Goal: Task Accomplishment & Management: Complete application form

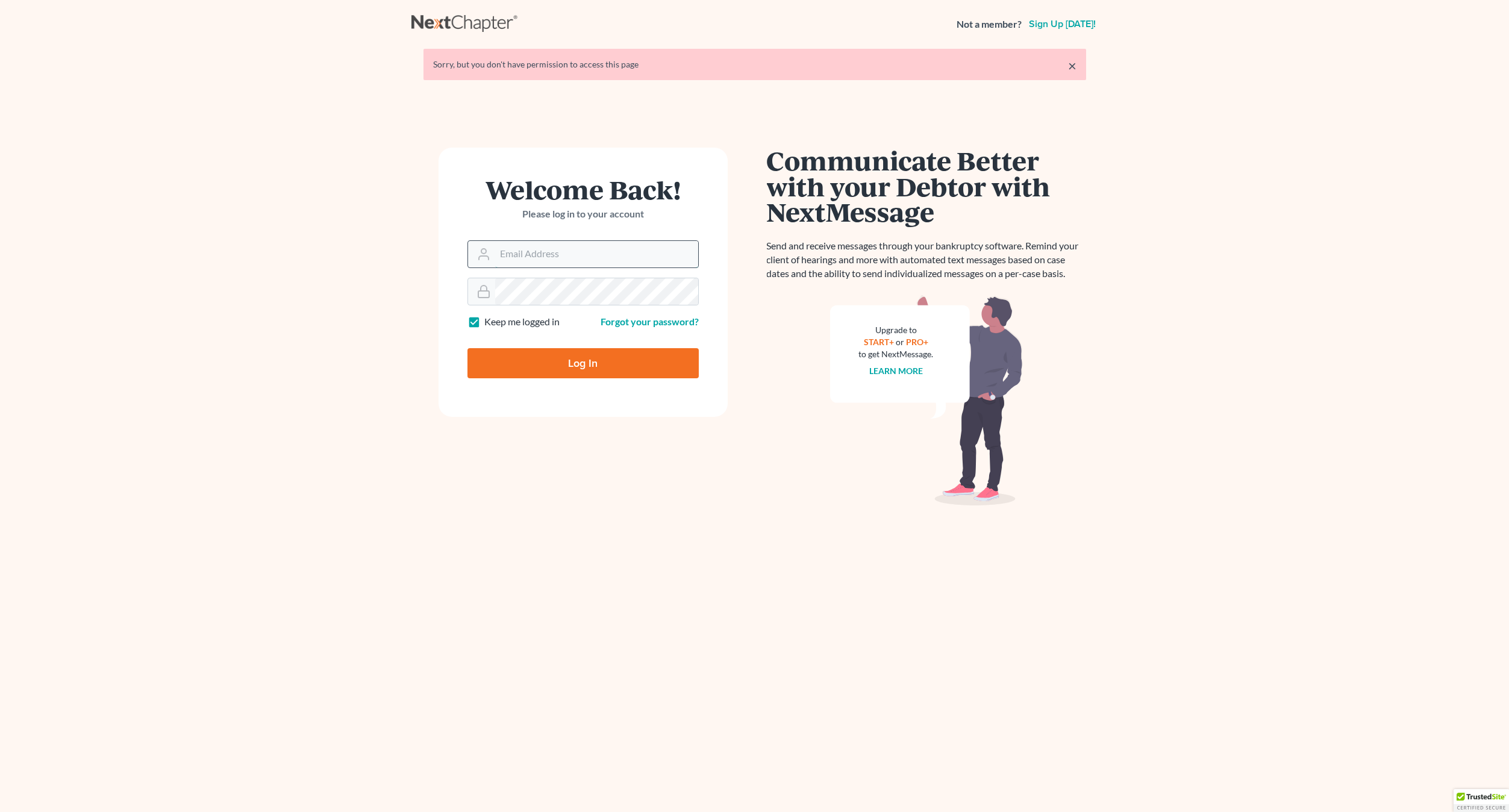
click at [532, 254] on input "Email Address" at bounding box center [596, 254] width 203 height 27
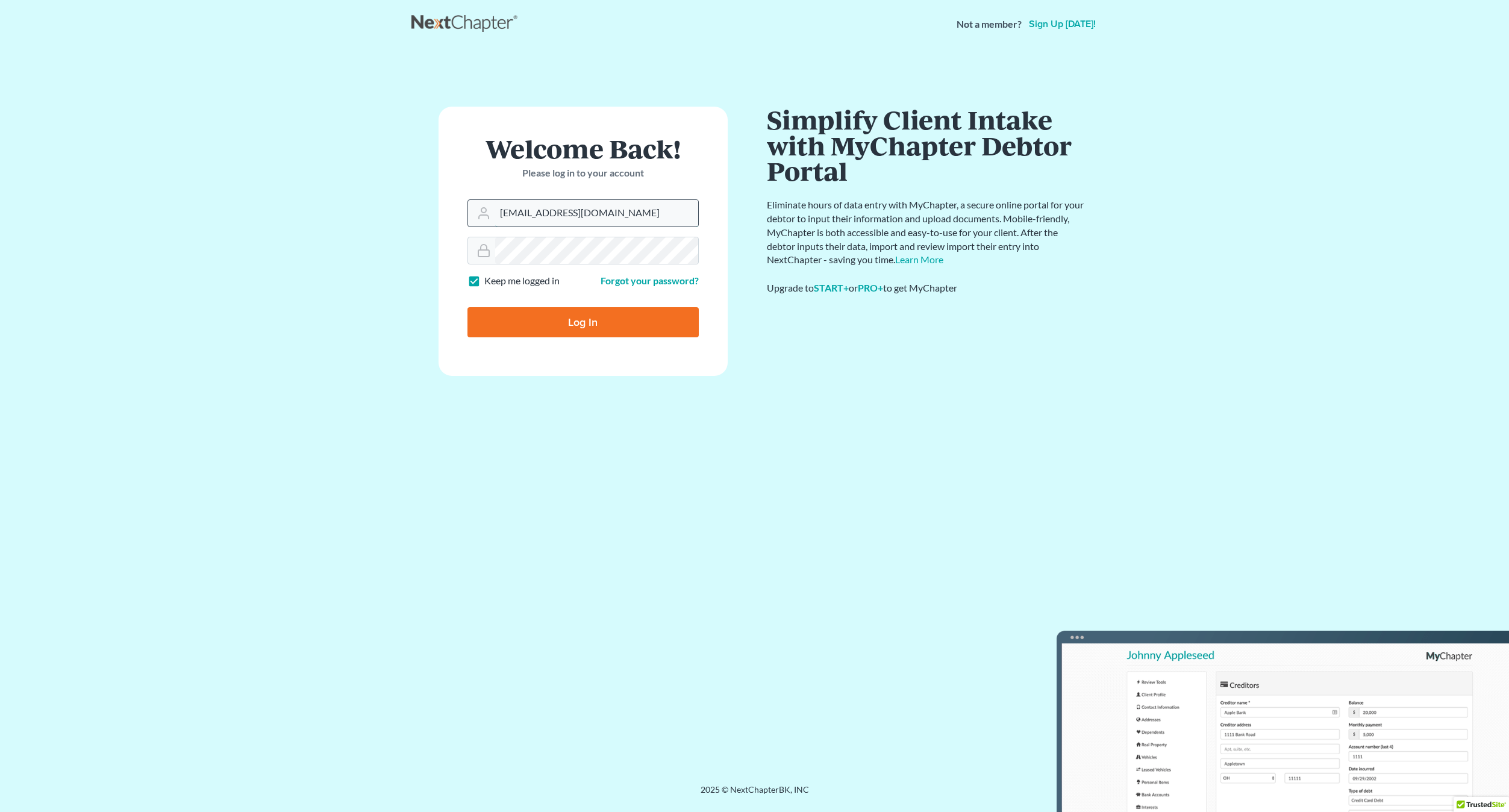
type input "[EMAIL_ADDRESS][DOMAIN_NAME]"
click at [468, 307] on input "Log In" at bounding box center [583, 322] width 232 height 30
type input "Thinking..."
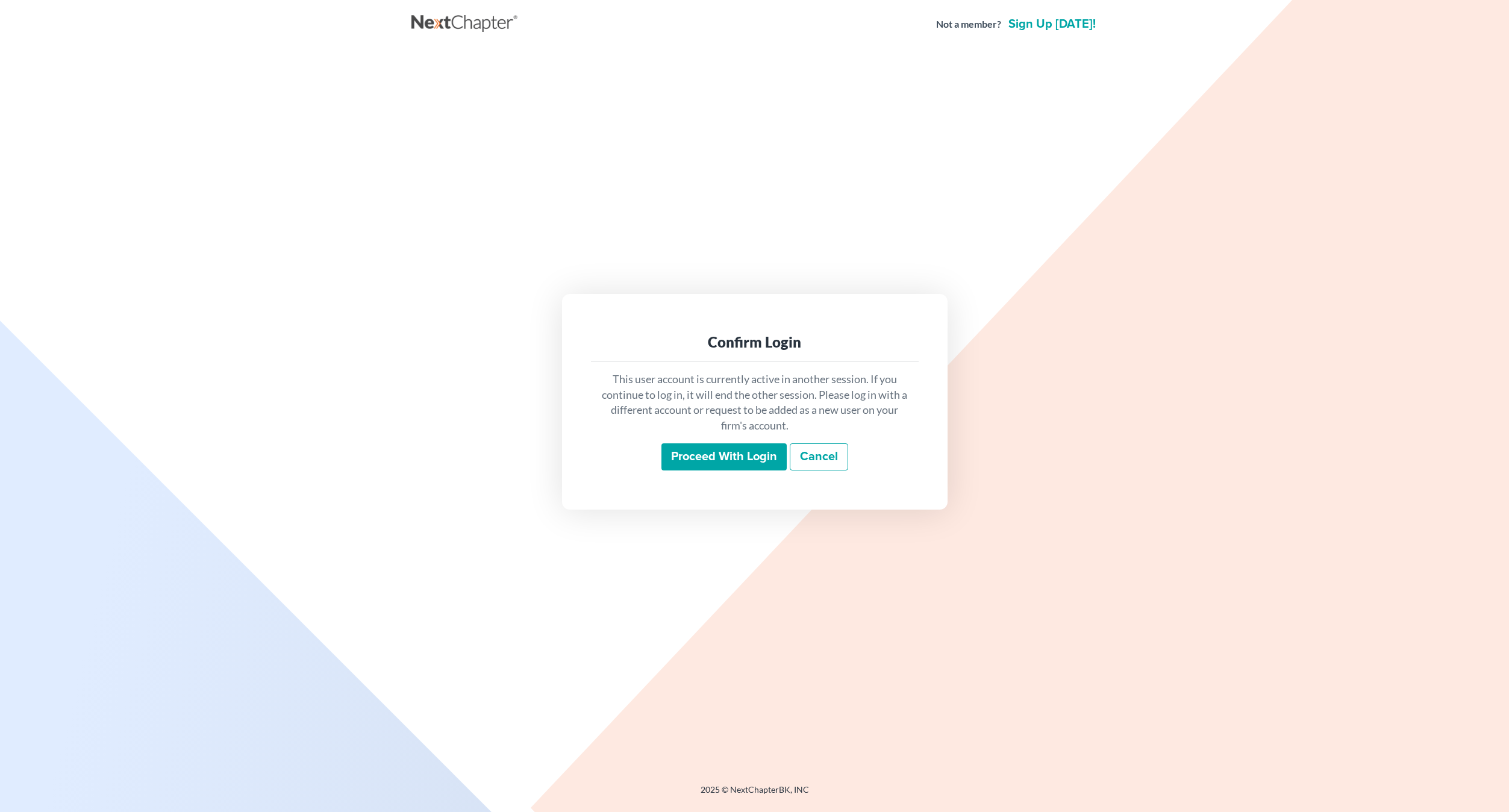
click at [728, 450] on input "Proceed with login" at bounding box center [724, 457] width 125 height 28
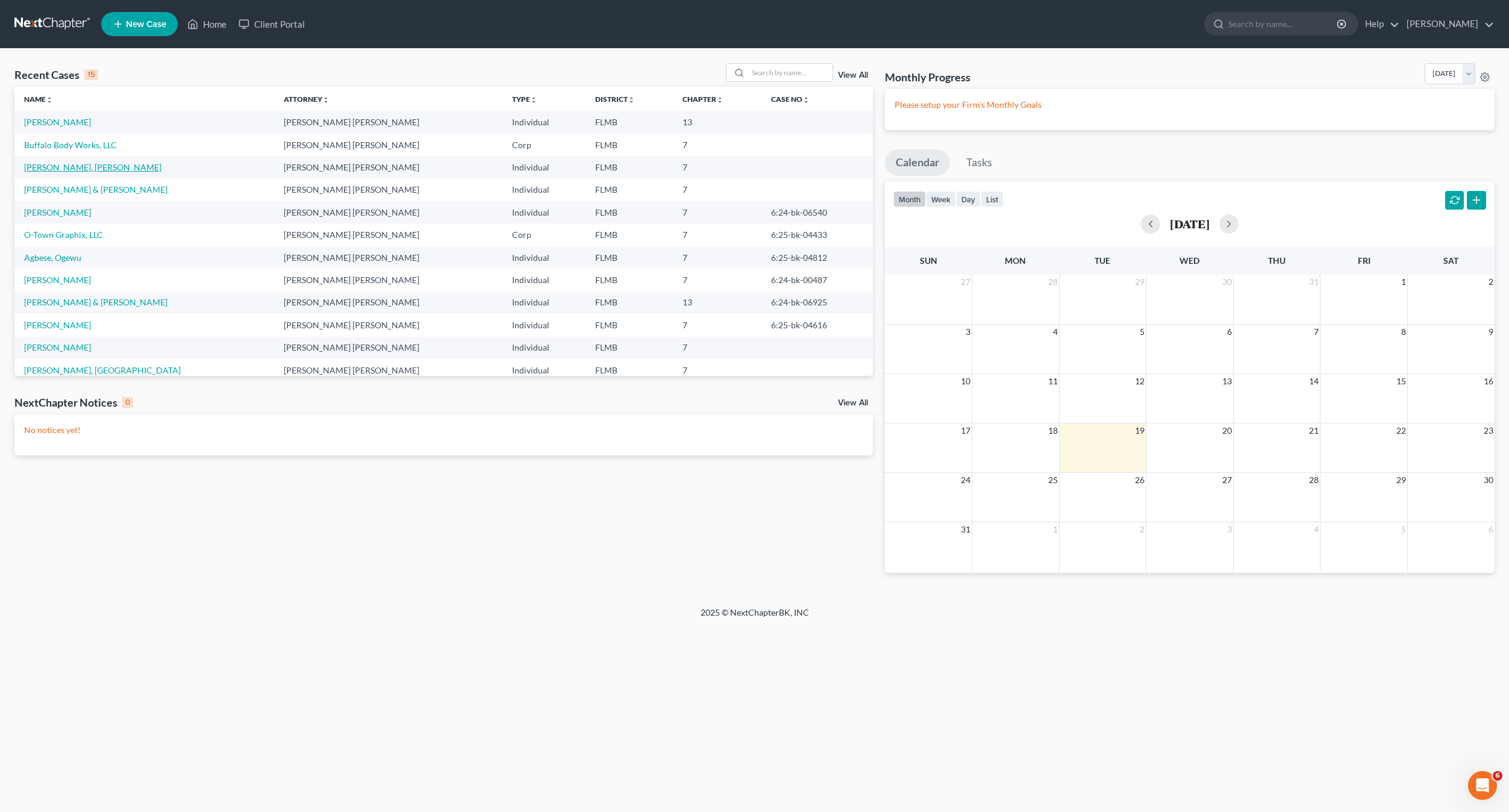
click at [56, 166] on link "[PERSON_NAME], [PERSON_NAME]" at bounding box center [92, 167] width 137 height 10
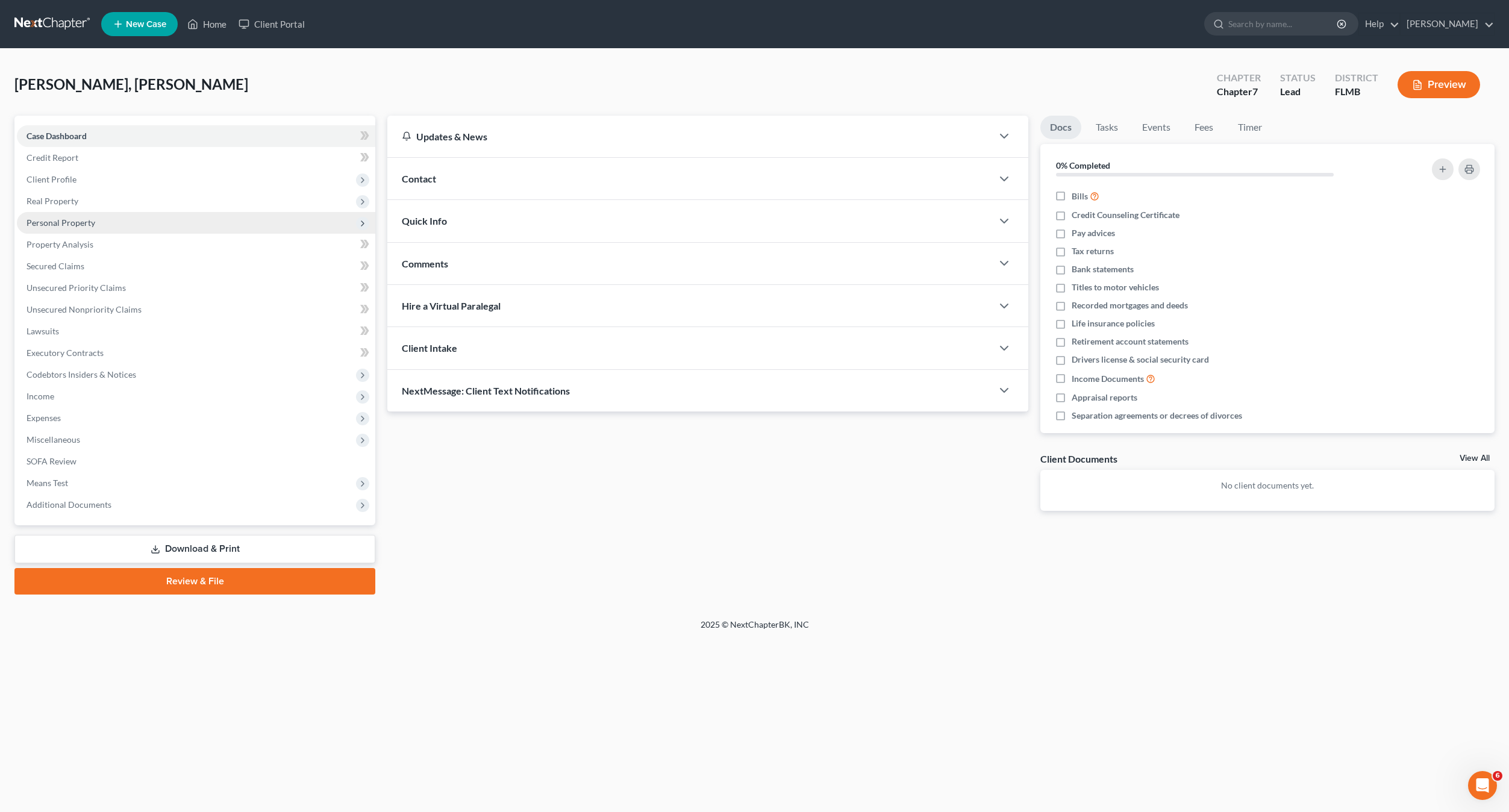
click at [60, 221] on span "Personal Property" at bounding box center [60, 222] width 68 height 10
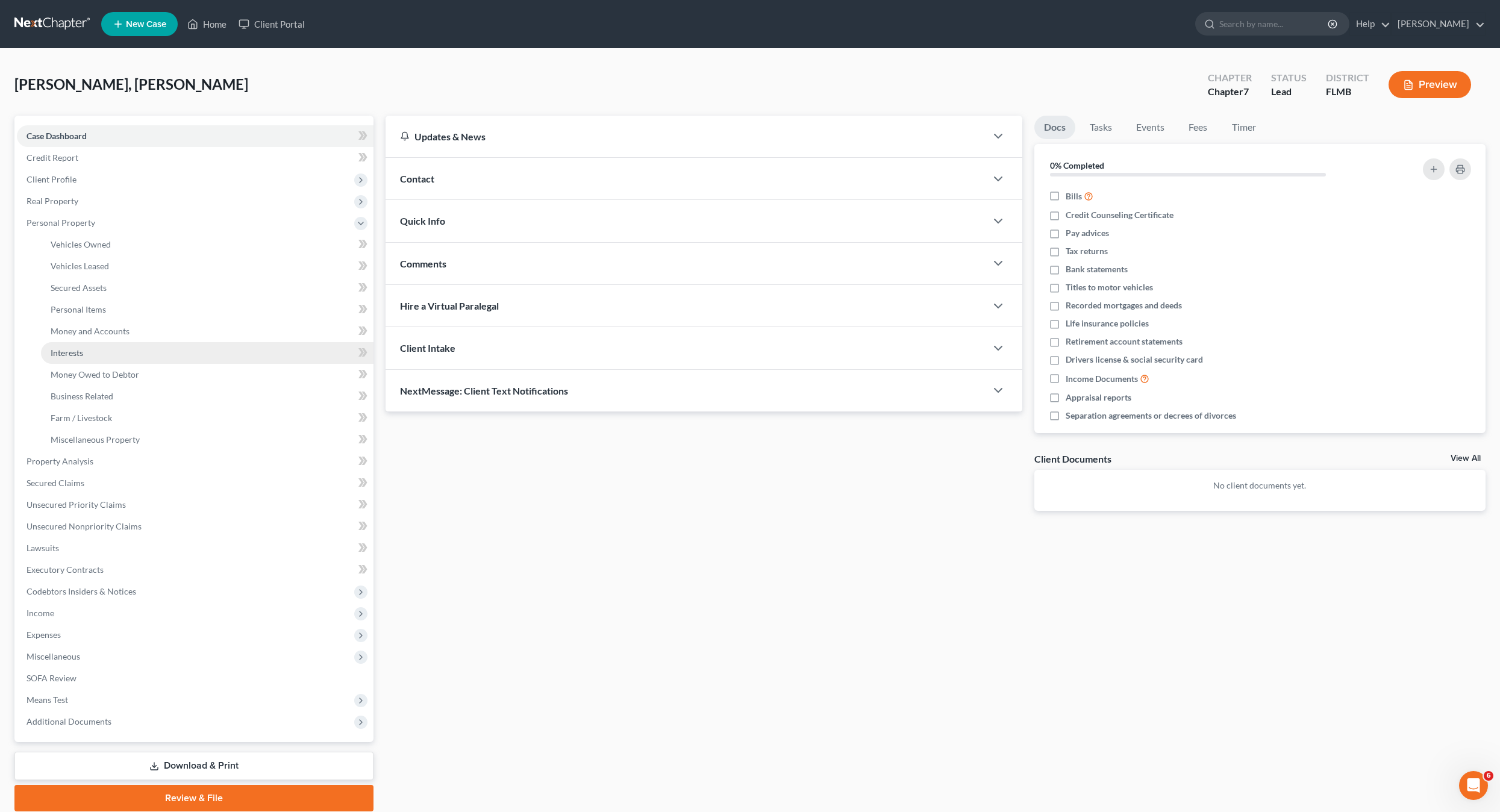
click at [72, 361] on link "Interests" at bounding box center [207, 353] width 332 height 22
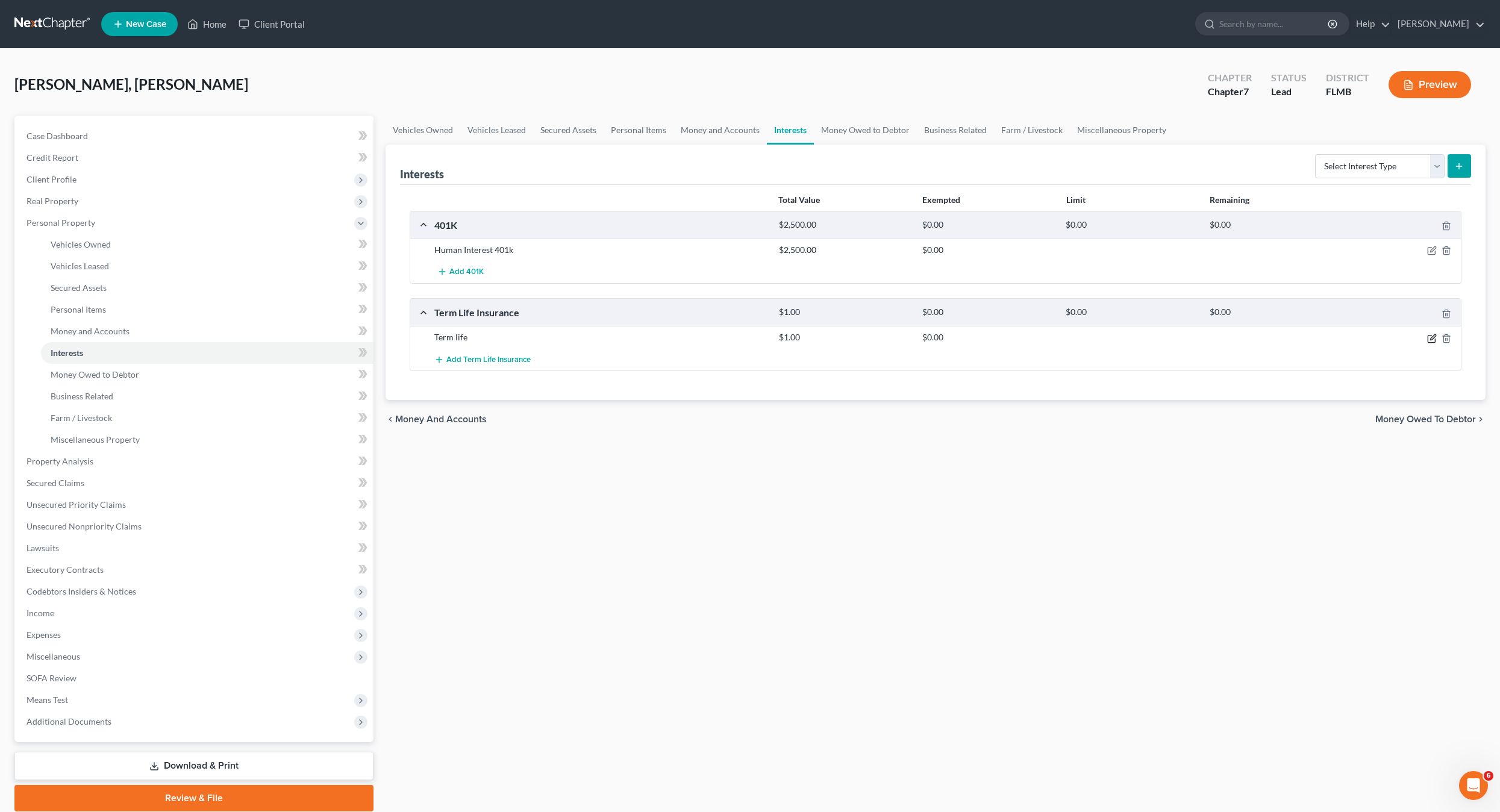
click at [1431, 337] on icon "button" at bounding box center [1432, 338] width 9 height 9
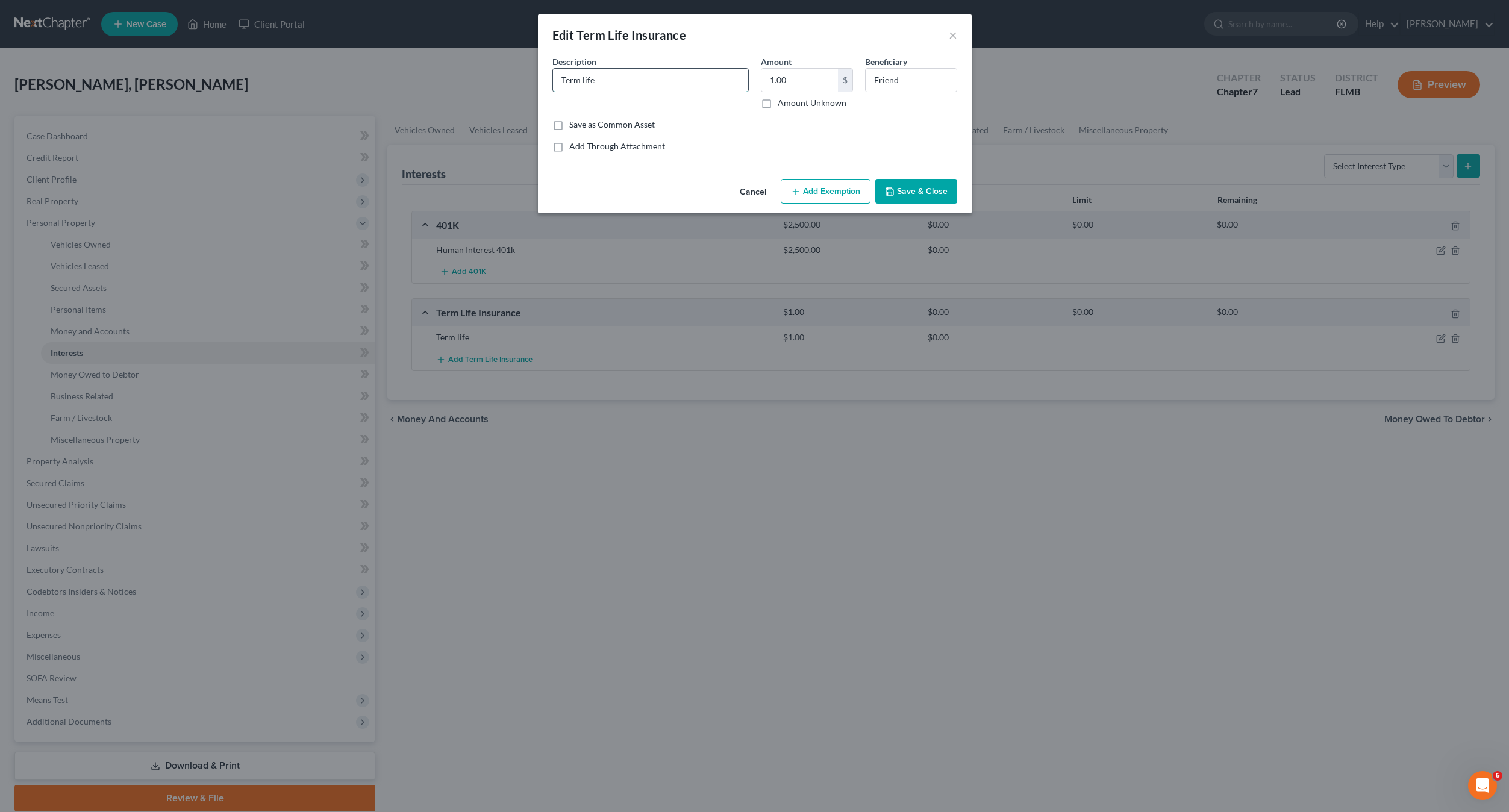
click at [618, 83] on input "Term life" at bounding box center [650, 80] width 195 height 23
type input "Term life with American Amicable Life"
drag, startPoint x: 924, startPoint y: 187, endPoint x: 722, endPoint y: 468, distance: 346.1
click at [924, 186] on button "Save & Close" at bounding box center [916, 191] width 82 height 25
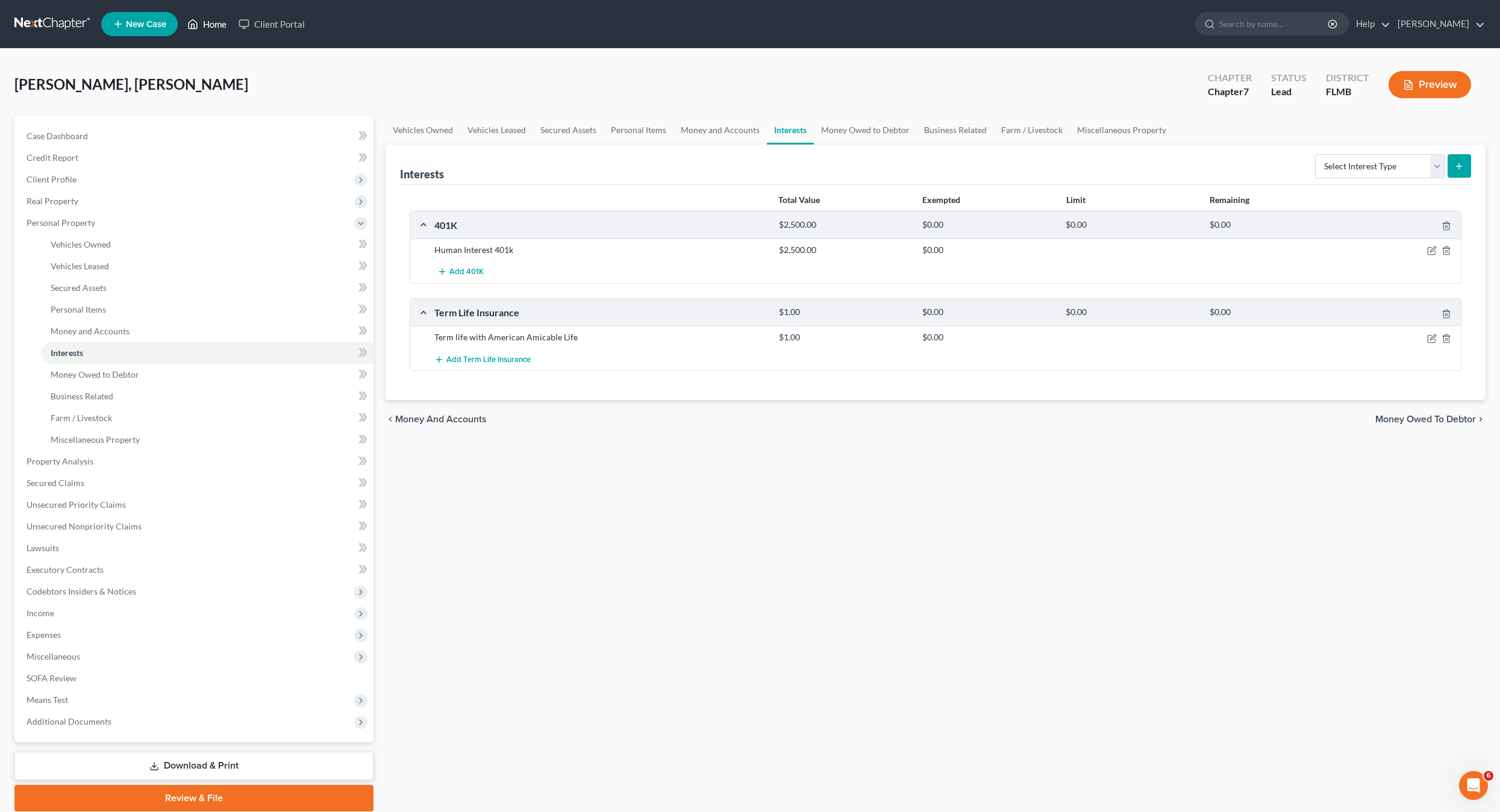
click at [209, 24] on link "Home" at bounding box center [206, 24] width 51 height 22
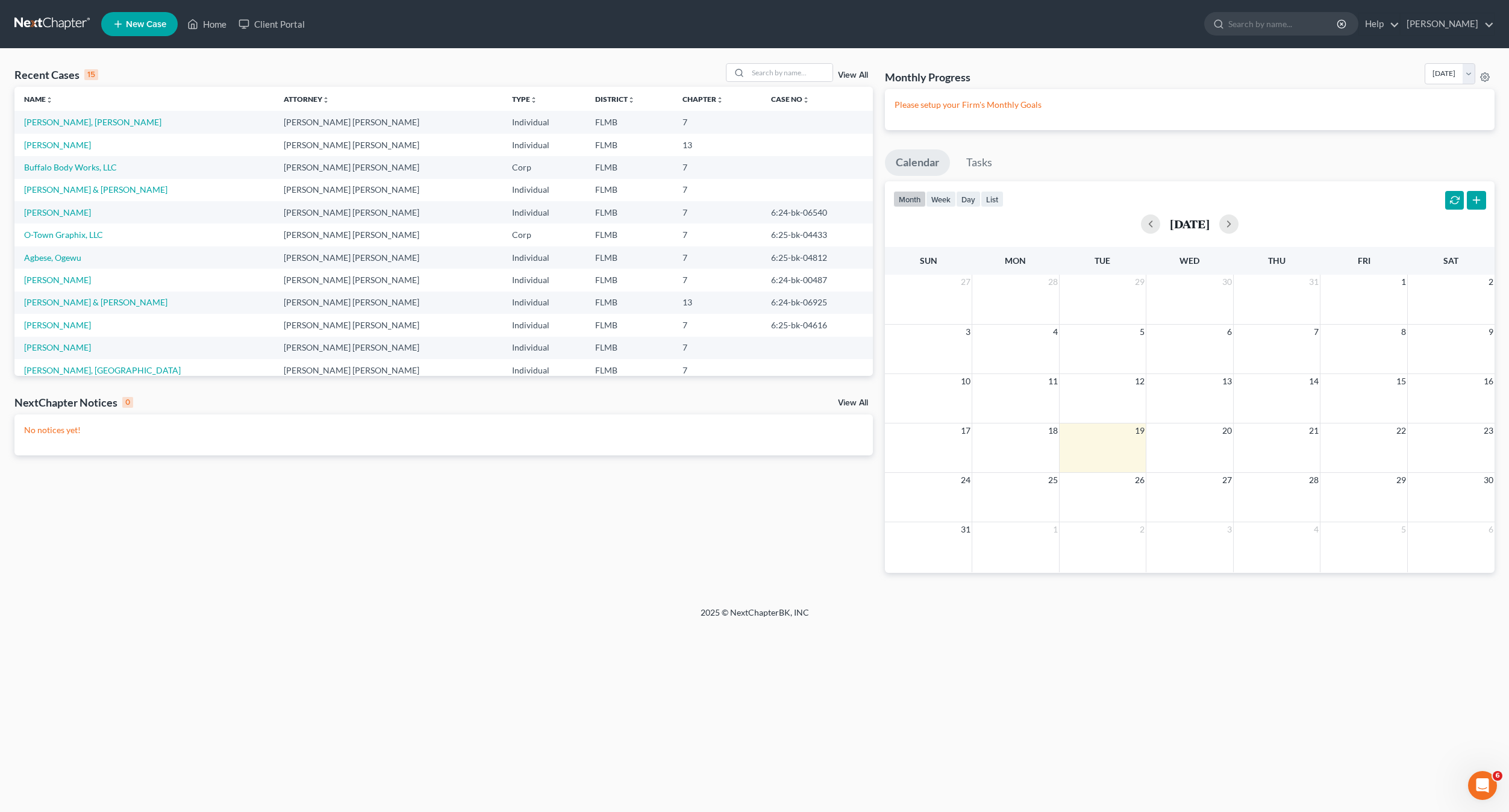
click at [59, 158] on td "Buffalo Body Works, LLC" at bounding box center [144, 167] width 260 height 22
click at [56, 164] on link "Buffalo Body Works, LLC" at bounding box center [70, 167] width 93 height 10
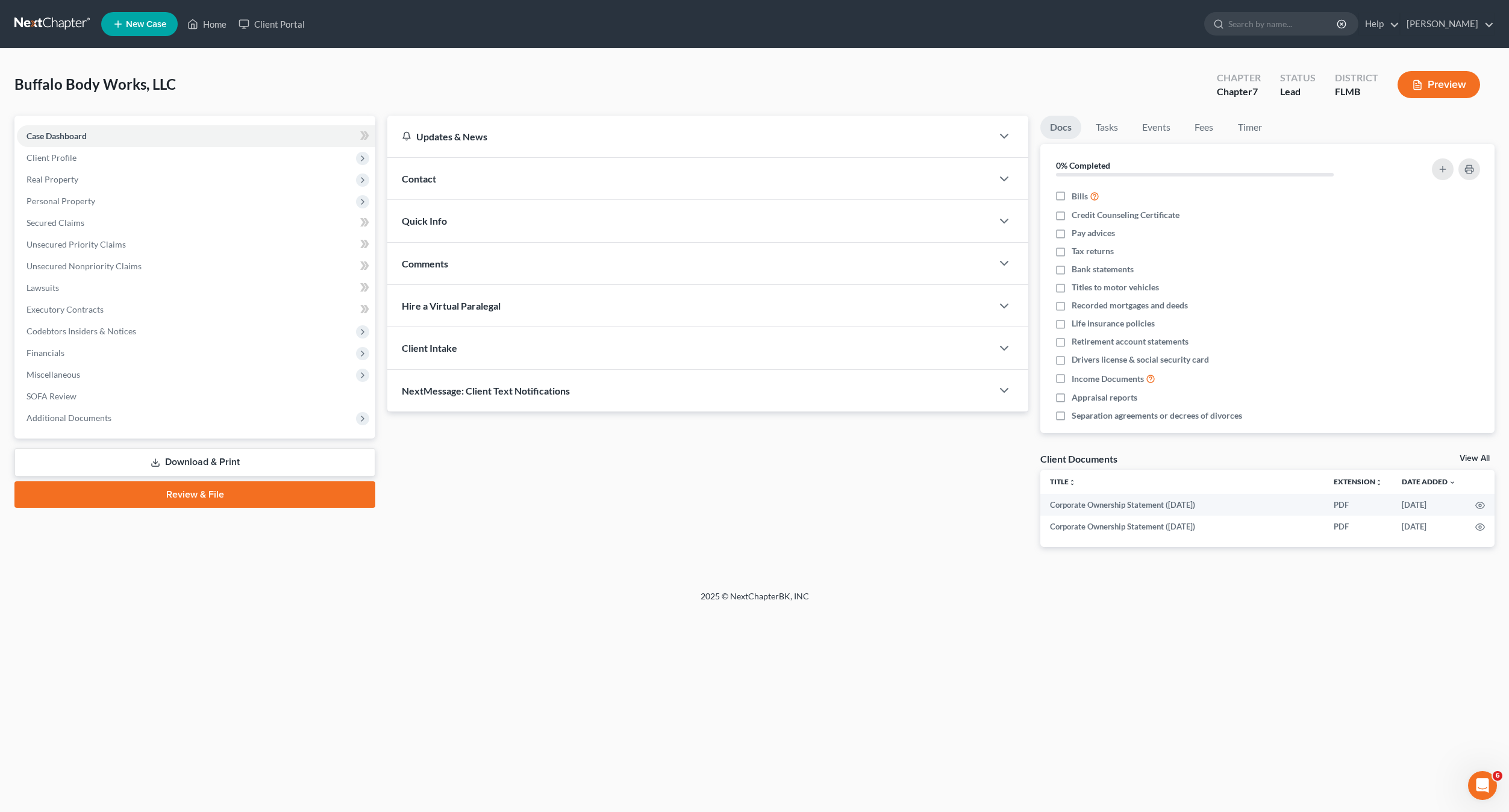
click at [173, 498] on link "Review & File" at bounding box center [195, 494] width 361 height 27
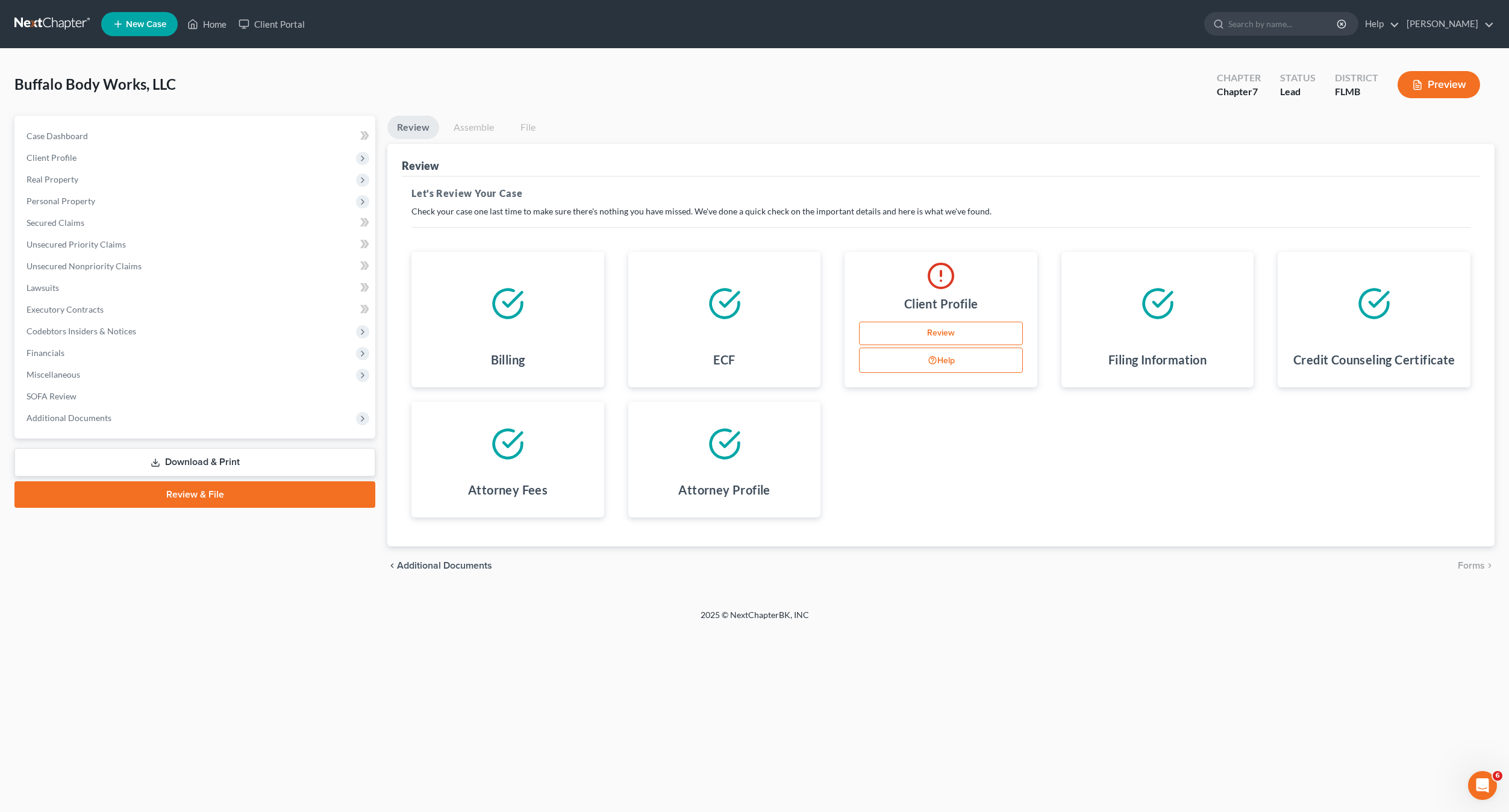
click at [935, 340] on link "Review" at bounding box center [941, 333] width 164 height 24
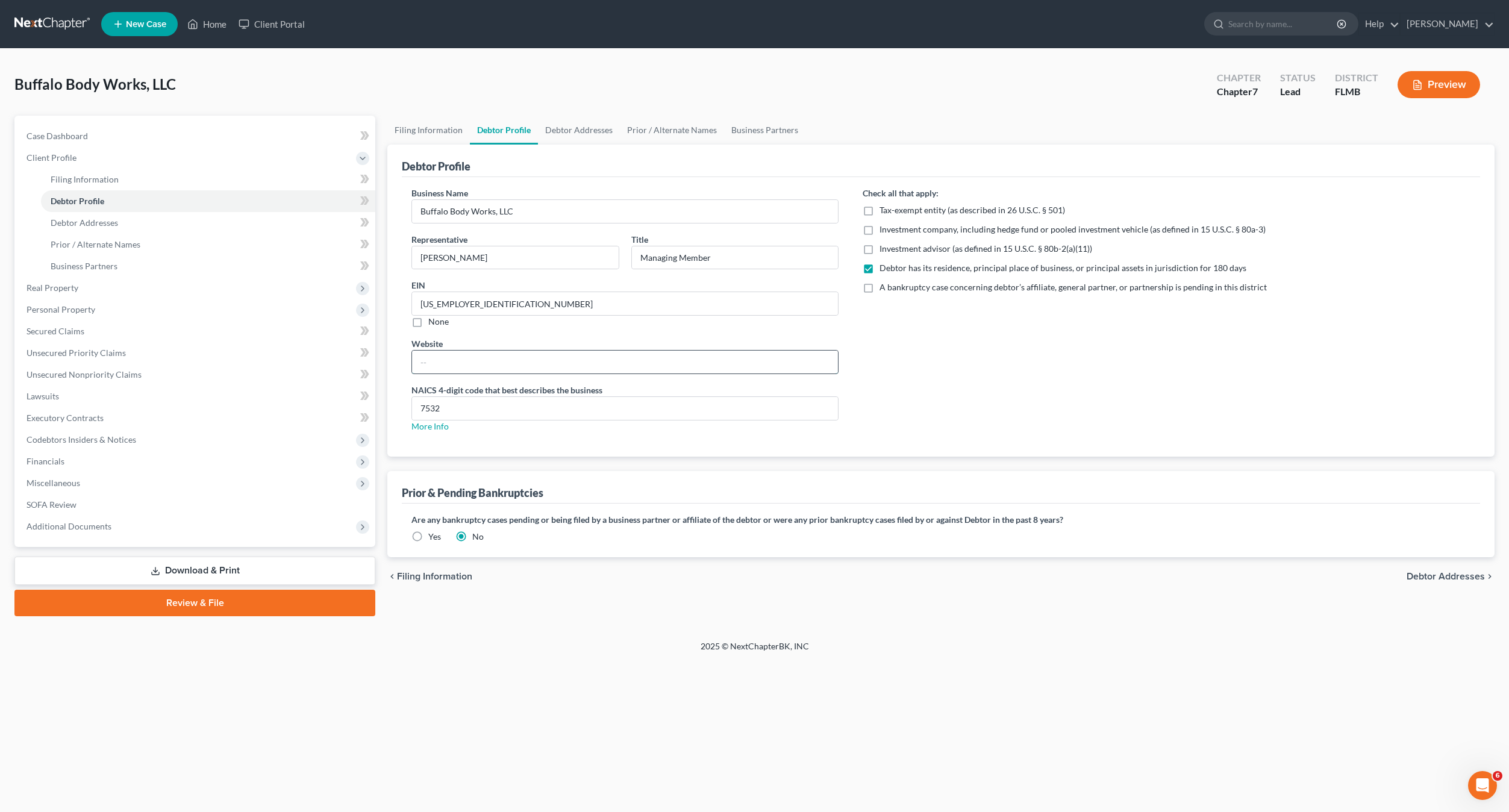
click at [509, 366] on input "text" at bounding box center [625, 362] width 426 height 23
click at [954, 369] on div "Check all that apply: Tax-exempt entity (as described in 26 U.S.C. § 501) Inves…" at bounding box center [1166, 314] width 632 height 255
click at [616, 644] on div "2025 © NextChapterBK, INC" at bounding box center [754, 651] width 687 height 22
click at [747, 258] on input "Managing Member" at bounding box center [734, 257] width 206 height 23
click at [616, 301] on input "45-2635519" at bounding box center [625, 304] width 426 height 23
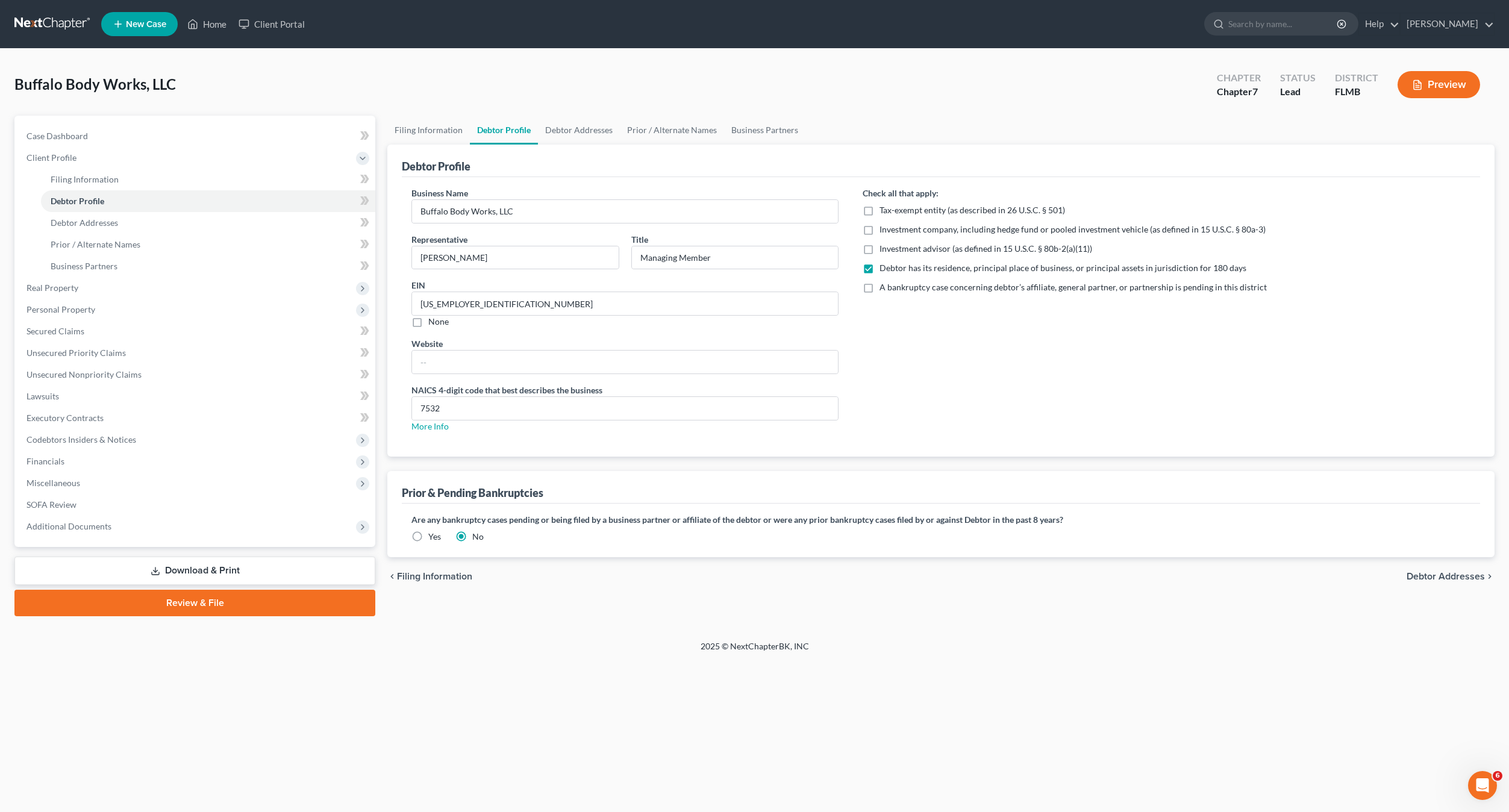
drag, startPoint x: 880, startPoint y: 353, endPoint x: 874, endPoint y: 350, distance: 6.7
click at [880, 354] on div "Check all that apply: Tax-exempt entity (as described in 26 U.S.C. § 501) Inves…" at bounding box center [1166, 314] width 632 height 255
click at [890, 345] on div "Check all that apply: Tax-exempt entity (as described in 26 U.S.C. § 501) Inves…" at bounding box center [1166, 314] width 632 height 255
click at [889, 337] on div "Check all that apply: Tax-exempt entity (as described in 26 U.S.C. § 501) Inves…" at bounding box center [1166, 314] width 632 height 255
click at [524, 210] on input "Buffalo Body Works, LLC" at bounding box center [625, 211] width 426 height 23
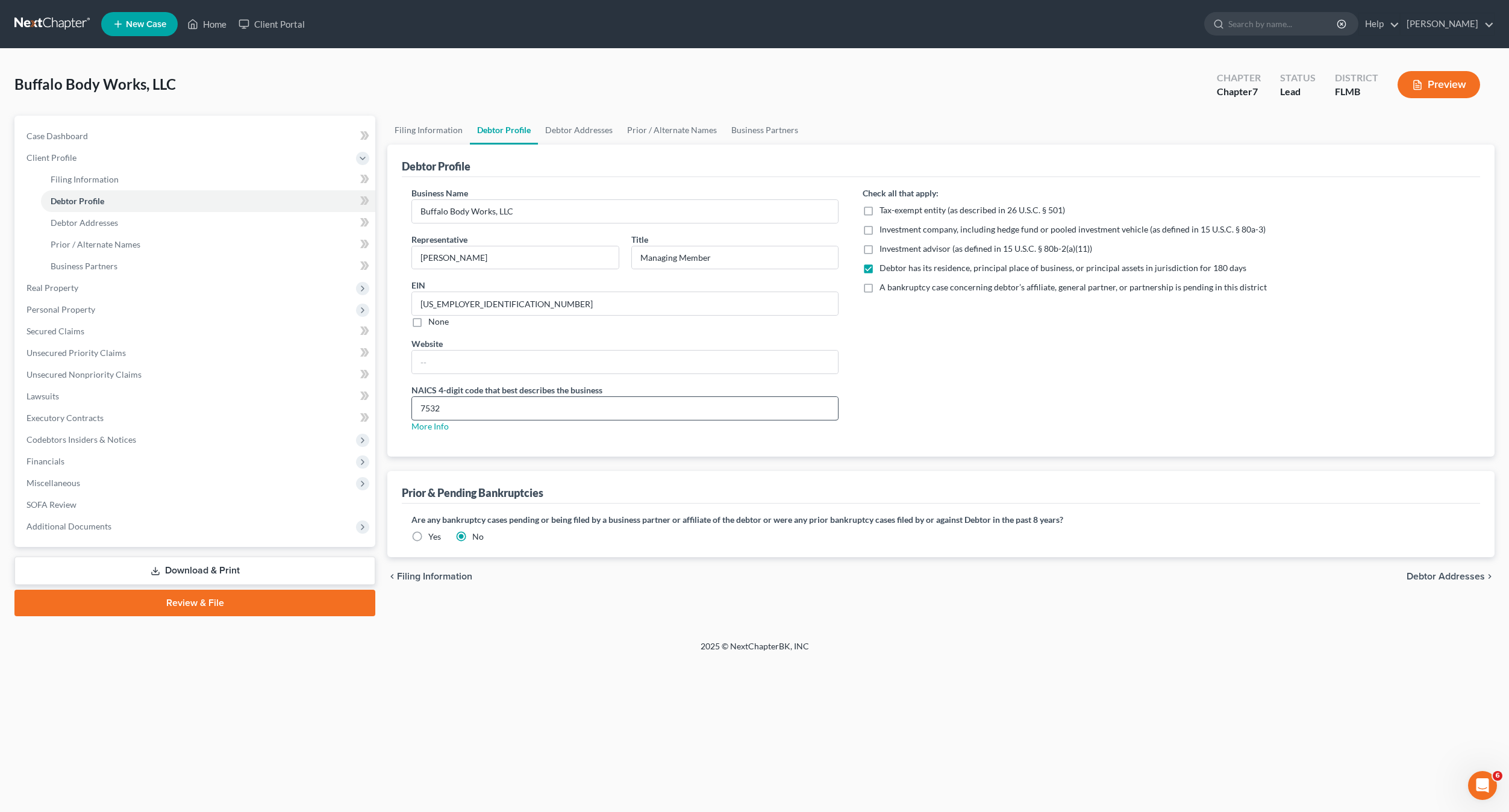
drag, startPoint x: 949, startPoint y: 350, endPoint x: 706, endPoint y: 413, distance: 251.0
click at [947, 351] on div "Check all that apply: Tax-exempt entity (as described in 26 U.S.C. § 501) Inves…" at bounding box center [1166, 314] width 632 height 255
click at [529, 409] on input "7532" at bounding box center [625, 409] width 426 height 23
click at [1118, 405] on div "Check all that apply: Tax-exempt entity (as described in 26 U.S.C. § 501) Inves…" at bounding box center [1166, 314] width 632 height 255
click at [1464, 575] on span "Debtor Addresses" at bounding box center [1445, 576] width 78 height 9
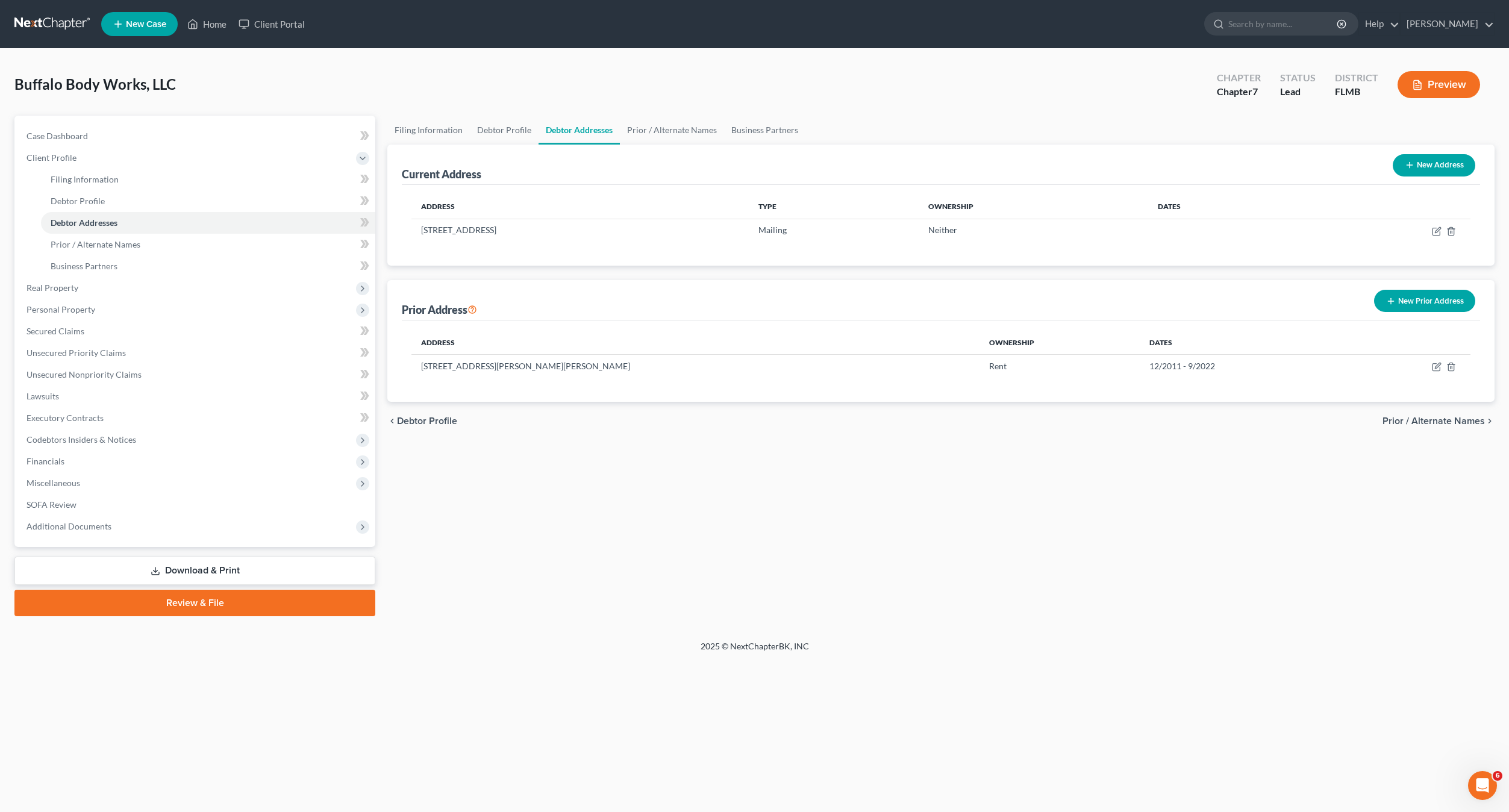
click at [1474, 424] on span "Prior / Alternate Names" at bounding box center [1433, 421] width 102 height 9
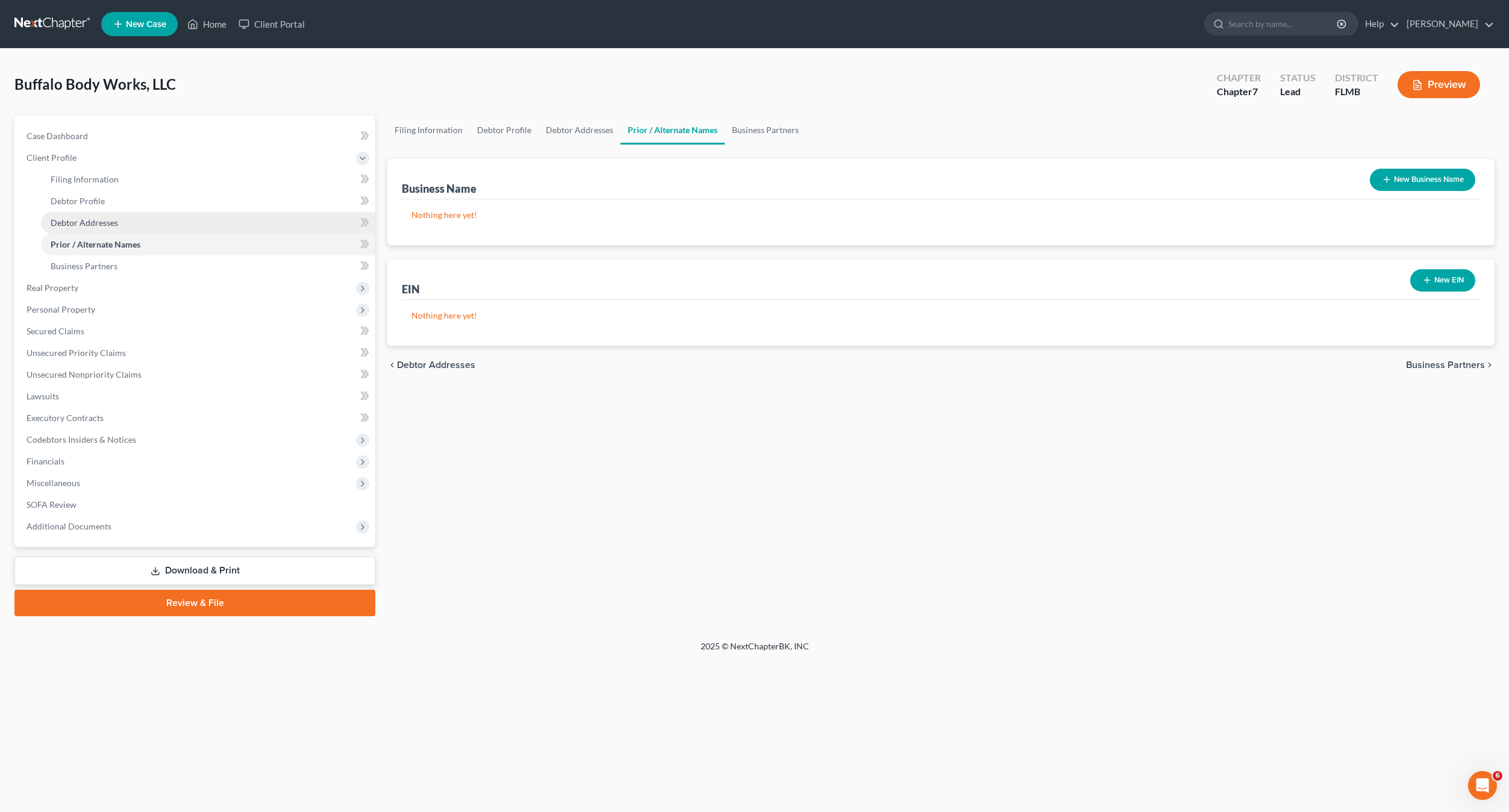
click at [106, 222] on span "Debtor Addresses" at bounding box center [84, 222] width 68 height 10
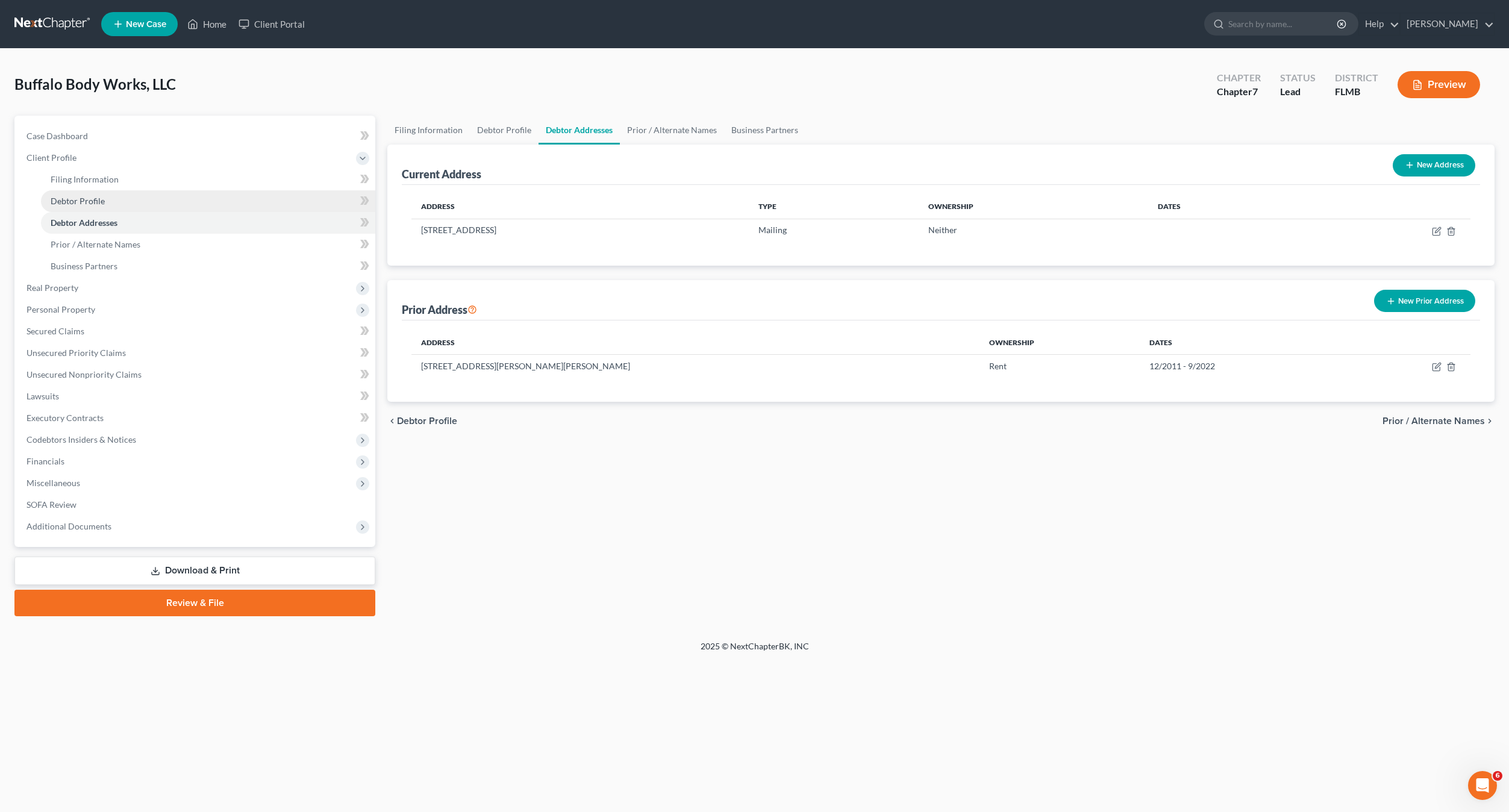
click at [80, 204] on span "Debtor Profile" at bounding box center [77, 201] width 54 height 10
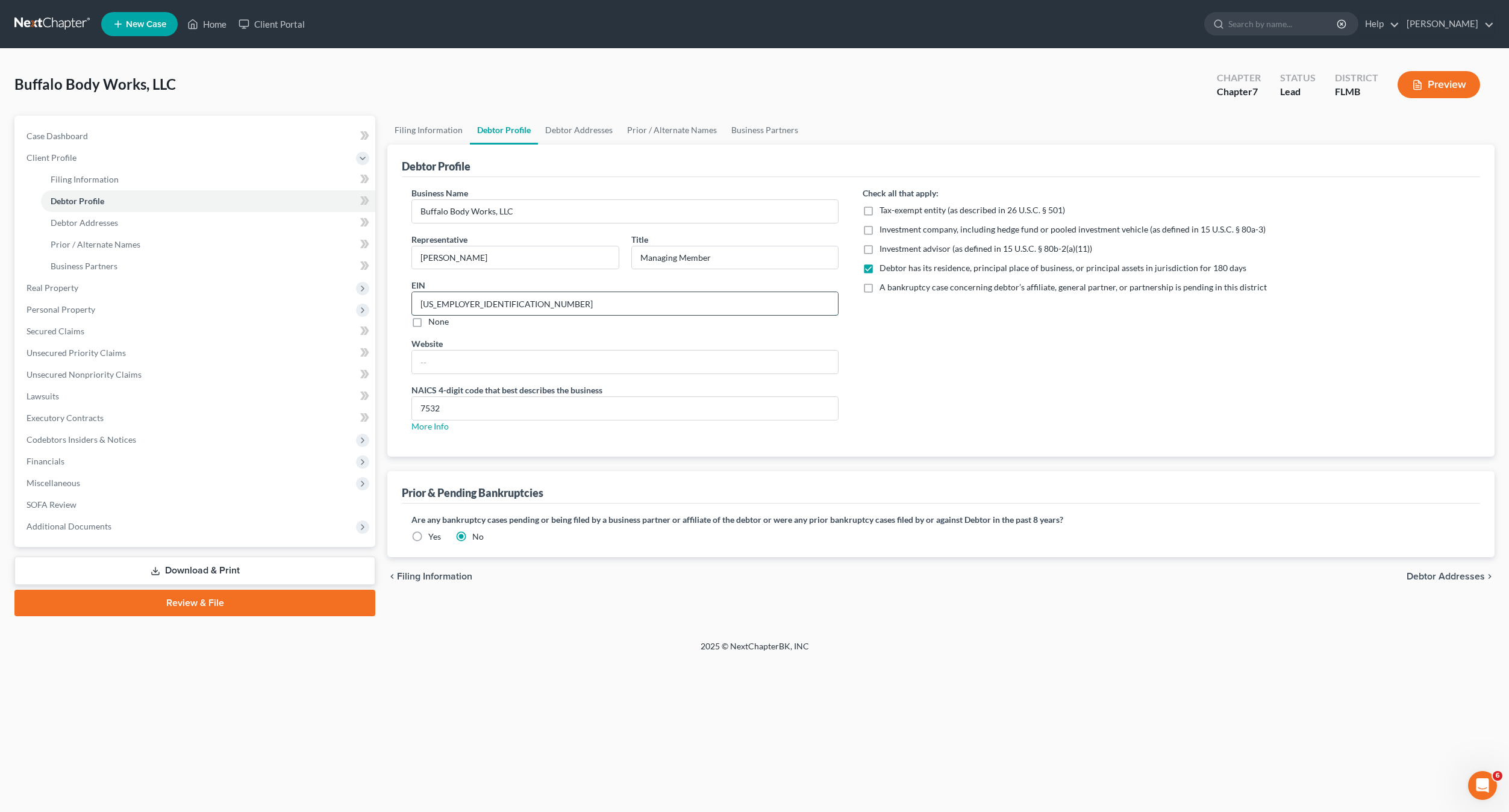
click at [388, 306] on div "Debtor Profile Business Name Buffalo Body Works, LLC Representative John Lochni…" at bounding box center [940, 301] width 1107 height 312
drag, startPoint x: 1177, startPoint y: 350, endPoint x: 1172, endPoint y: 360, distance: 11.2
click at [1175, 357] on div "Check all that apply: Tax-exempt entity (as described in 26 U.S.C. § 501) Inves…" at bounding box center [1166, 314] width 632 height 255
click at [1460, 577] on span "Debtor Addresses" at bounding box center [1445, 576] width 78 height 9
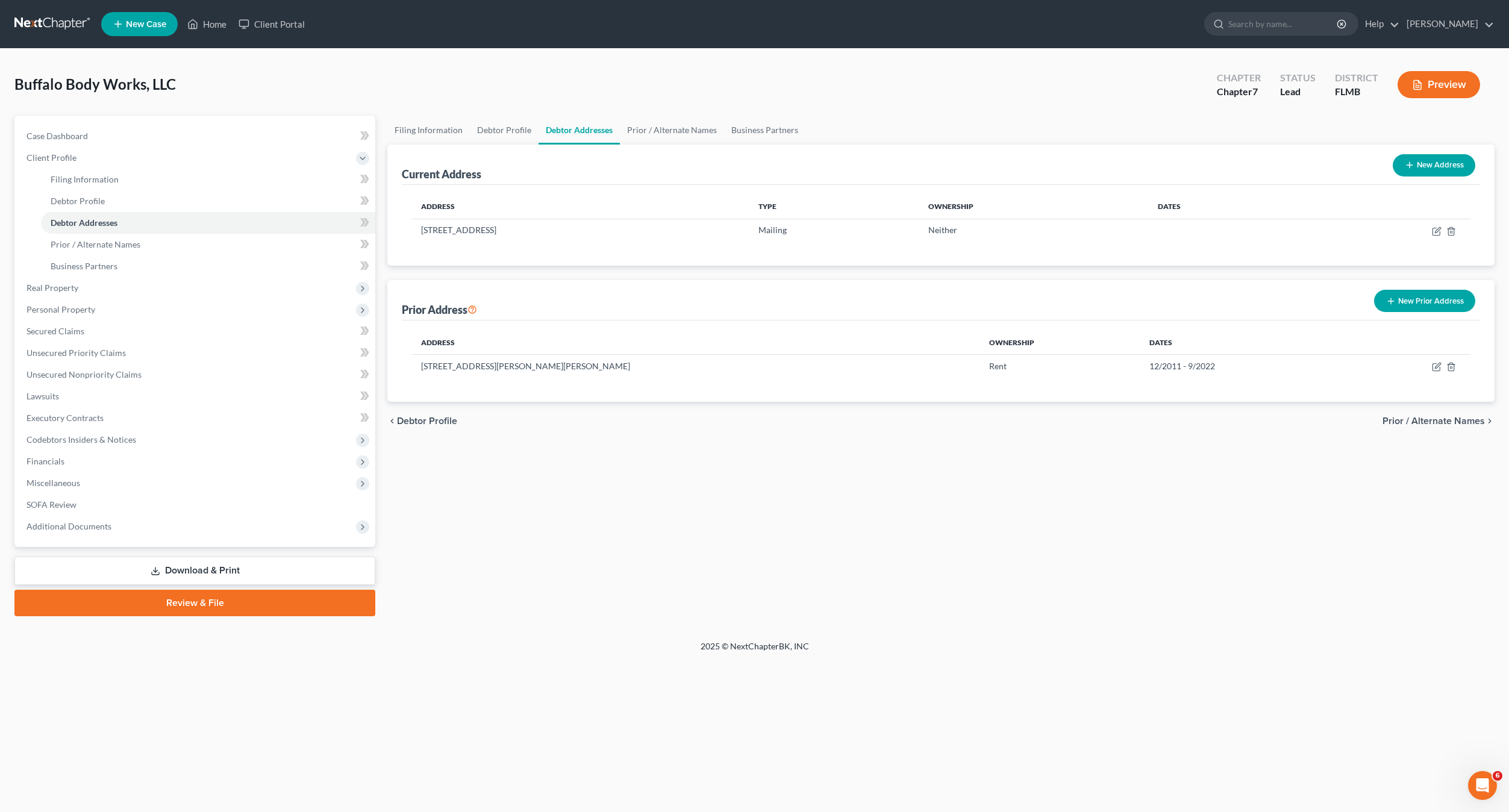
click at [1460, 577] on div "Filing Information Debtor Profile Debtor Addresses Prior / Alternate Names Busi…" at bounding box center [941, 366] width 1119 height 501
click at [1470, 418] on div "chevron_left Debtor Profile Prior / Alternate Names chevron_right" at bounding box center [940, 421] width 1107 height 39
click at [1469, 421] on span "Prior / Alternate Names" at bounding box center [1433, 421] width 102 height 9
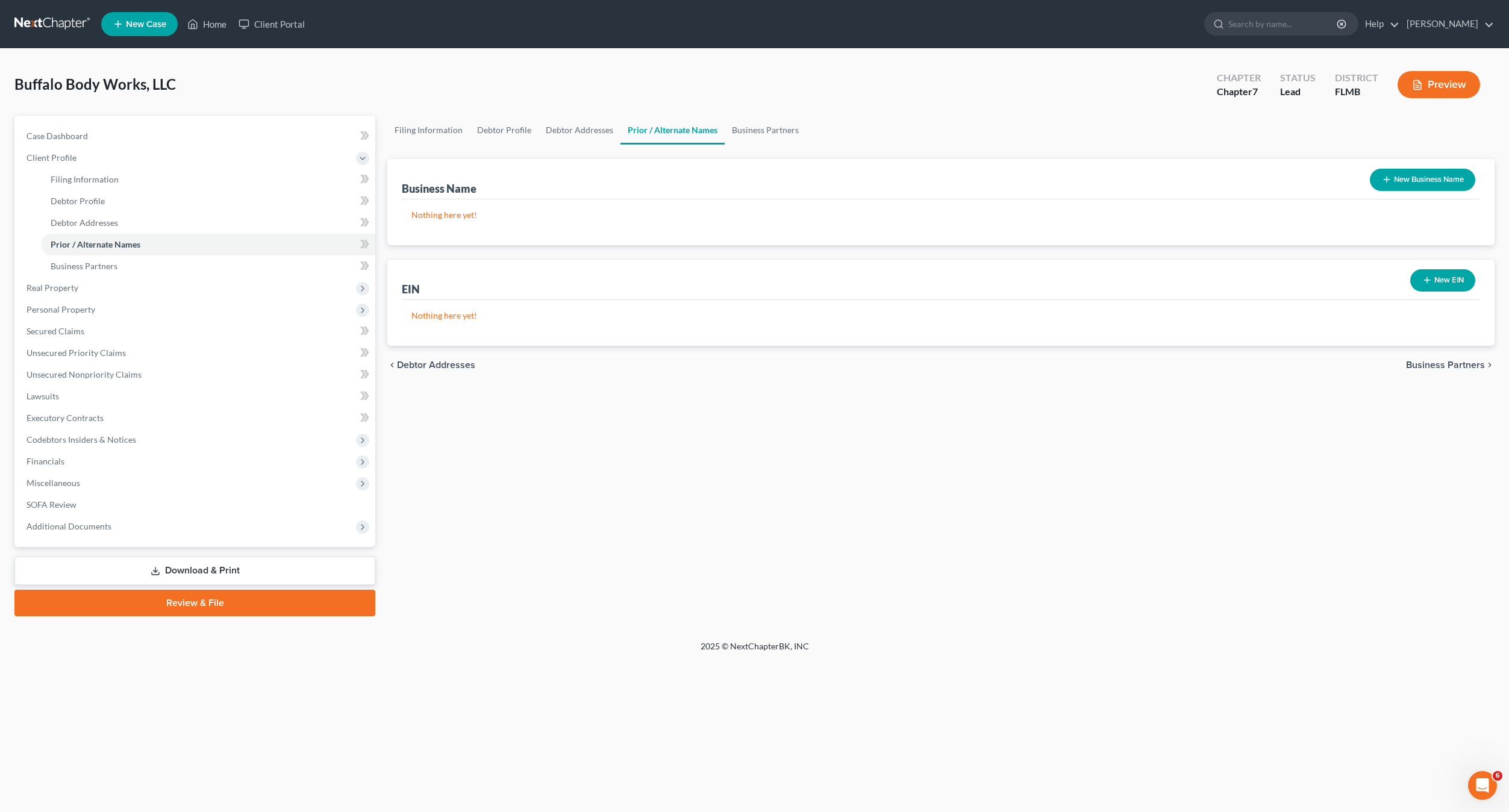
click at [1445, 283] on button "New EIN" at bounding box center [1442, 280] width 65 height 22
click at [460, 322] on input "text" at bounding box center [584, 328] width 344 height 23
paste input "45-2635519"
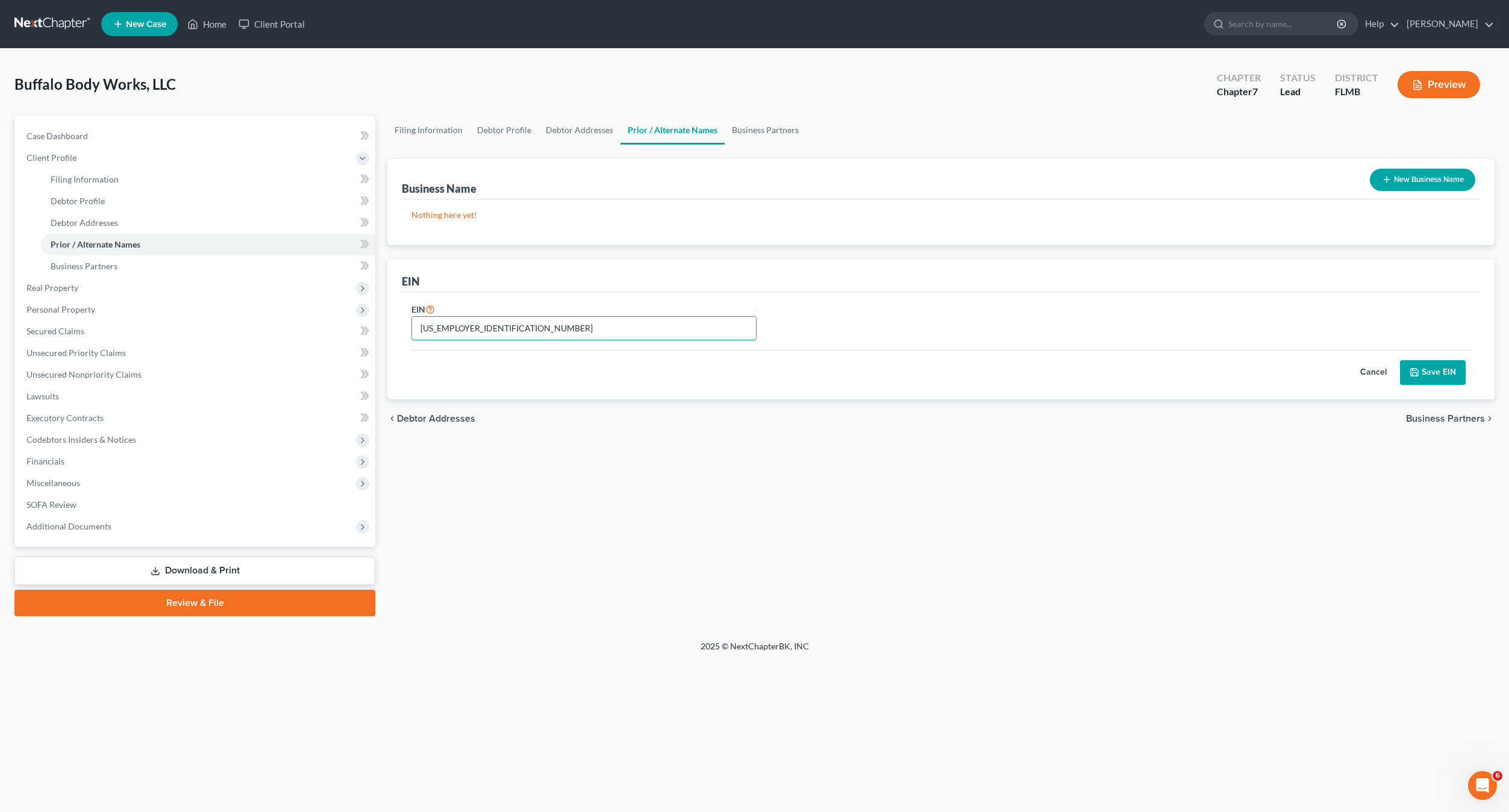
type input "45-2635519"
click at [1408, 372] on button "Save EIN" at bounding box center [1432, 373] width 65 height 25
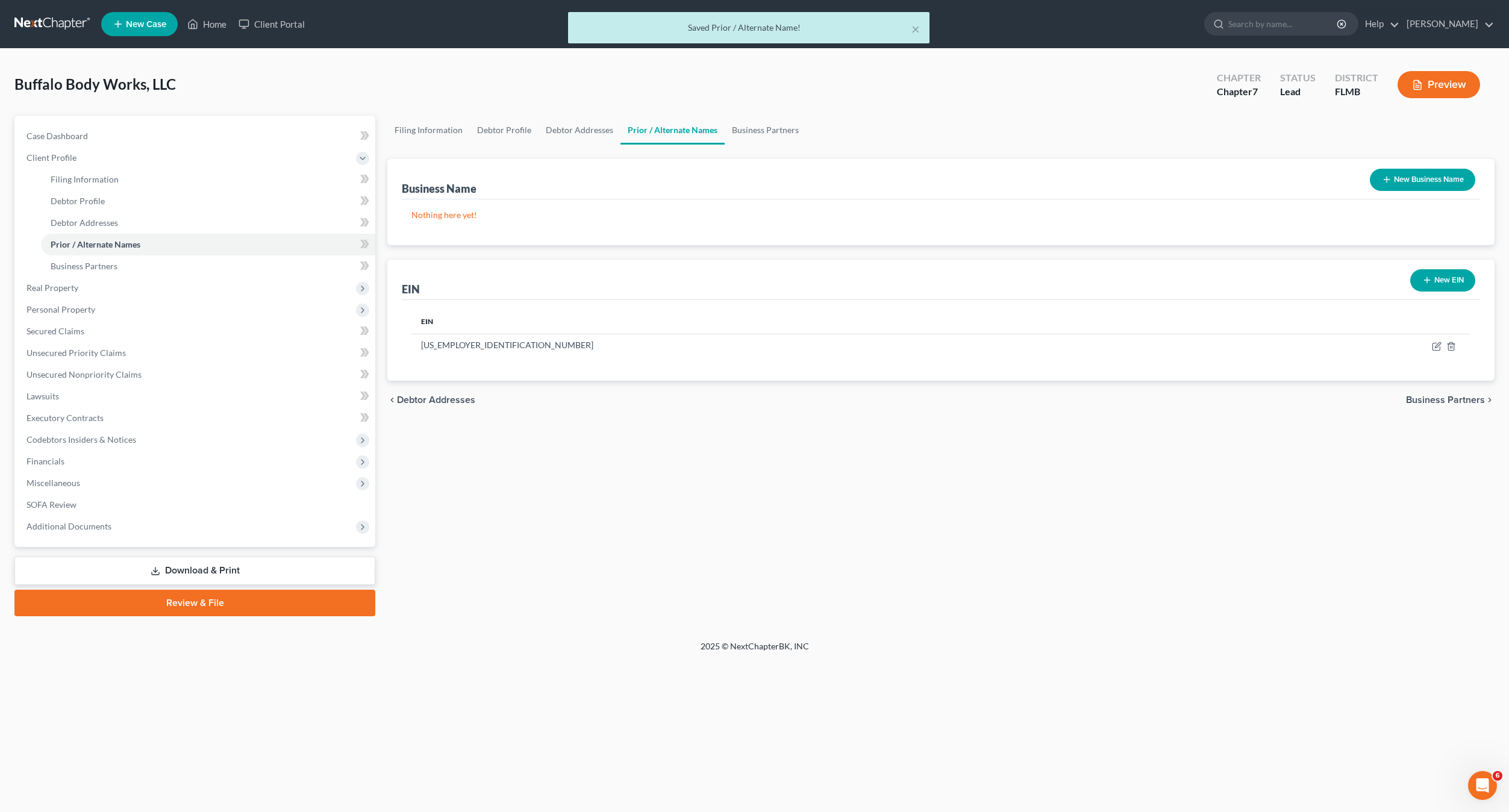
click at [1264, 501] on div "Filing Information Debtor Profile Debtor Addresses Prior / Alternate Names Busi…" at bounding box center [941, 366] width 1119 height 501
drag, startPoint x: 1422, startPoint y: 176, endPoint x: 1409, endPoint y: 180, distance: 13.6
click at [1420, 177] on button "New Business Name" at bounding box center [1422, 179] width 106 height 22
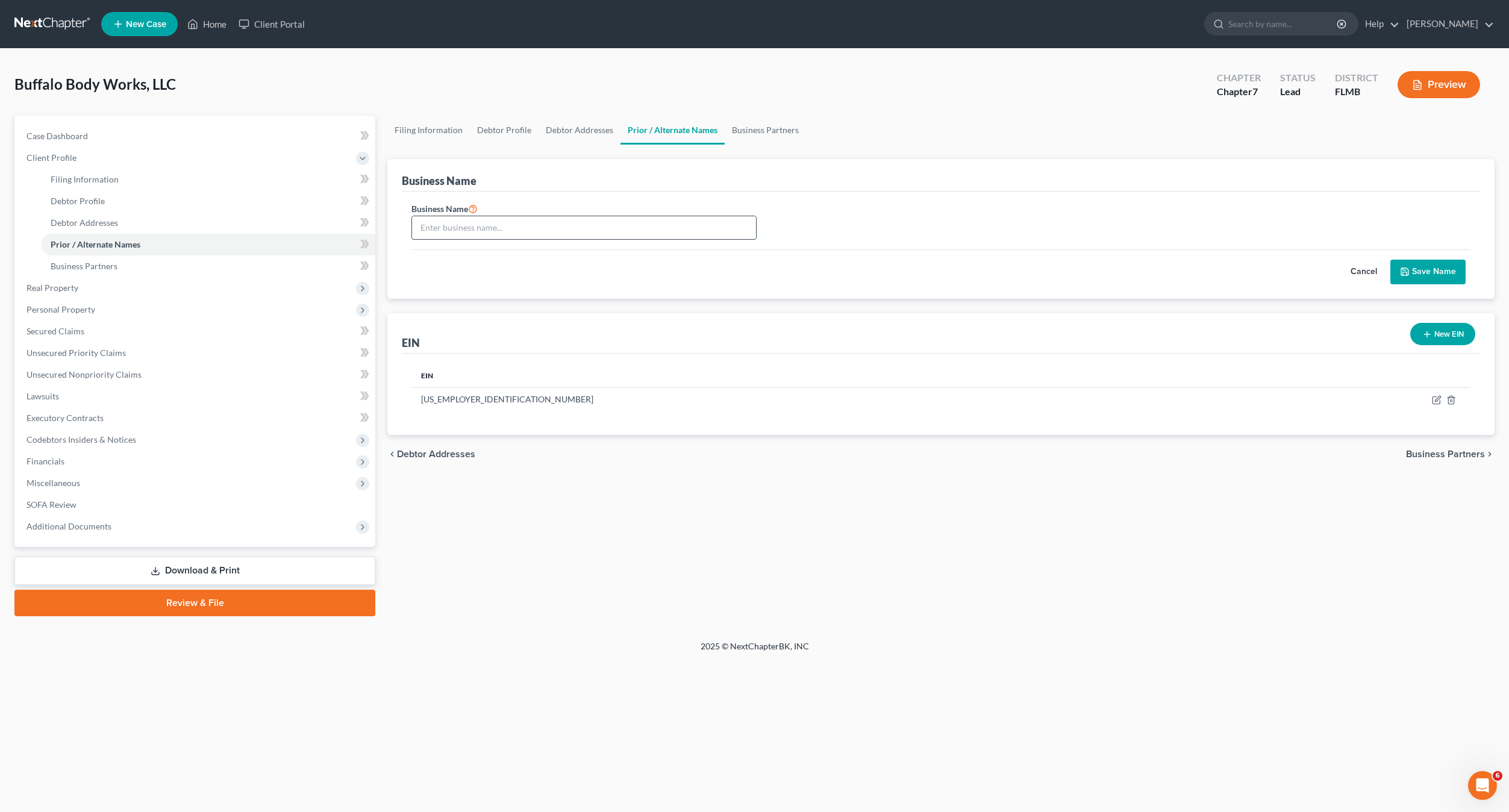
click at [482, 232] on input "text" at bounding box center [584, 228] width 344 height 23
type input "Buffalo Body Works, LLC"
click at [1390, 260] on button "Save Name" at bounding box center [1428, 272] width 76 height 25
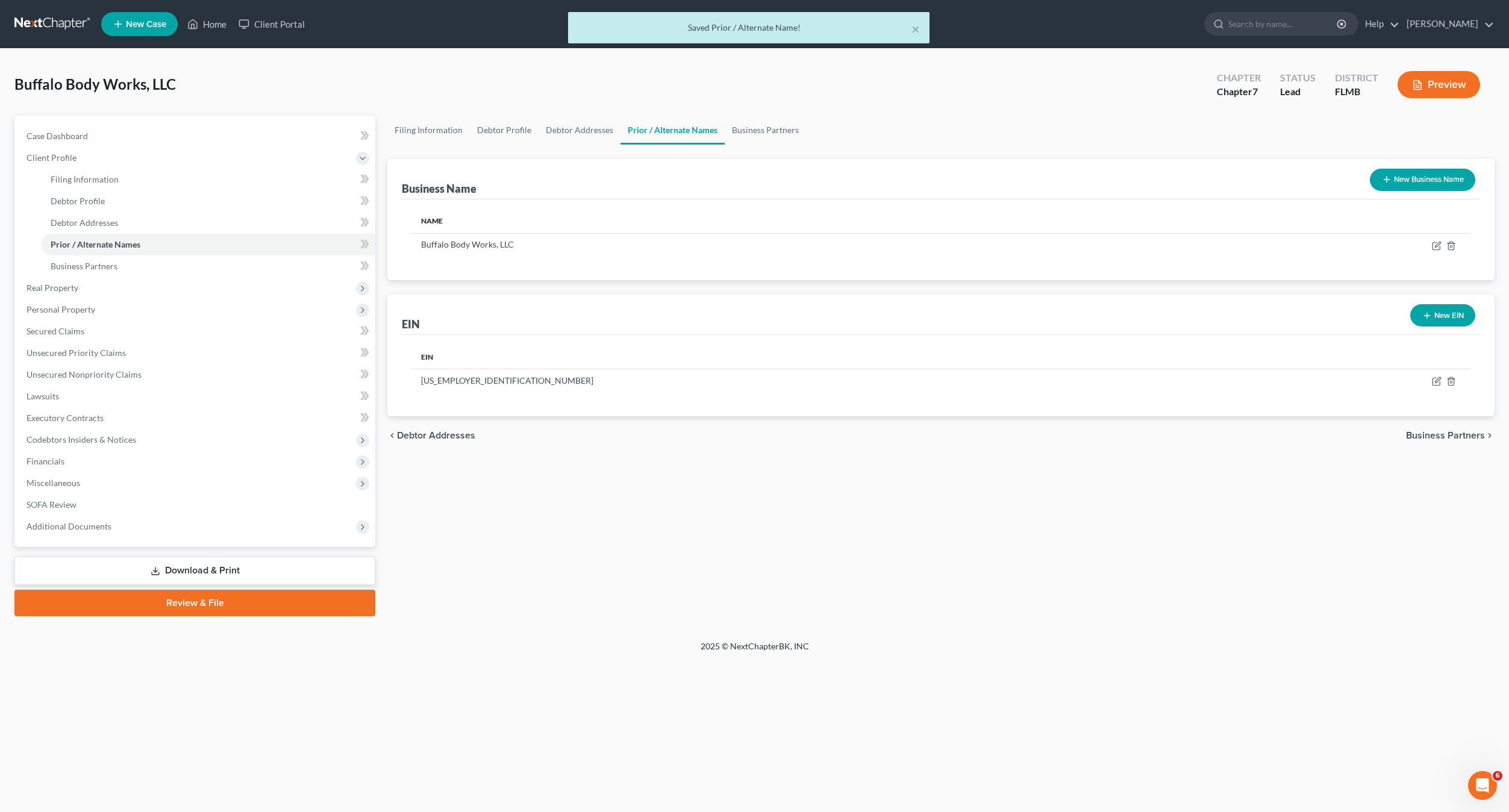
click at [1446, 435] on span "Business Partners" at bounding box center [1445, 435] width 79 height 9
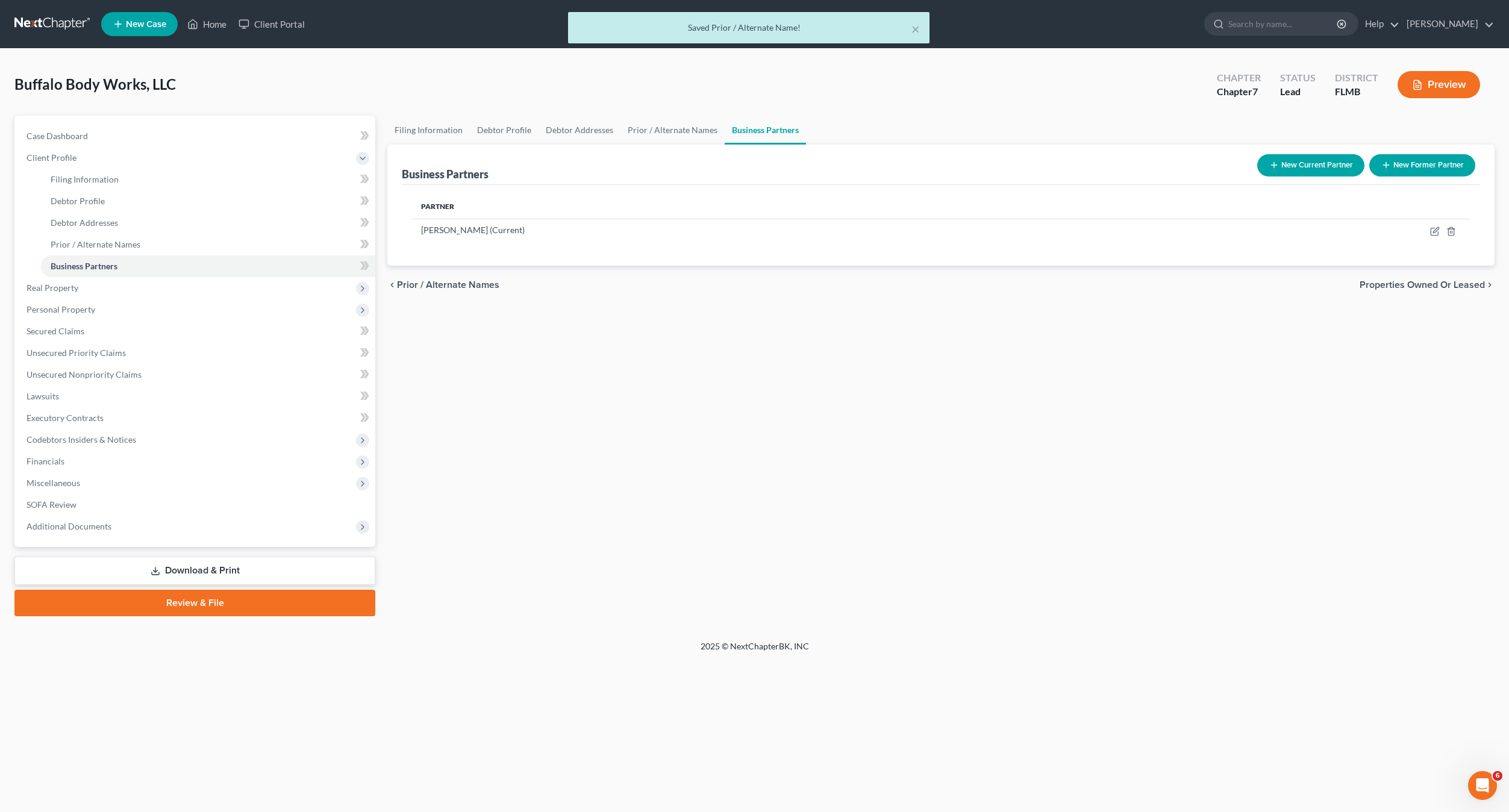
click at [1456, 283] on span "Properties Owned or Leased" at bounding box center [1422, 284] width 125 height 9
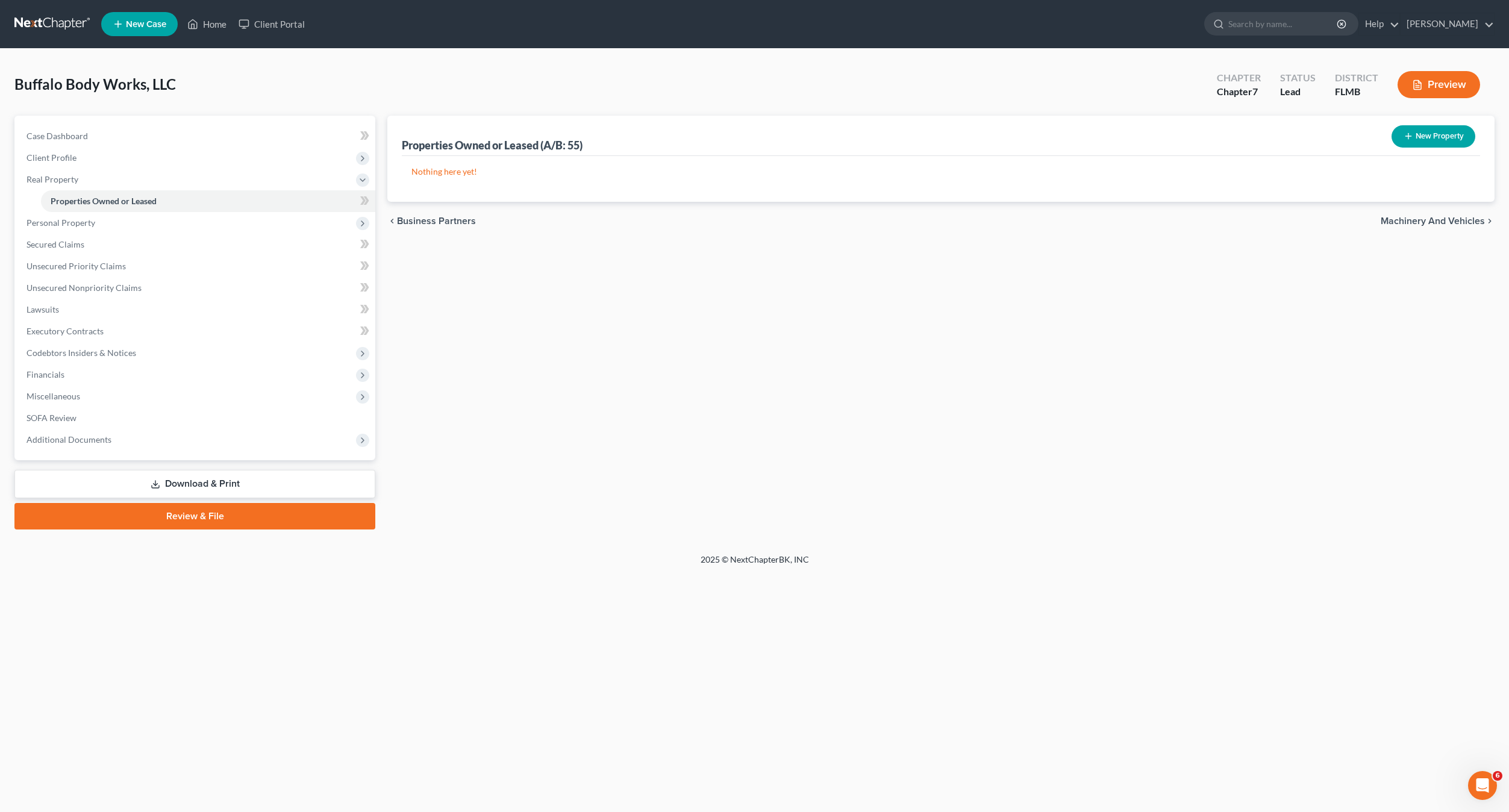
click at [1444, 220] on span "Machinery and Vehicles" at bounding box center [1432, 221] width 104 height 9
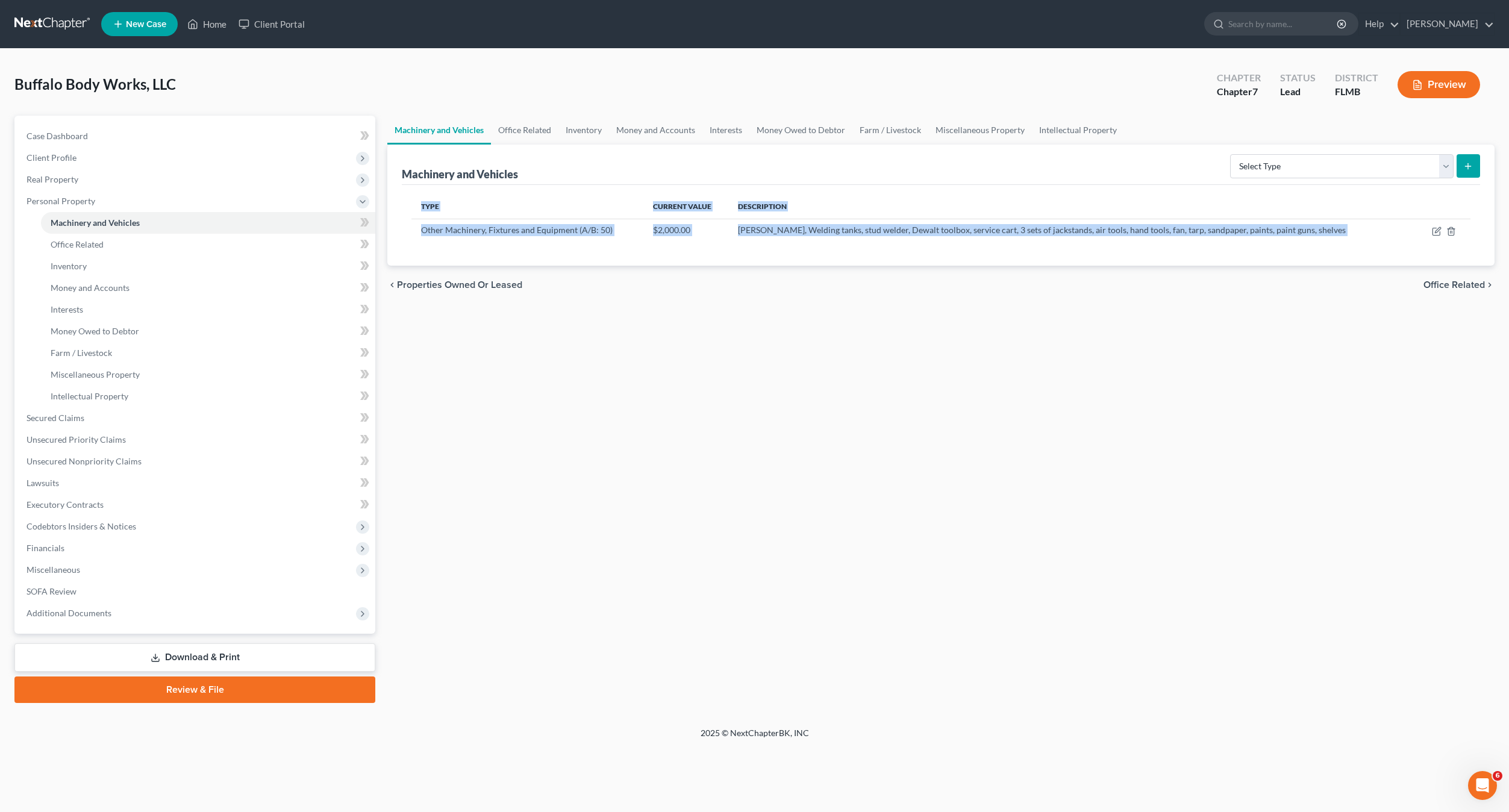
drag, startPoint x: 1444, startPoint y: 220, endPoint x: 1446, endPoint y: 272, distance: 52.0
click at [1446, 272] on ui-view "Machinery and Vehicles Office Related Inventory Money and Accounts Interests Mo…" at bounding box center [940, 210] width 1107 height 188
drag, startPoint x: 1446, startPoint y: 272, endPoint x: 1453, endPoint y: 287, distance: 16.6
click at [1453, 287] on span "Office Related" at bounding box center [1454, 284] width 61 height 9
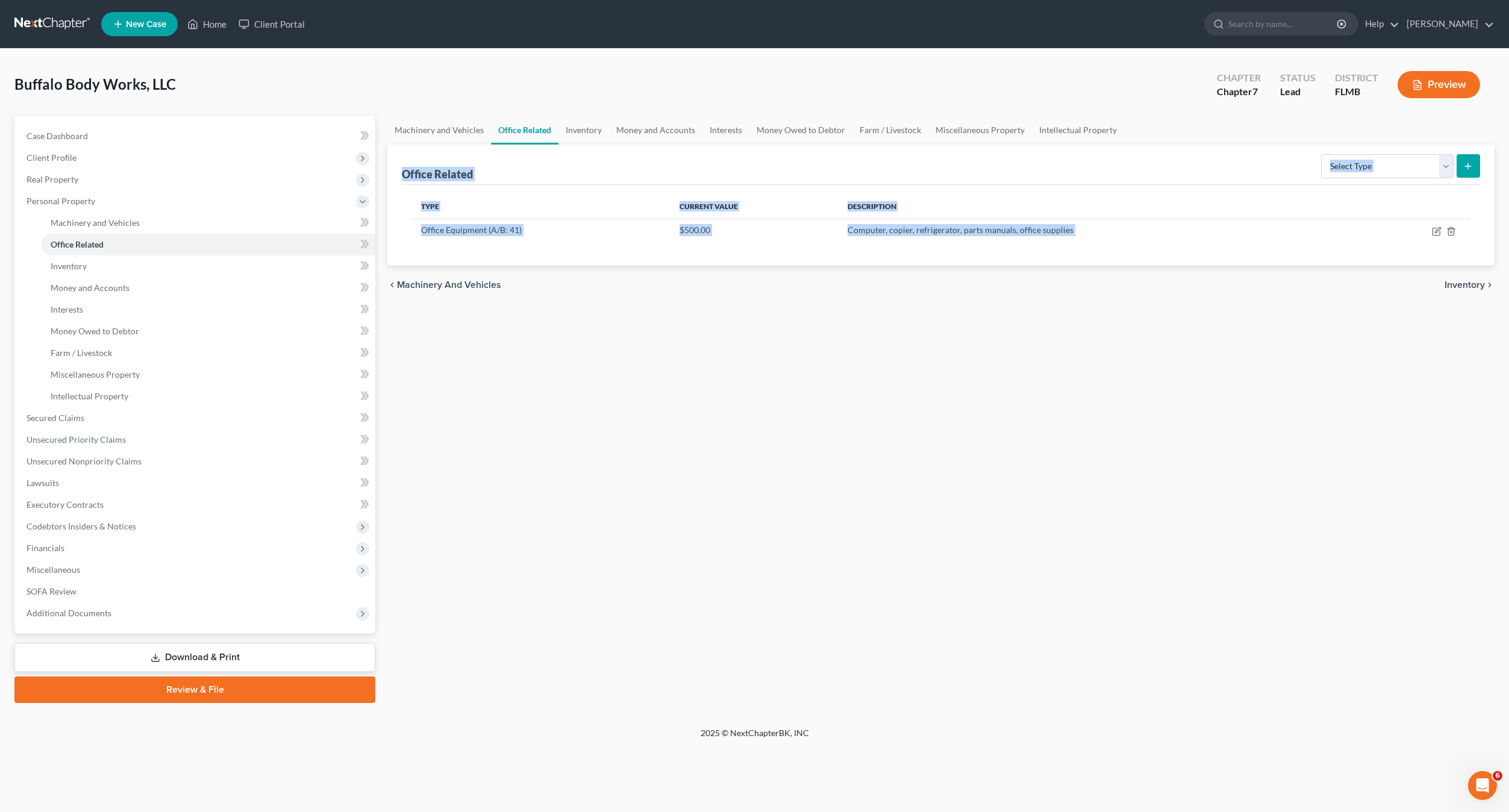
click at [1457, 288] on span "Inventory" at bounding box center [1464, 284] width 40 height 9
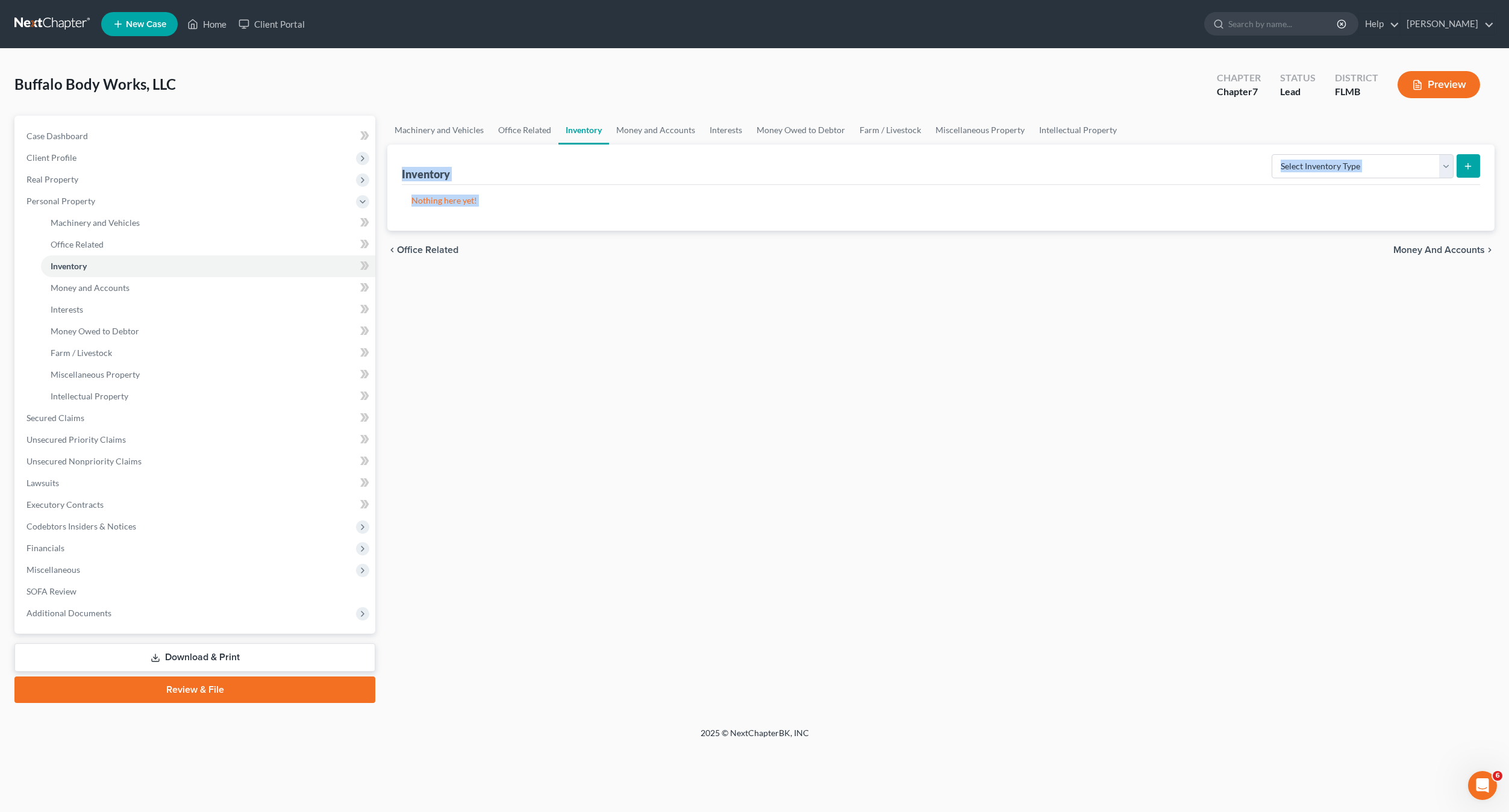
click at [1437, 245] on span "Money and Accounts" at bounding box center [1439, 250] width 91 height 9
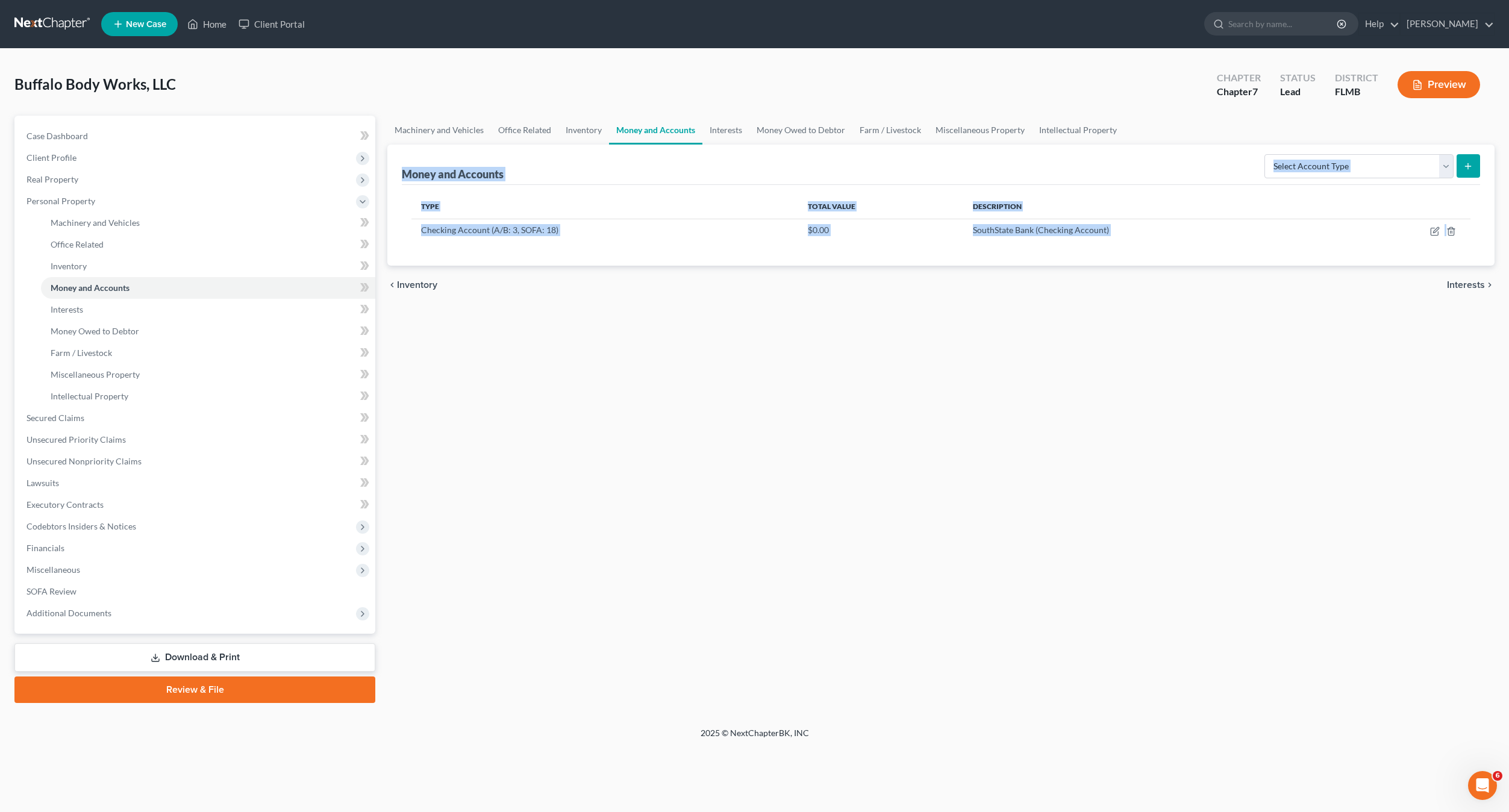
click at [1458, 280] on span "Interests" at bounding box center [1465, 284] width 38 height 9
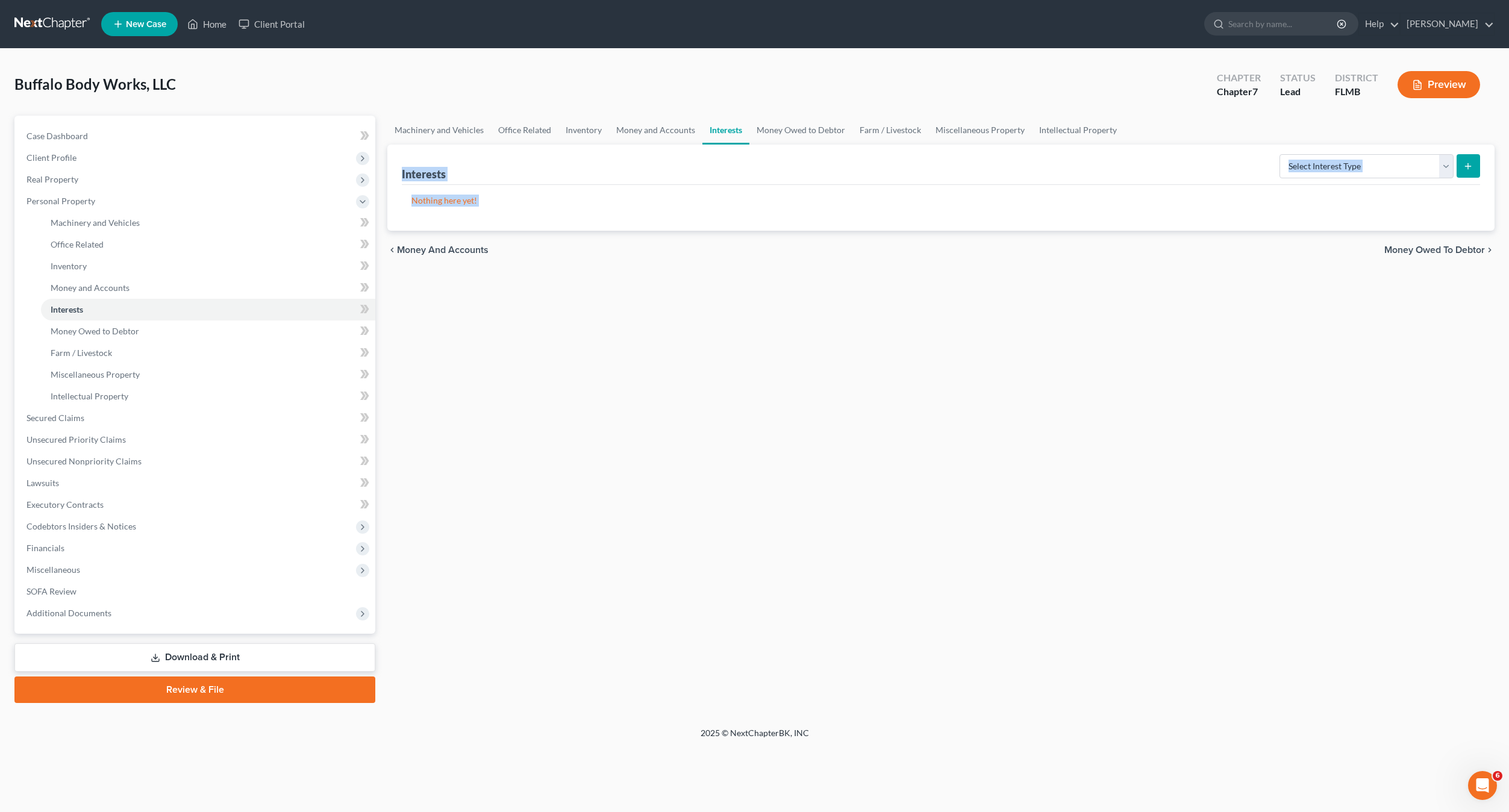
click at [1447, 316] on div "Machinery and Vehicles Office Related Inventory Money and Accounts Interests Mo…" at bounding box center [941, 409] width 1119 height 587
click at [753, 571] on div "Machinery and Vehicles Office Related Inventory Money and Accounts Interests Mo…" at bounding box center [941, 409] width 1119 height 587
drag, startPoint x: 216, startPoint y: 703, endPoint x: 219, endPoint y: 692, distance: 11.4
click at [218, 702] on div "Petition Navigation Case Dashboard Payments Invoices Payments Payments Credit R…" at bounding box center [754, 414] width 1480 height 597
click at [218, 688] on link "Review & File" at bounding box center [195, 689] width 361 height 27
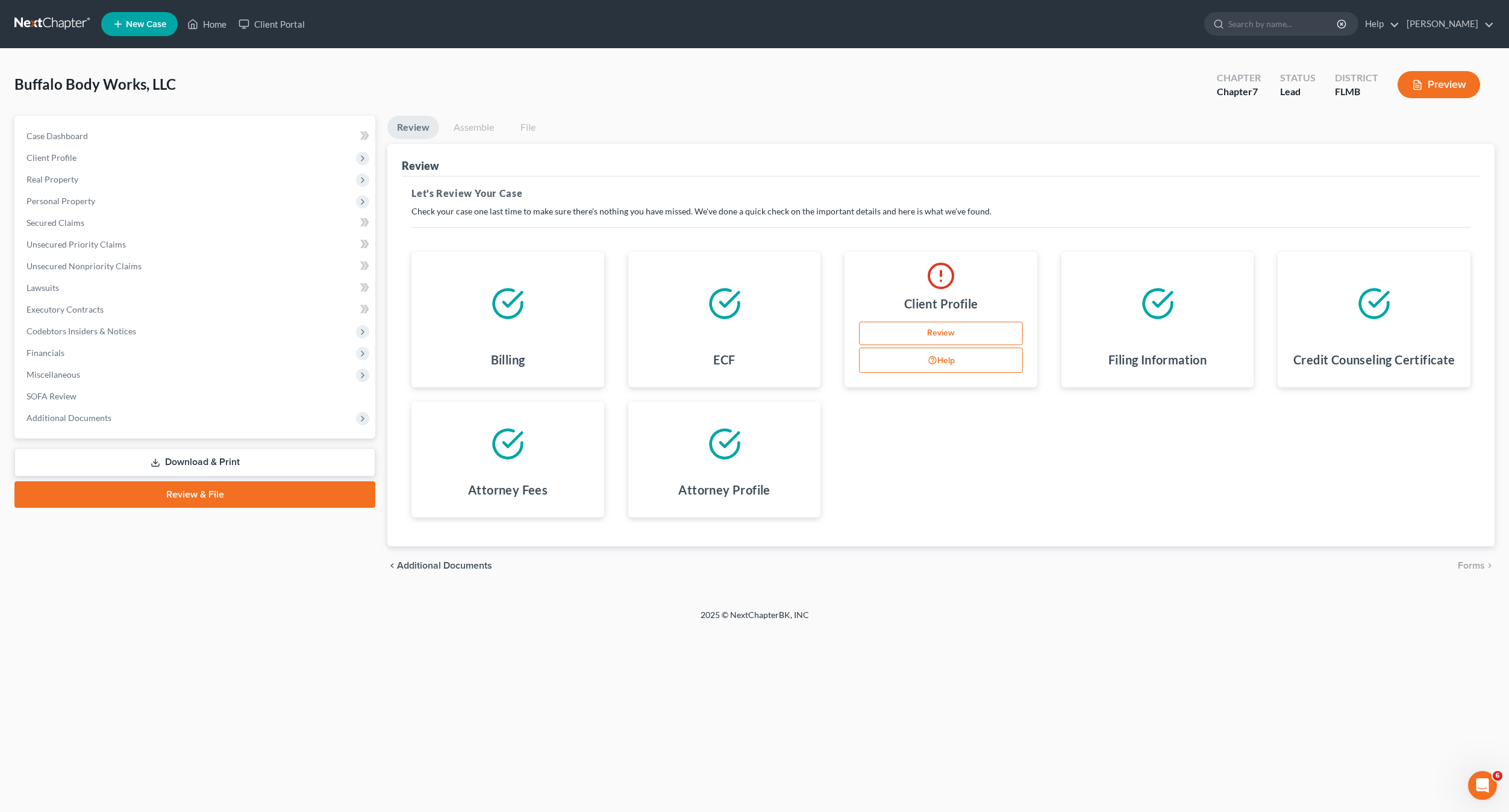
click at [935, 335] on link "Review" at bounding box center [941, 333] width 164 height 24
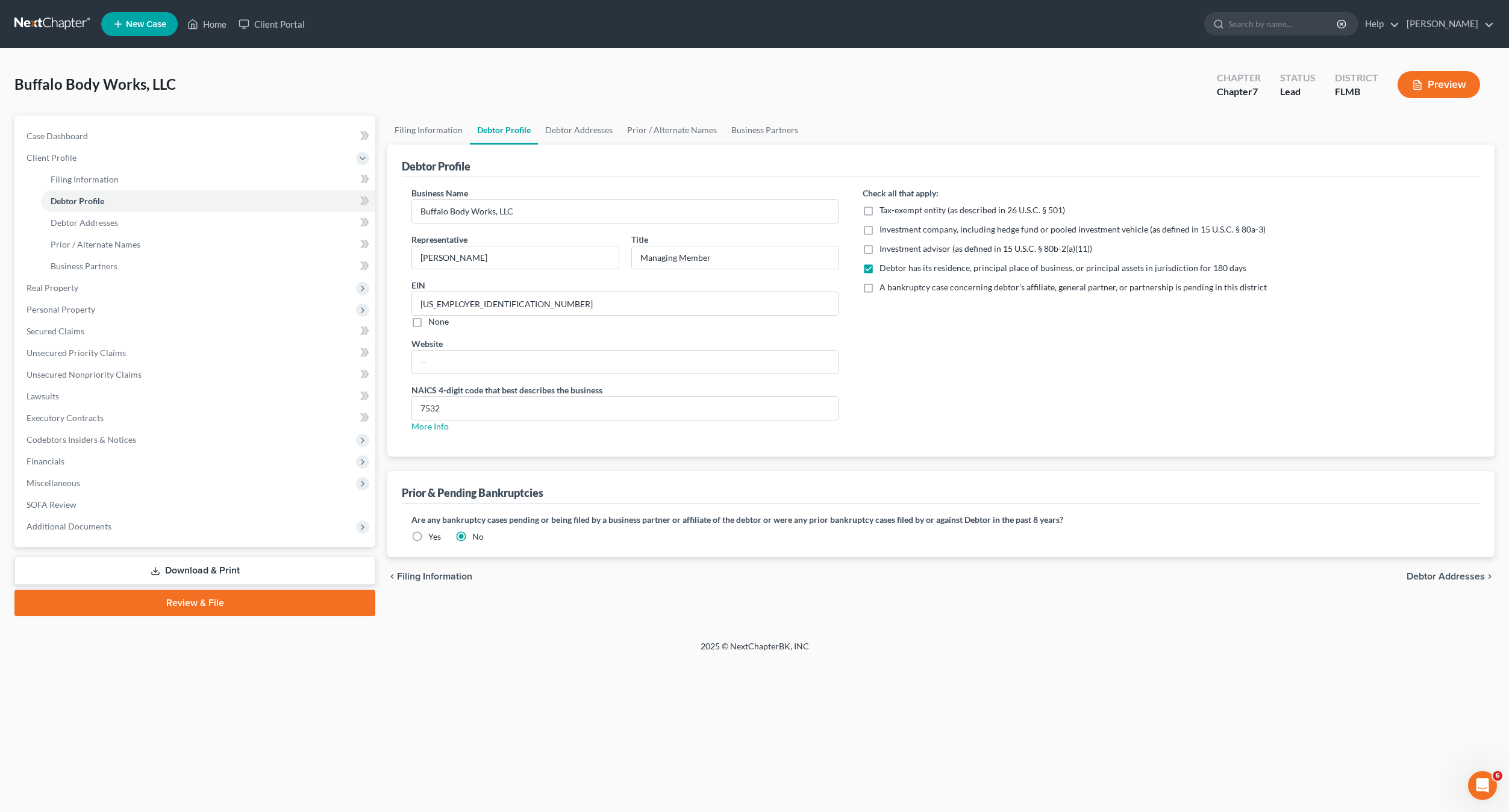
click at [200, 608] on link "Review & File" at bounding box center [195, 603] width 361 height 27
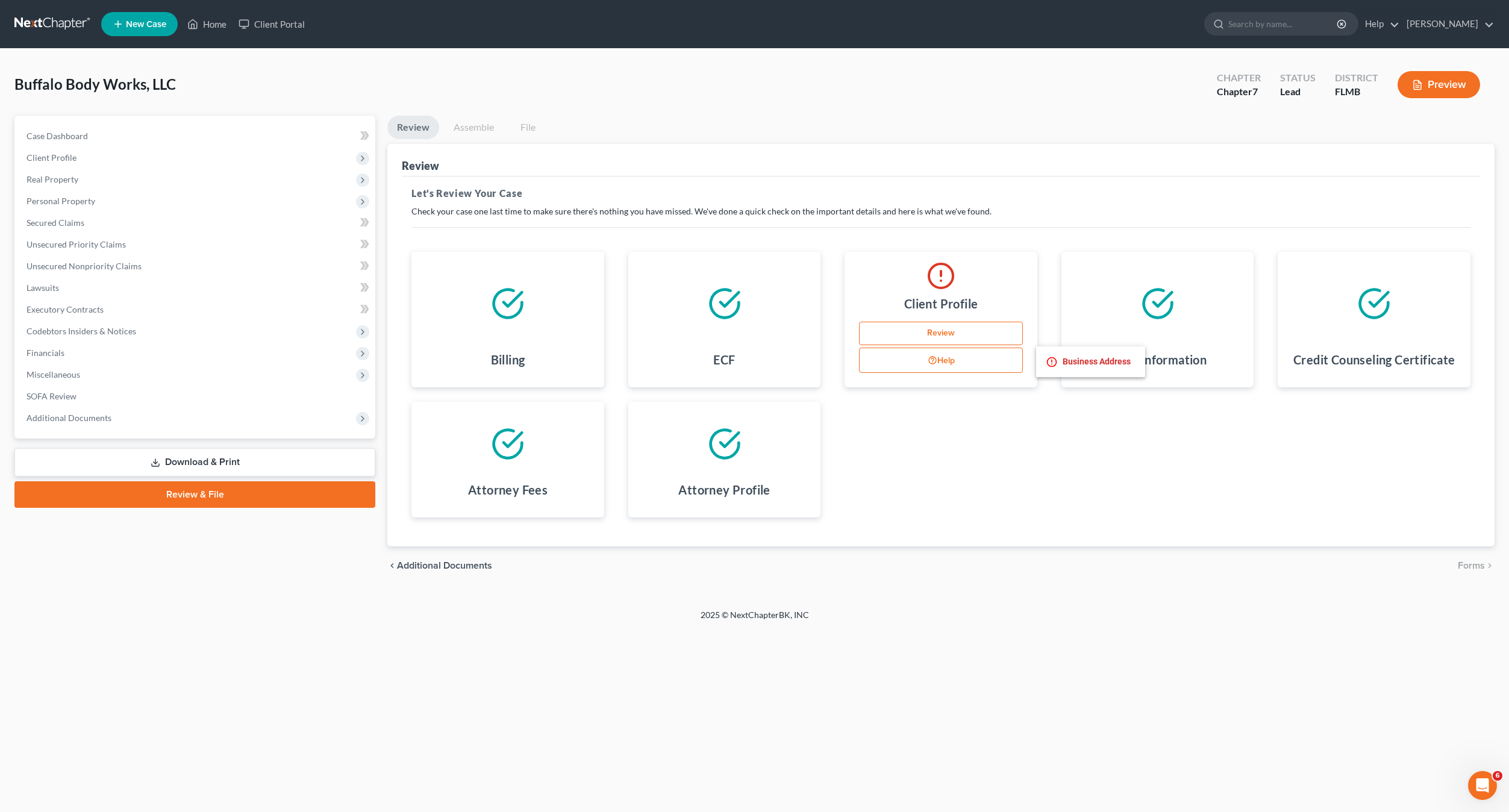
click at [928, 361] on icon "button" at bounding box center [932, 360] width 9 height 12
click at [955, 363] on button "Help" at bounding box center [941, 360] width 164 height 25
click at [1108, 360] on li "Business Address" at bounding box center [1090, 362] width 90 height 17
click at [952, 278] on circle at bounding box center [940, 275] width 24 height 24
click at [942, 334] on link "Review" at bounding box center [941, 333] width 164 height 24
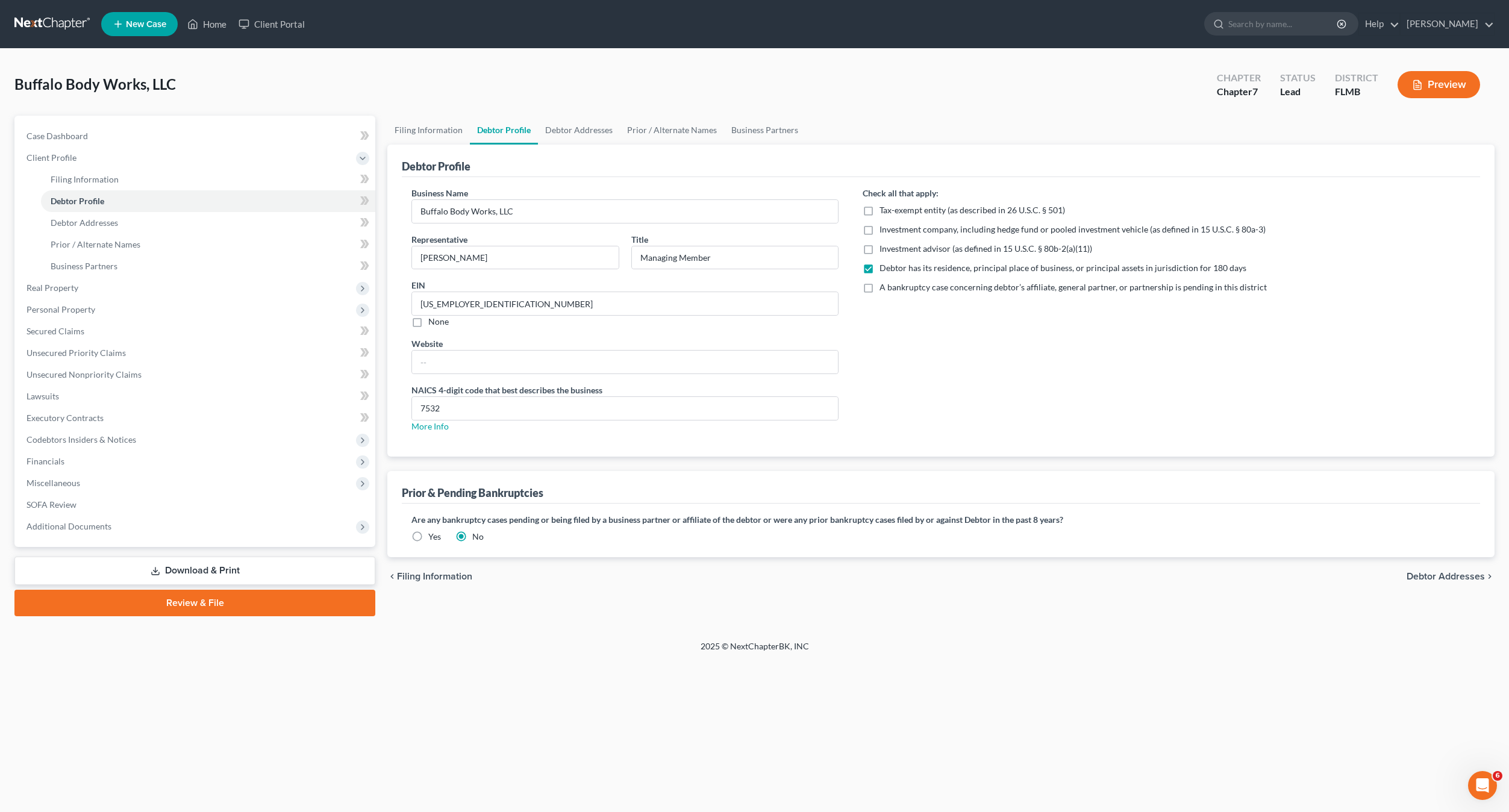
click at [1024, 344] on div "Check all that apply: Tax-exempt entity (as described in 26 U.S.C. § 501) Inves…" at bounding box center [1166, 314] width 632 height 255
drag, startPoint x: 1104, startPoint y: 378, endPoint x: 1230, endPoint y: 453, distance: 146.6
click at [1113, 385] on div "Check all that apply: Tax-exempt entity (as described in 26 U.S.C. § 501) Inves…" at bounding box center [1166, 314] width 632 height 255
click at [1464, 576] on span "Debtor Addresses" at bounding box center [1445, 576] width 78 height 9
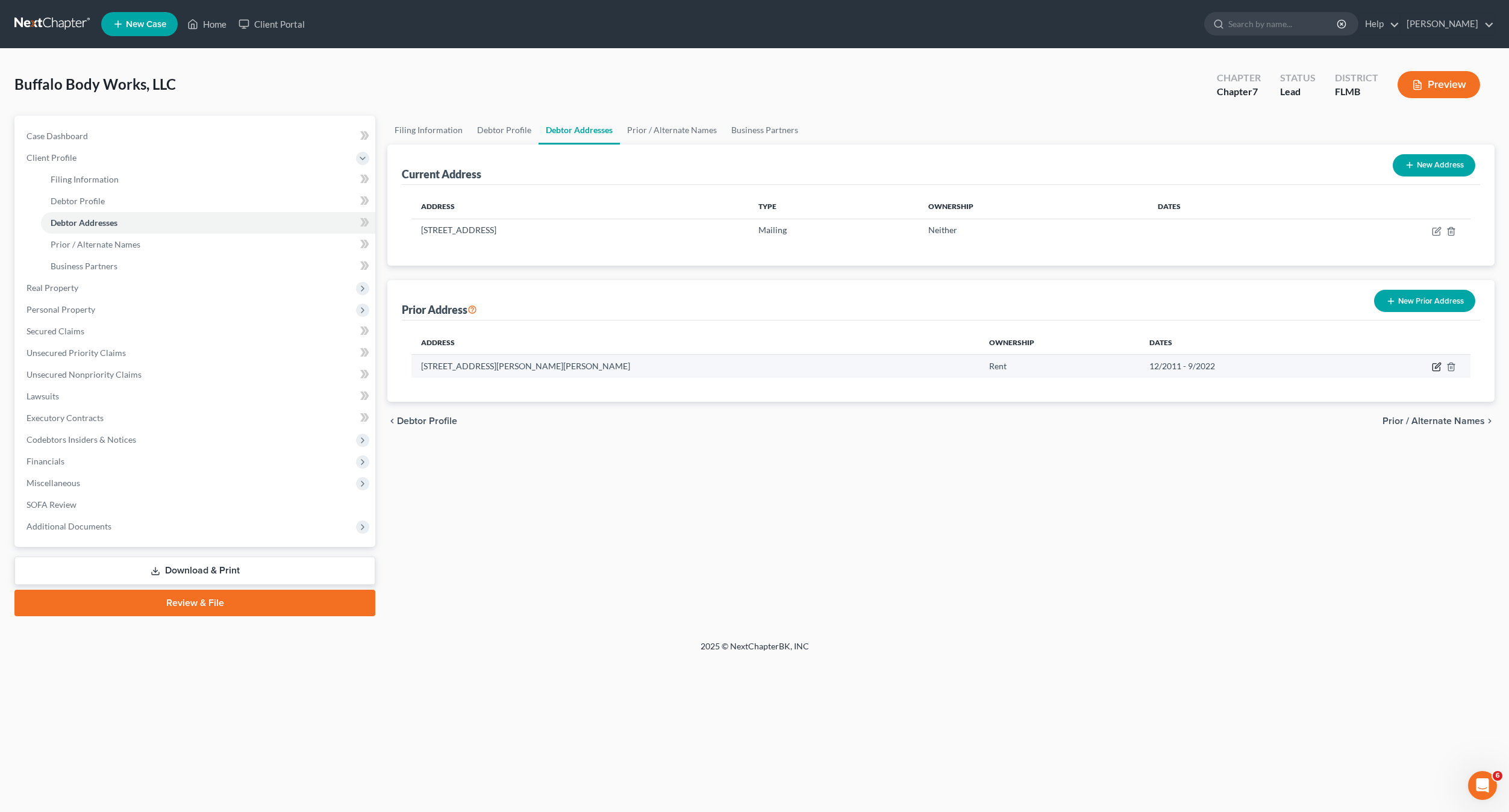
click at [1433, 368] on icon "button" at bounding box center [1436, 366] width 9 height 9
select select "9"
select select "56"
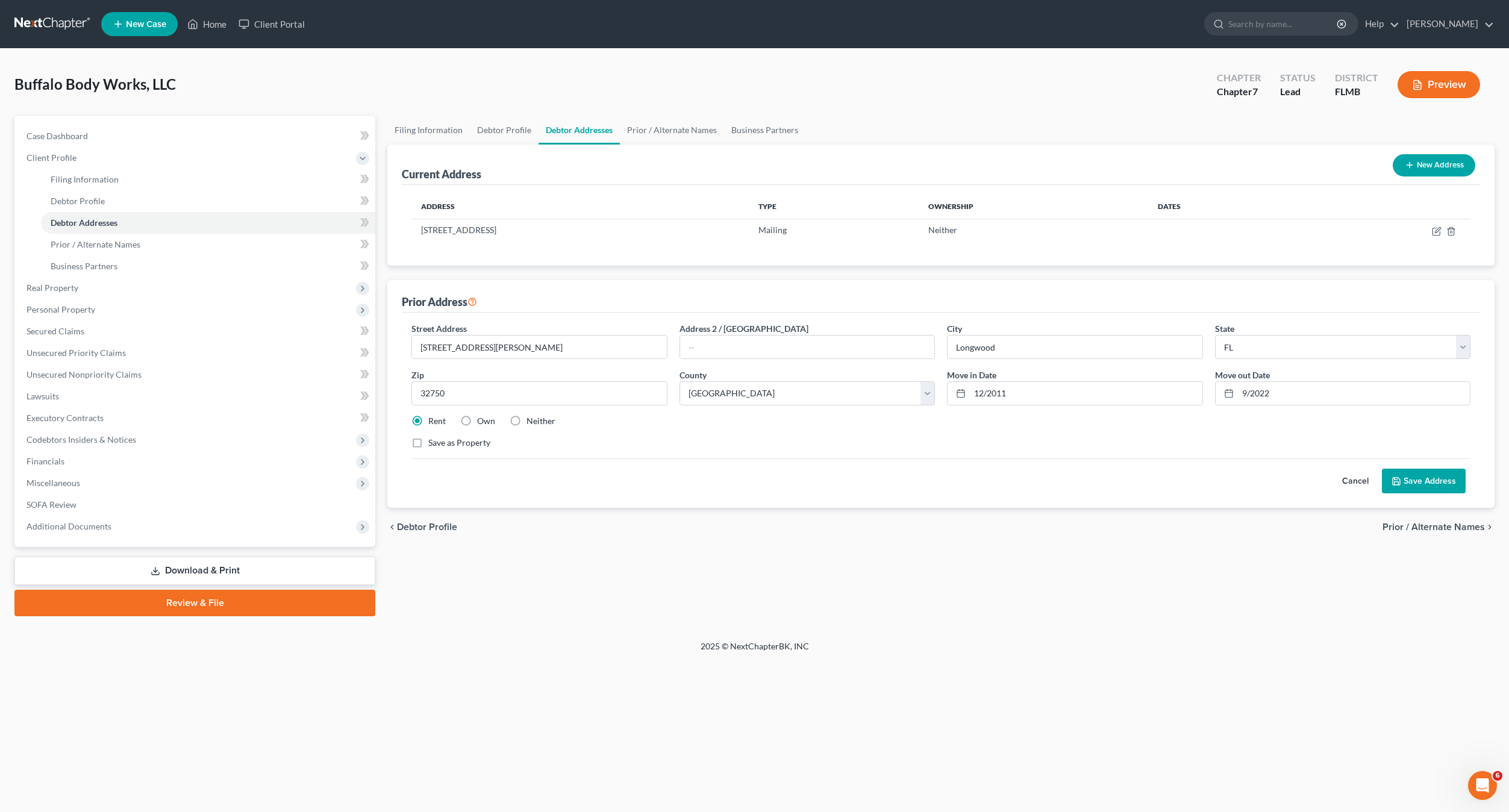
click at [694, 430] on div "Street Address * 1354 S. Ronald Reagan Blvd. Address 2 / PO Box City * Longwood…" at bounding box center [941, 390] width 1071 height 136
click at [1436, 232] on icon "button" at bounding box center [1436, 231] width 9 height 9
select select "9"
select select "56"
select select "1"
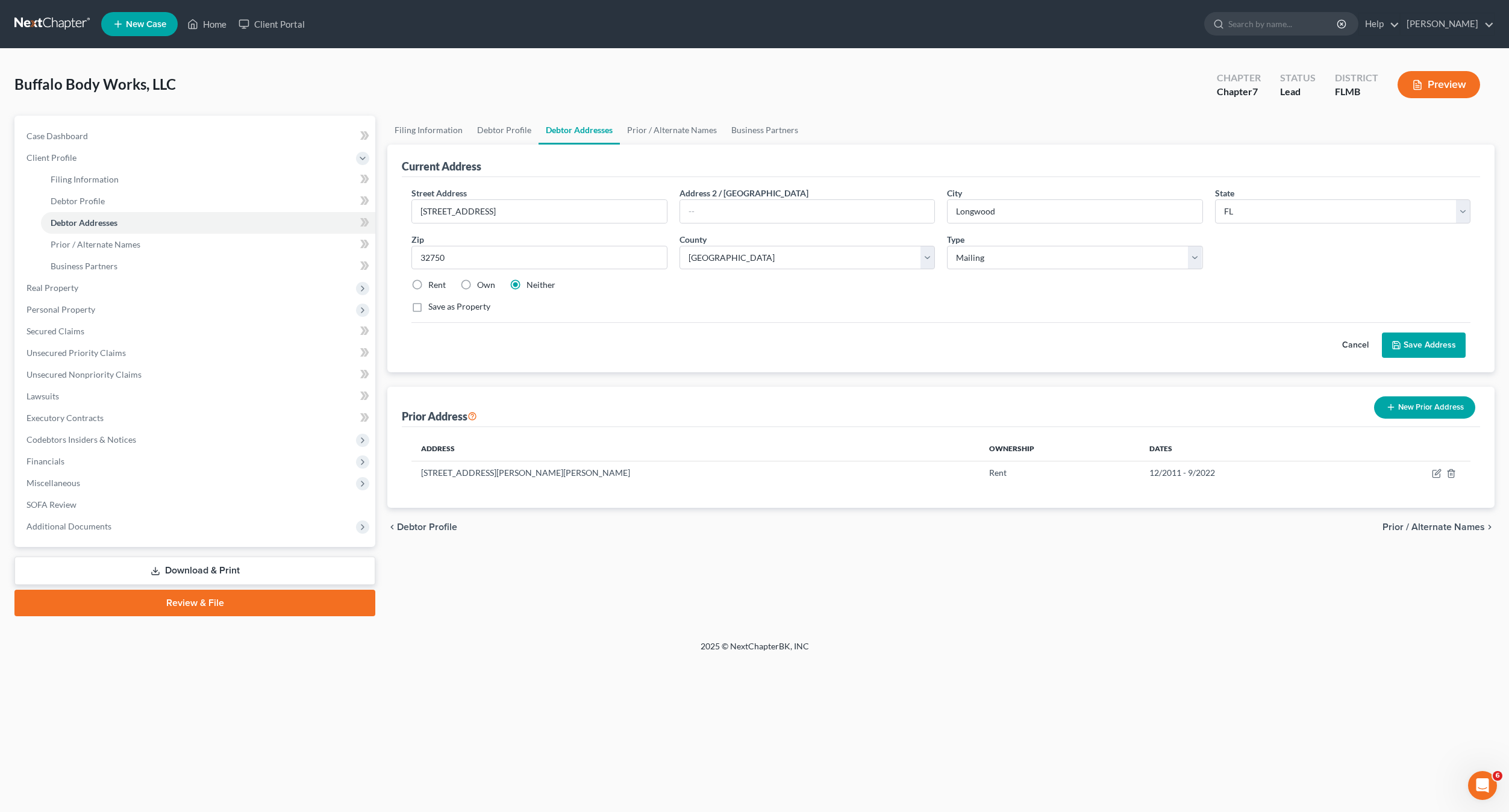
drag, startPoint x: 416, startPoint y: 283, endPoint x: 439, endPoint y: 284, distance: 23.0
click at [428, 283] on label "Rent" at bounding box center [437, 285] width 17 height 12
click at [433, 283] on input "Rent" at bounding box center [437, 283] width 8 height 8
radio input "true"
click at [829, 321] on div "Street Address * 657 E. Bay Avenue Address 2 / PO Box City * Longwood State * S…" at bounding box center [941, 255] width 1071 height 136
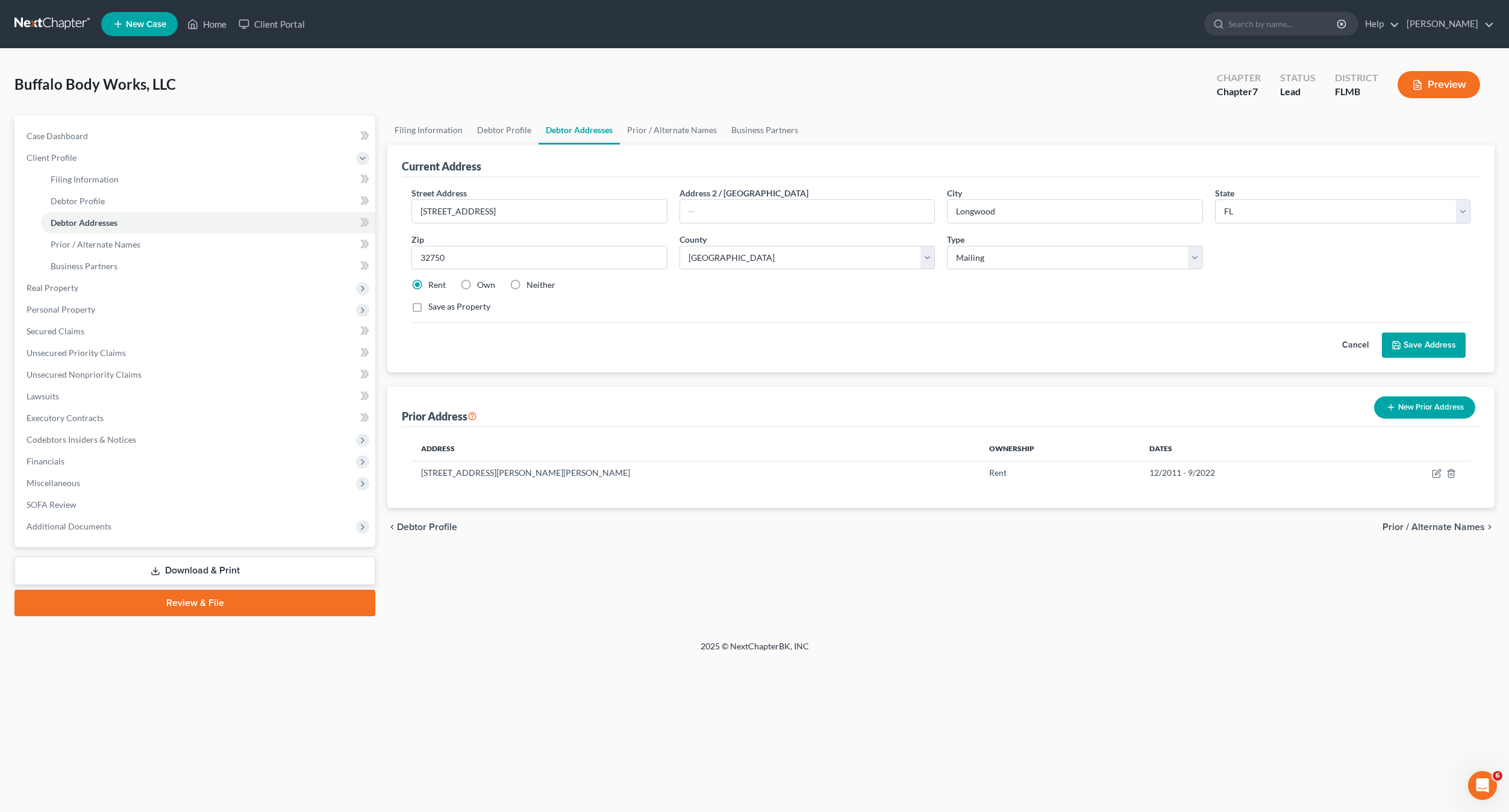
click at [1029, 297] on div "Street Address * 657 E. Bay Avenue Address 2 / PO Box City * Longwood State * S…" at bounding box center [941, 255] width 1071 height 136
click at [1022, 255] on select "Select Business Mailing Location of Assets" at bounding box center [1074, 257] width 255 height 24
select select "0"
click at [947, 246] on select "Select Business Mailing Location of Assets" at bounding box center [1074, 257] width 255 height 24
click at [526, 283] on label "Neither" at bounding box center [541, 285] width 29 height 12
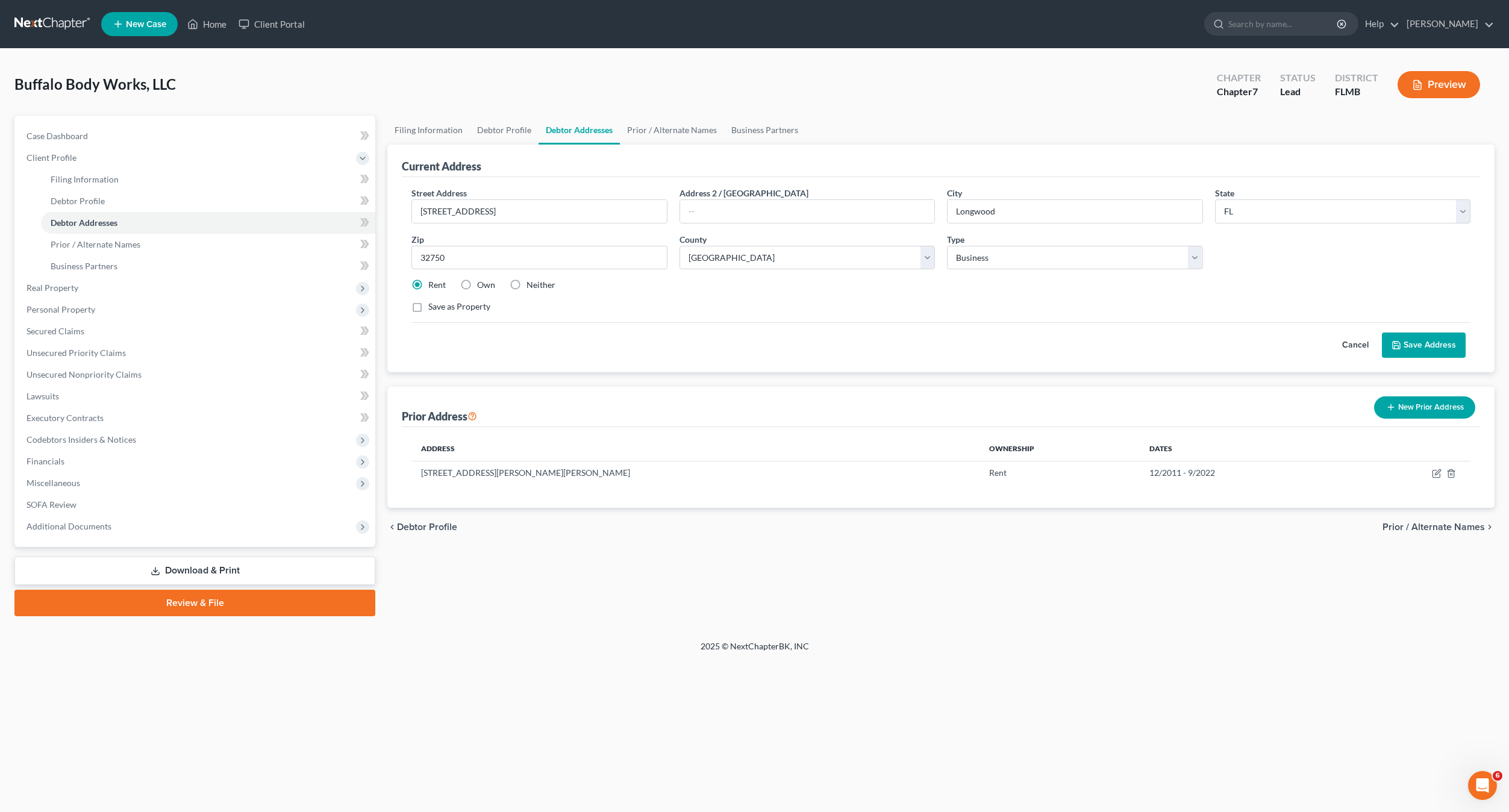
click at [532, 283] on input "Neither" at bounding box center [535, 283] width 8 height 8
radio input "true"
click at [844, 313] on div "Save as Property" at bounding box center [941, 306] width 1059 height 12
click at [1423, 342] on button "Save Address" at bounding box center [1423, 345] width 83 height 25
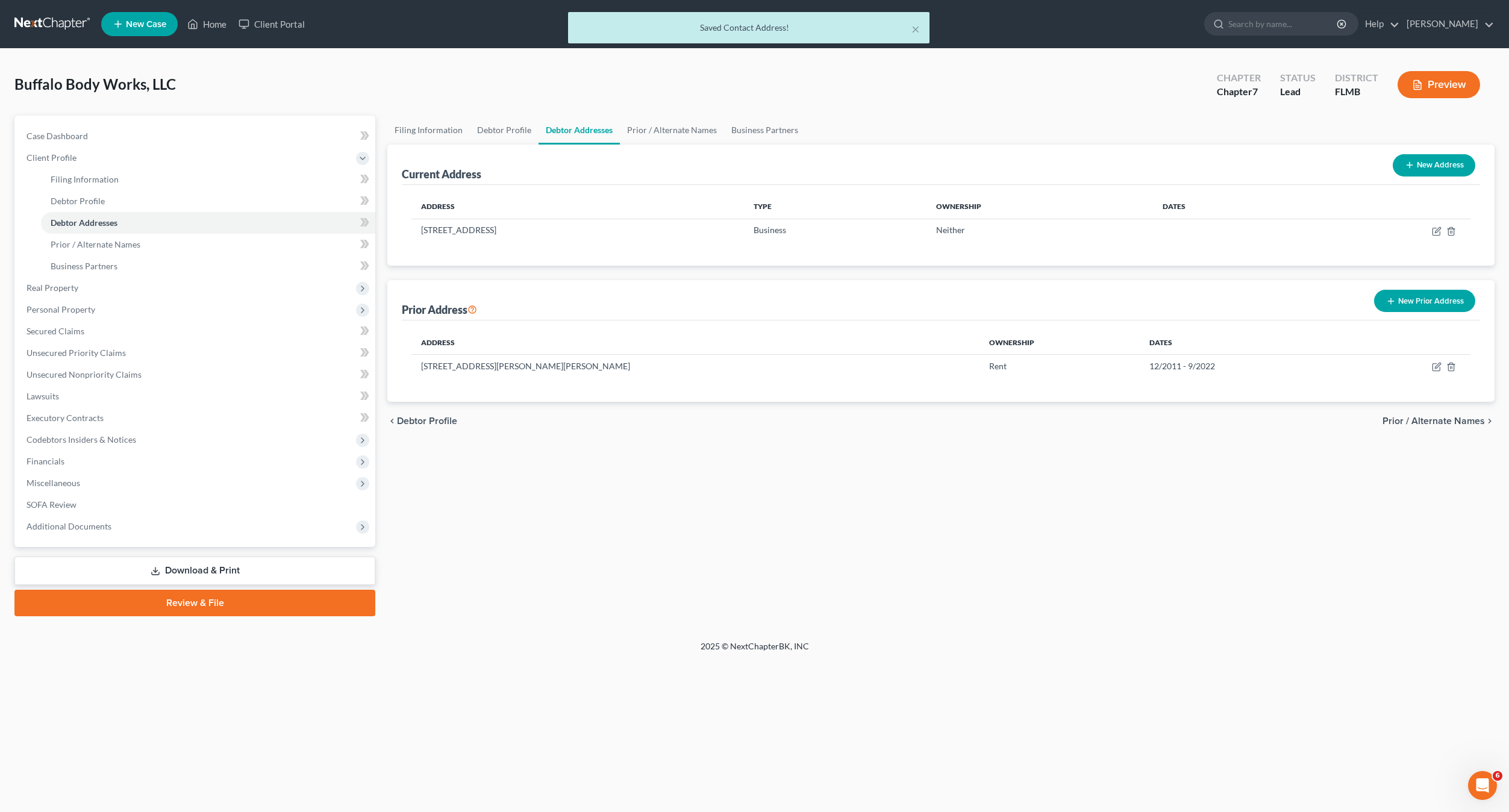
drag, startPoint x: 1193, startPoint y: 603, endPoint x: 1310, endPoint y: 502, distance: 154.6
click at [1202, 593] on div "Filing Information Debtor Profile Debtor Addresses Prior / Alternate Names Busi…" at bounding box center [941, 366] width 1119 height 501
click at [254, 593] on link "Review & File" at bounding box center [195, 603] width 361 height 27
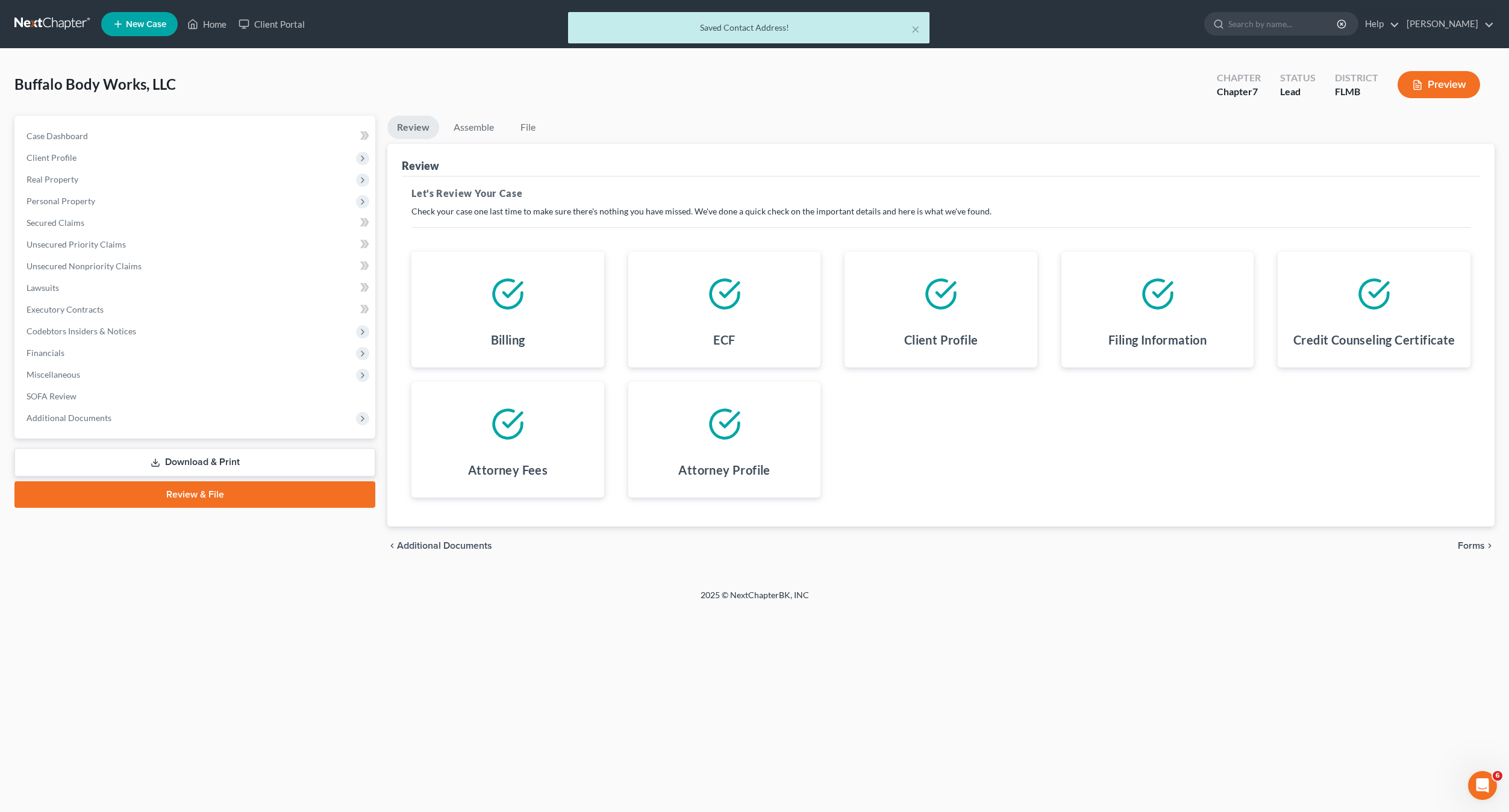
drag, startPoint x: 1110, startPoint y: 598, endPoint x: 1286, endPoint y: 546, distance: 183.5
click at [1123, 593] on footer "2025 © NextChapterBK, INC" at bounding box center [754, 600] width 1509 height 22
drag, startPoint x: 1480, startPoint y: 544, endPoint x: 1468, endPoint y: 542, distance: 12.2
click at [1480, 544] on span "Forms" at bounding box center [1471, 545] width 27 height 9
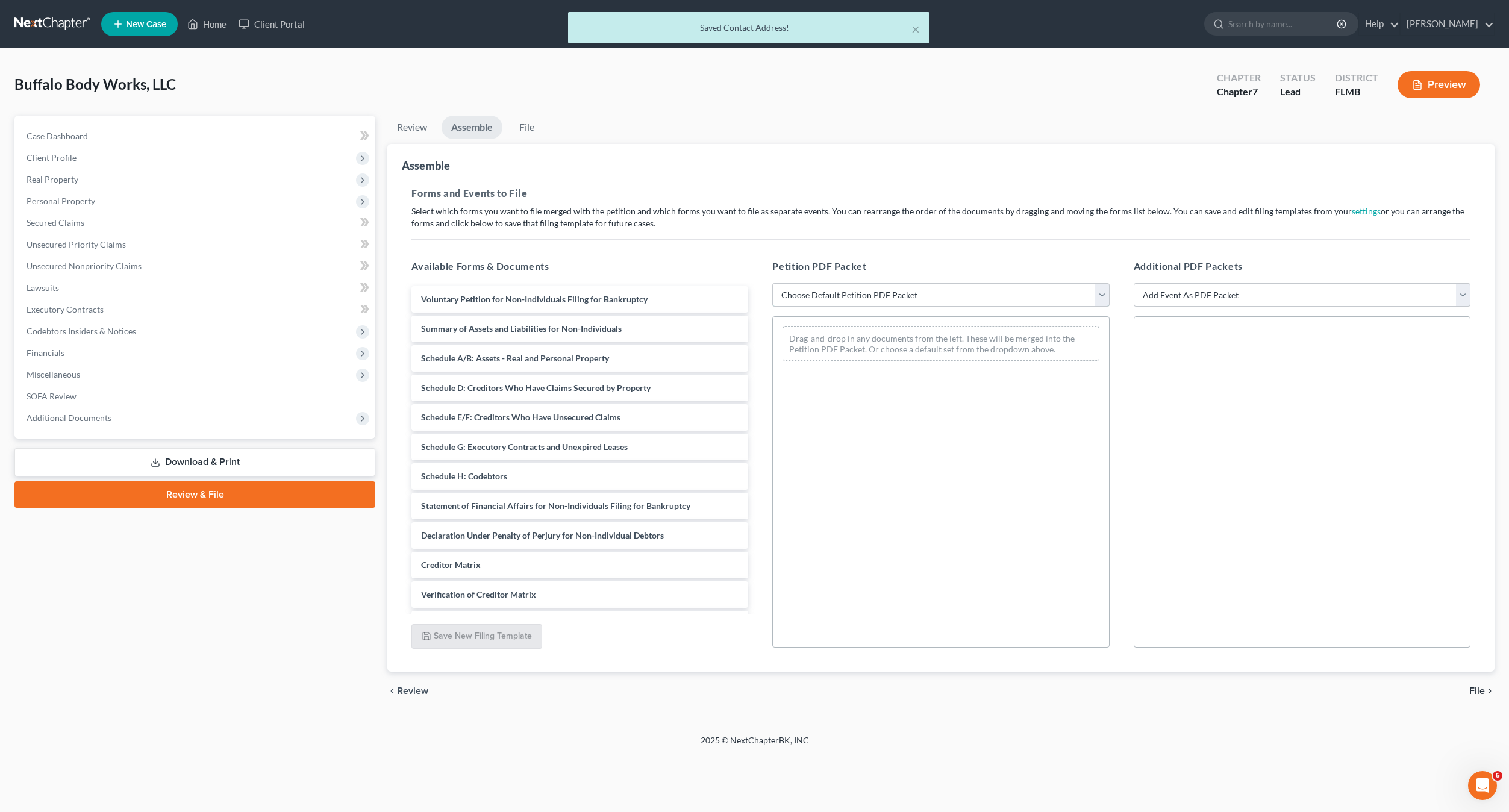
click at [808, 298] on select "Choose Default Petition PDF Packet Complete Bankruptcy Petition (all forms and …" at bounding box center [940, 295] width 337 height 24
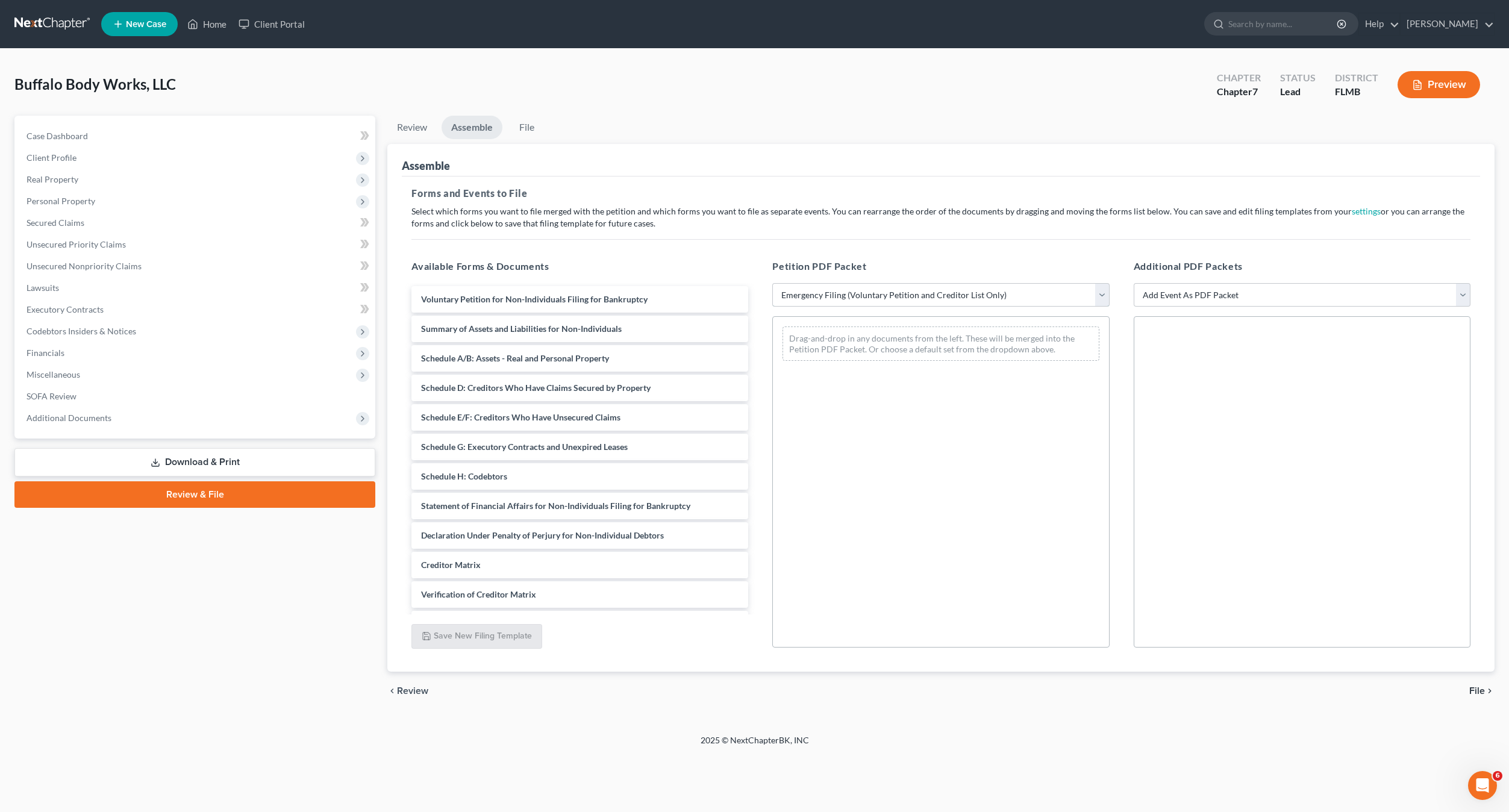
click at [772, 283] on select "Choose Default Petition PDF Packet Complete Bankruptcy Petition (all forms and …" at bounding box center [940, 295] width 337 height 24
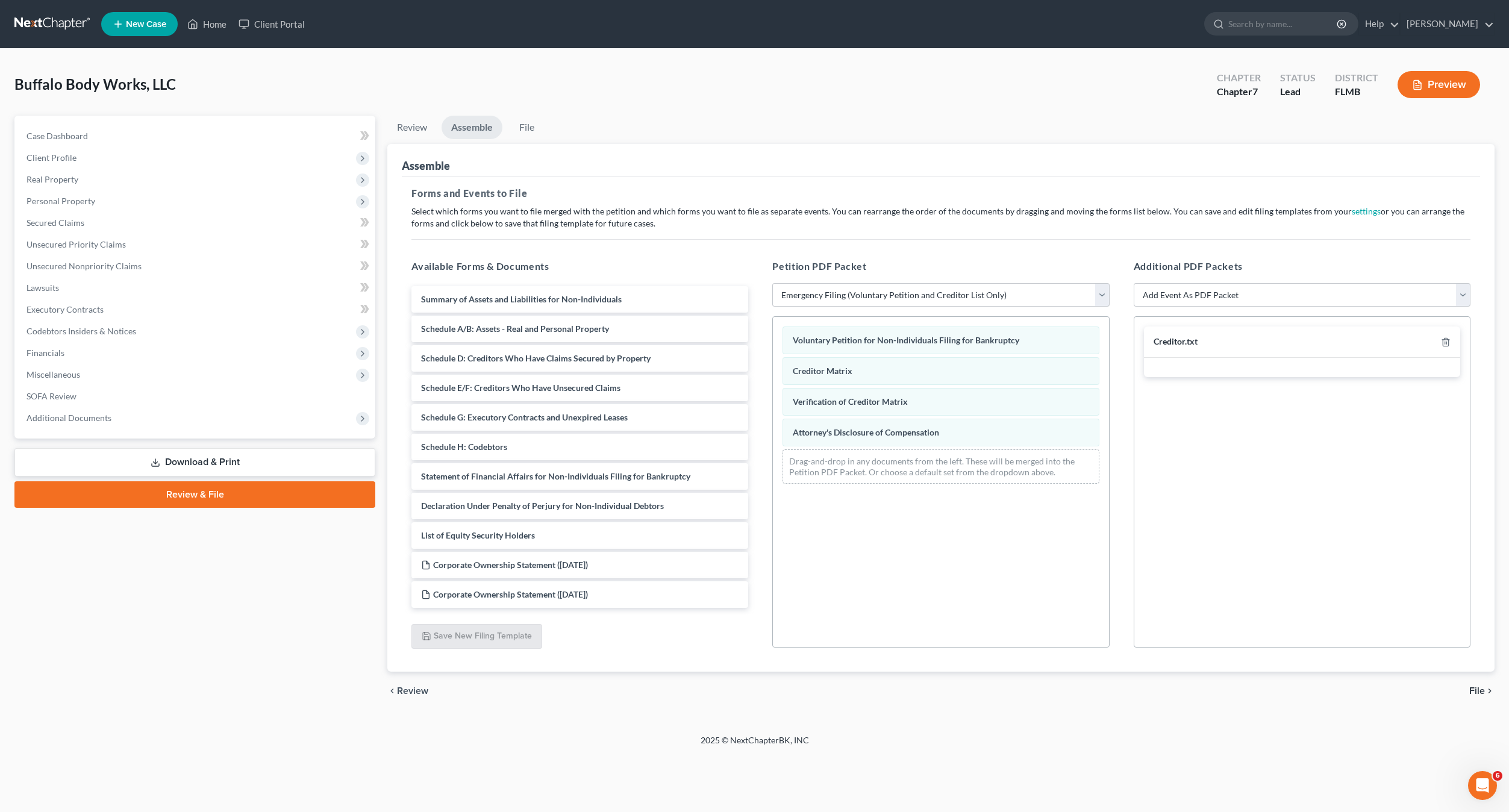
click at [1270, 511] on div "Creditor.txt" at bounding box center [1302, 482] width 337 height 332
click at [858, 296] on select "Choose Default Petition PDF Packet Complete Bankruptcy Petition (all forms and …" at bounding box center [940, 295] width 337 height 24
select select "0"
click at [772, 283] on select "Choose Default Petition PDF Packet Complete Bankruptcy Petition (all forms and …" at bounding box center [940, 295] width 337 height 24
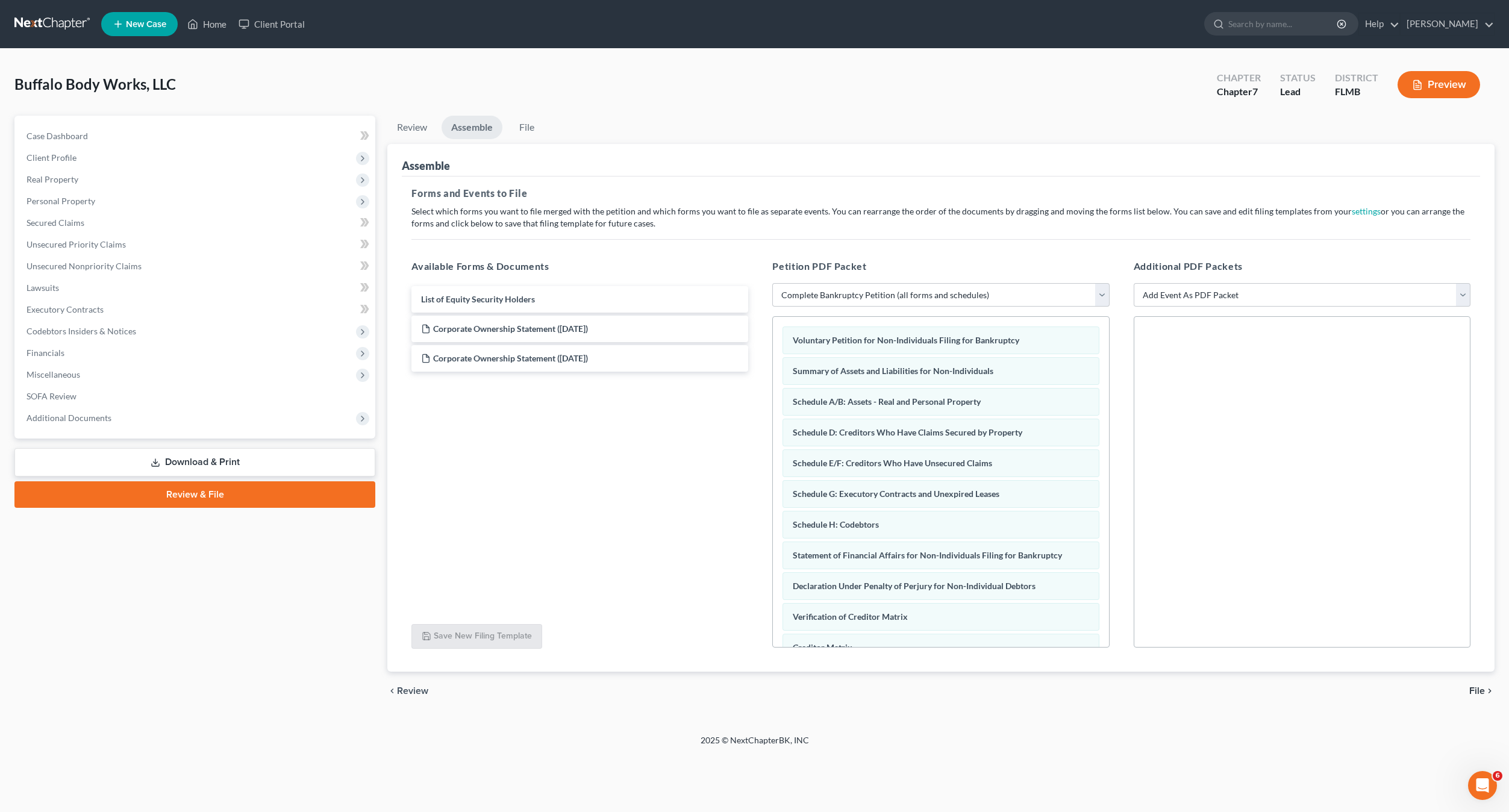
click at [1298, 561] on div at bounding box center [1302, 482] width 337 height 332
click at [642, 503] on div "List of Equity Security Holders Corporate Ownership Statement (08/15/2025) Corp…" at bounding box center [580, 449] width 356 height 332
drag, startPoint x: 624, startPoint y: 529, endPoint x: 635, endPoint y: 521, distance: 13.6
click at [624, 529] on div "List of Equity Security Holders Corporate Ownership Statement (08/15/2025) Corp…" at bounding box center [580, 449] width 356 height 332
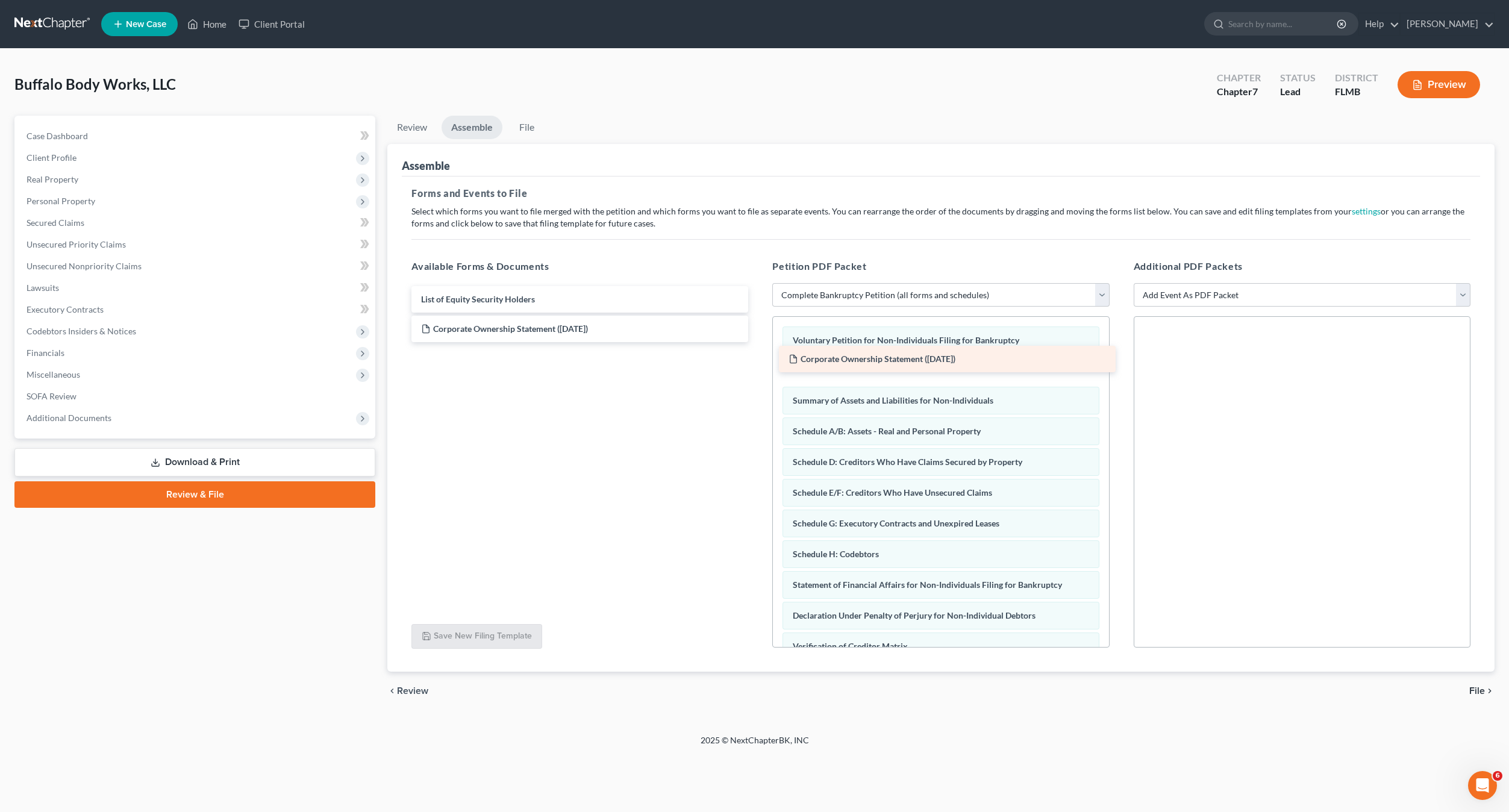
drag, startPoint x: 462, startPoint y: 326, endPoint x: 830, endPoint y: 356, distance: 369.2
click at [757, 342] on div "Corporate Ownership Statement (08/15/2025) List of Equity Security Holders Corp…" at bounding box center [580, 314] width 356 height 56
click at [584, 447] on div "List of Equity Security Holders Corporate Ownership Statement (08/15/2025)" at bounding box center [580, 449] width 356 height 332
click at [639, 457] on div "List of Equity Security Holders Corporate Ownership Statement (08/15/2025)" at bounding box center [580, 449] width 356 height 332
drag, startPoint x: 1476, startPoint y: 695, endPoint x: 716, endPoint y: 526, distance: 778.6
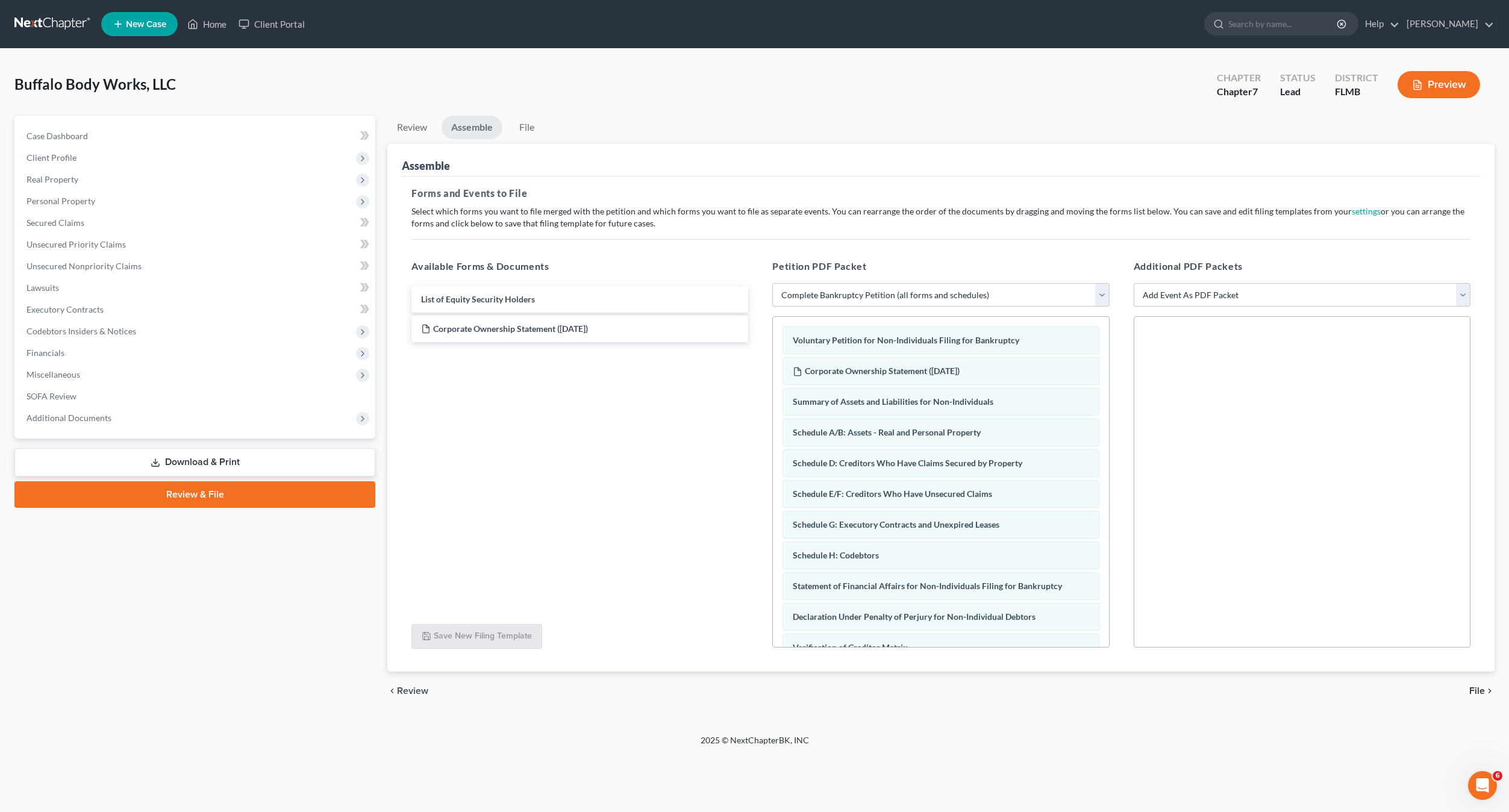
click at [682, 559] on ui-view "Review Assemble File Review This court does not allow electronic filing for cas…" at bounding box center [940, 413] width 1107 height 595
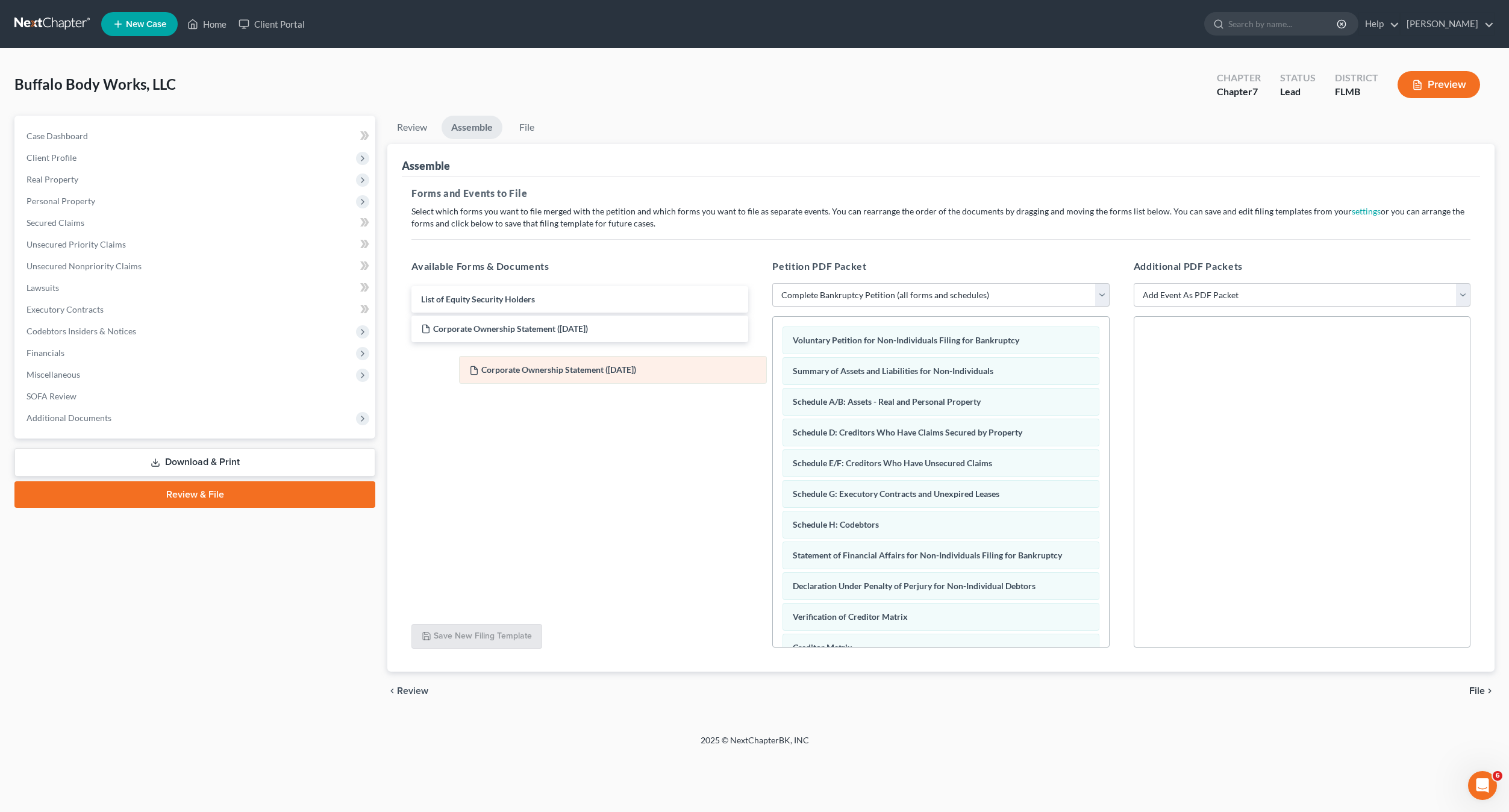
drag, startPoint x: 837, startPoint y: 373, endPoint x: 491, endPoint y: 355, distance: 346.5
click at [772, 355] on div "Corporate Ownership Statement (08/15/2025) Voluntary Petition for Non-Individua…" at bounding box center [940, 527] width 335 height 422
drag, startPoint x: 1306, startPoint y: 468, endPoint x: 1306, endPoint y: 490, distance: 22.0
click at [1305, 470] on div at bounding box center [1302, 482] width 337 height 332
click at [1476, 693] on span "File" at bounding box center [1477, 690] width 16 height 9
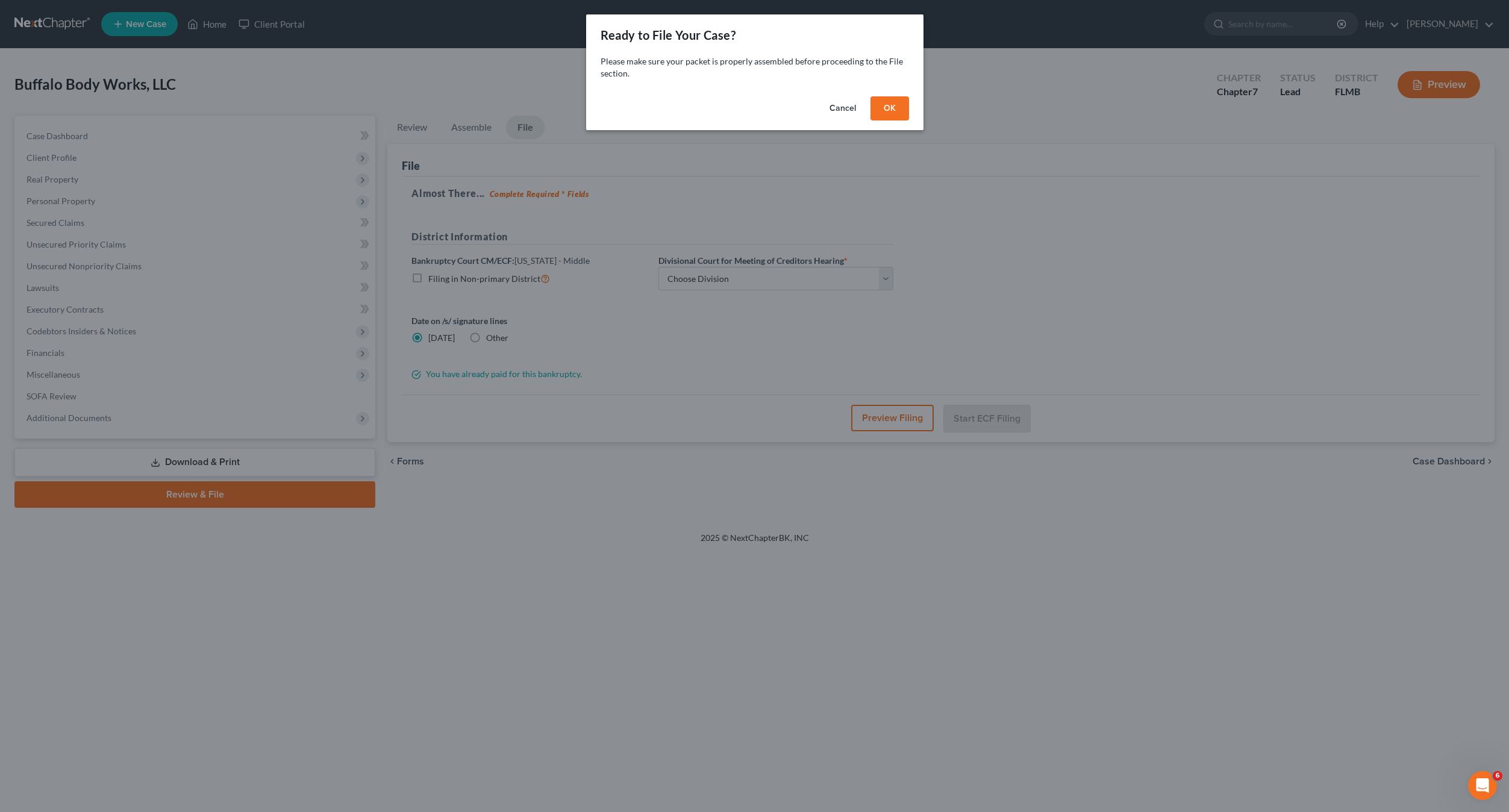
drag, startPoint x: 879, startPoint y: 113, endPoint x: 724, endPoint y: 178, distance: 168.1
click at [735, 311] on div "Ready to File Your Case? Please make sure your packet is properly assembled bef…" at bounding box center [754, 406] width 1509 height 812
click at [839, 113] on button "Cancel" at bounding box center [843, 108] width 46 height 24
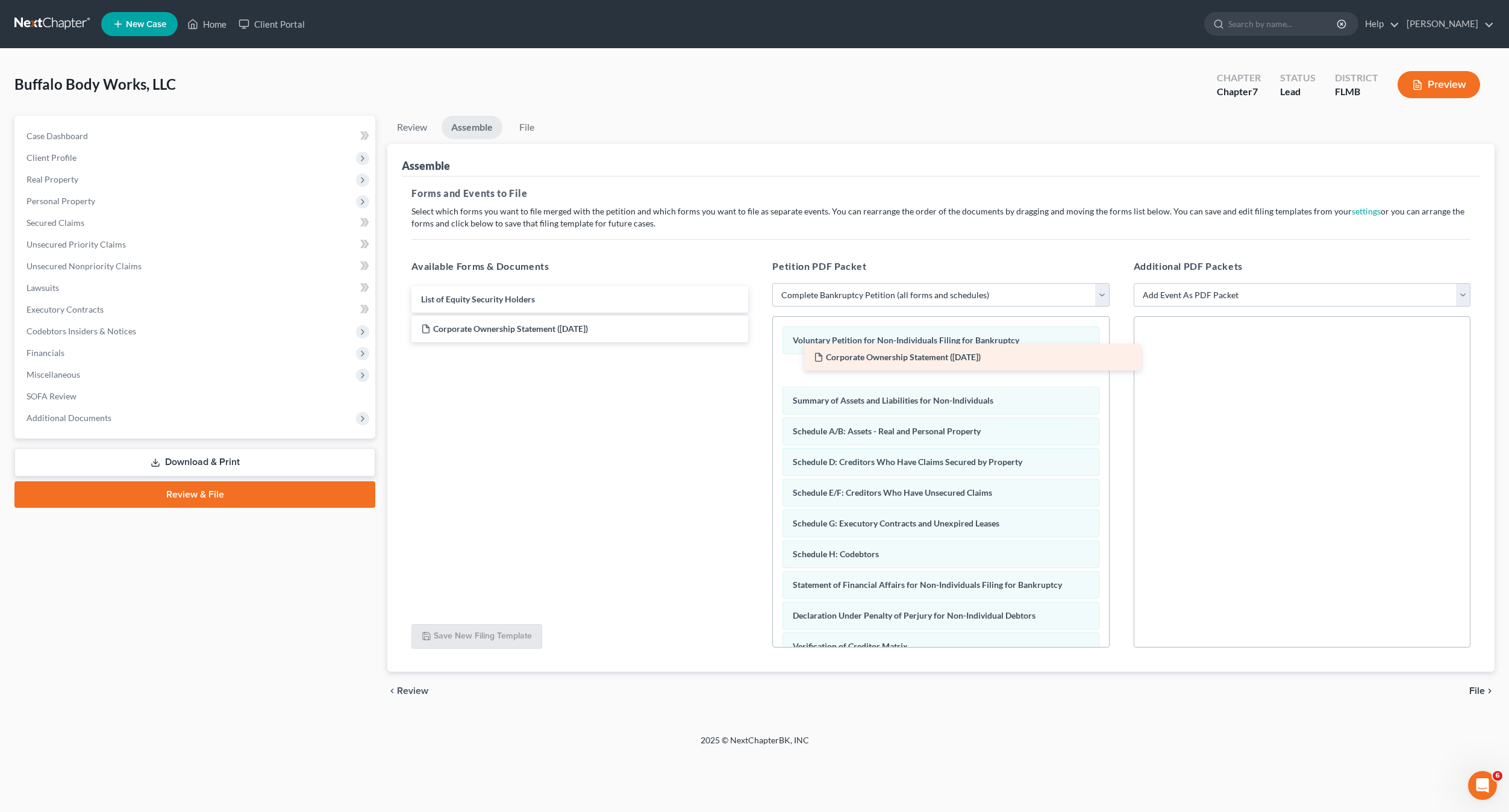
drag, startPoint x: 484, startPoint y: 327, endPoint x: 887, endPoint y: 356, distance: 404.0
click at [757, 342] on div "Corporate Ownership Statement (08/15/2025) List of Equity Security Holders Corp…" at bounding box center [580, 314] width 356 height 56
click at [1476, 690] on span "File" at bounding box center [1477, 690] width 16 height 9
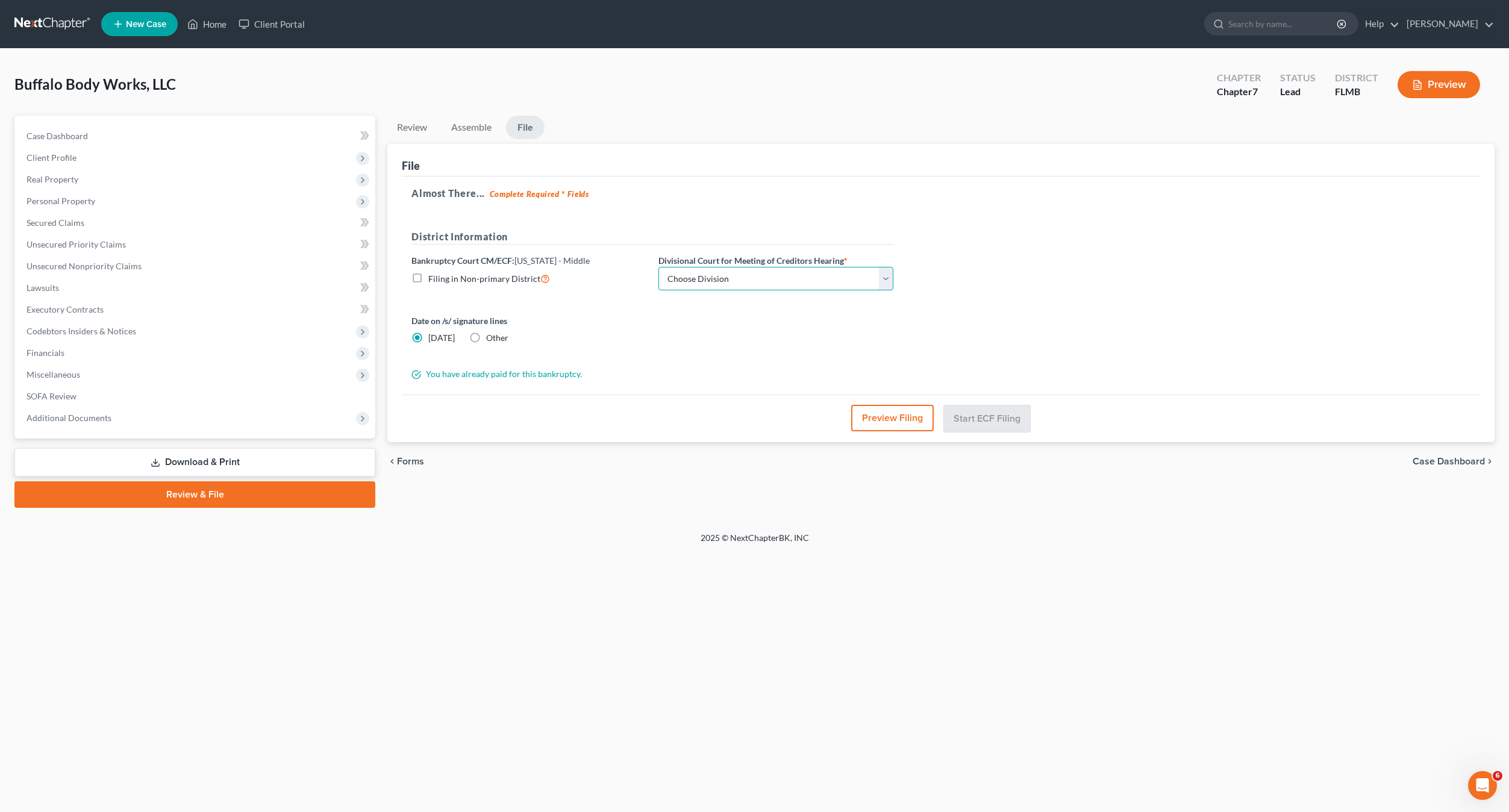
click at [758, 280] on select "Choose Division Fort Myers Jacksonville Orlando Tampa" at bounding box center [775, 278] width 235 height 24
select select "2"
click at [658, 267] on select "Choose Division Fort Myers Jacksonville Orlando Tampa" at bounding box center [775, 278] width 235 height 24
click at [706, 345] on div "Date on /s/ signature lines Today Other" at bounding box center [652, 334] width 494 height 39
click at [486, 342] on label "Other" at bounding box center [497, 337] width 22 height 12
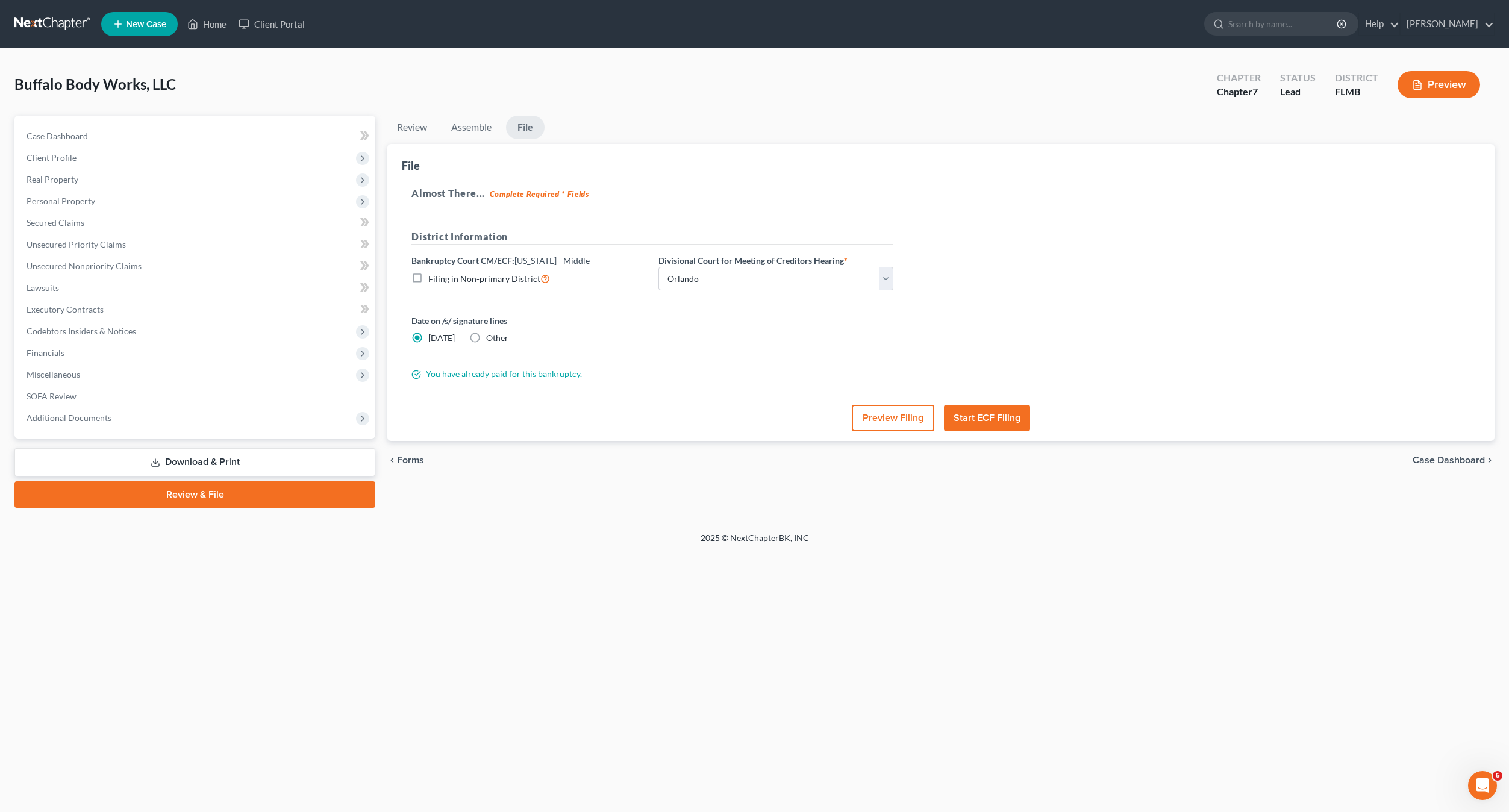
click at [491, 339] on input "Other" at bounding box center [494, 335] width 8 height 8
radio input "true"
radio input "false"
click at [787, 335] on link "None" at bounding box center [775, 339] width 234 height 23
drag, startPoint x: 995, startPoint y: 309, endPoint x: 1009, endPoint y: 402, distance: 94.0
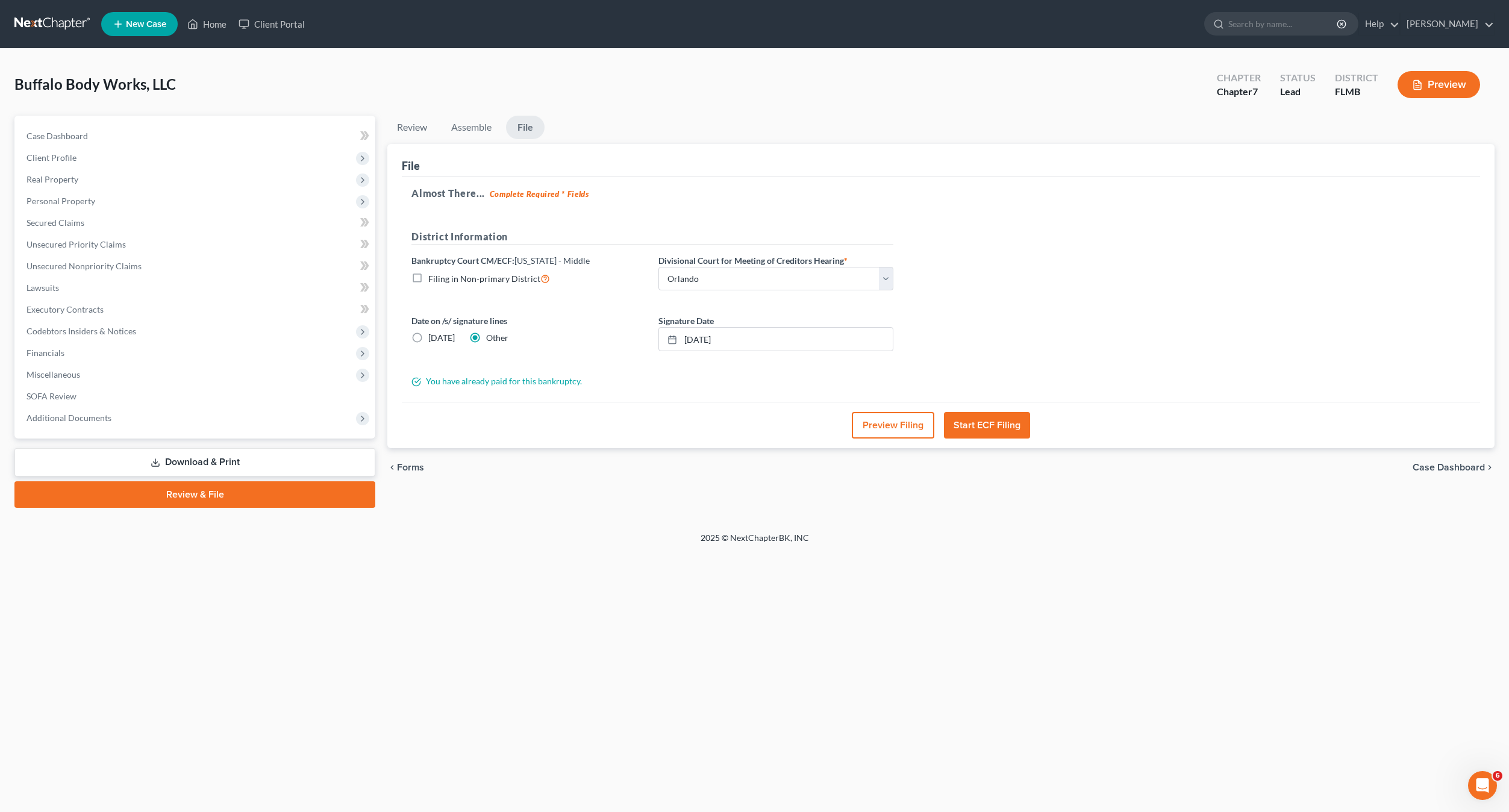
click at [996, 311] on div "Almost There... Complete Required * Fields District Information Bankruptcy Cour…" at bounding box center [941, 289] width 1078 height 226
click at [978, 432] on button "Start ECF Filing" at bounding box center [987, 425] width 86 height 27
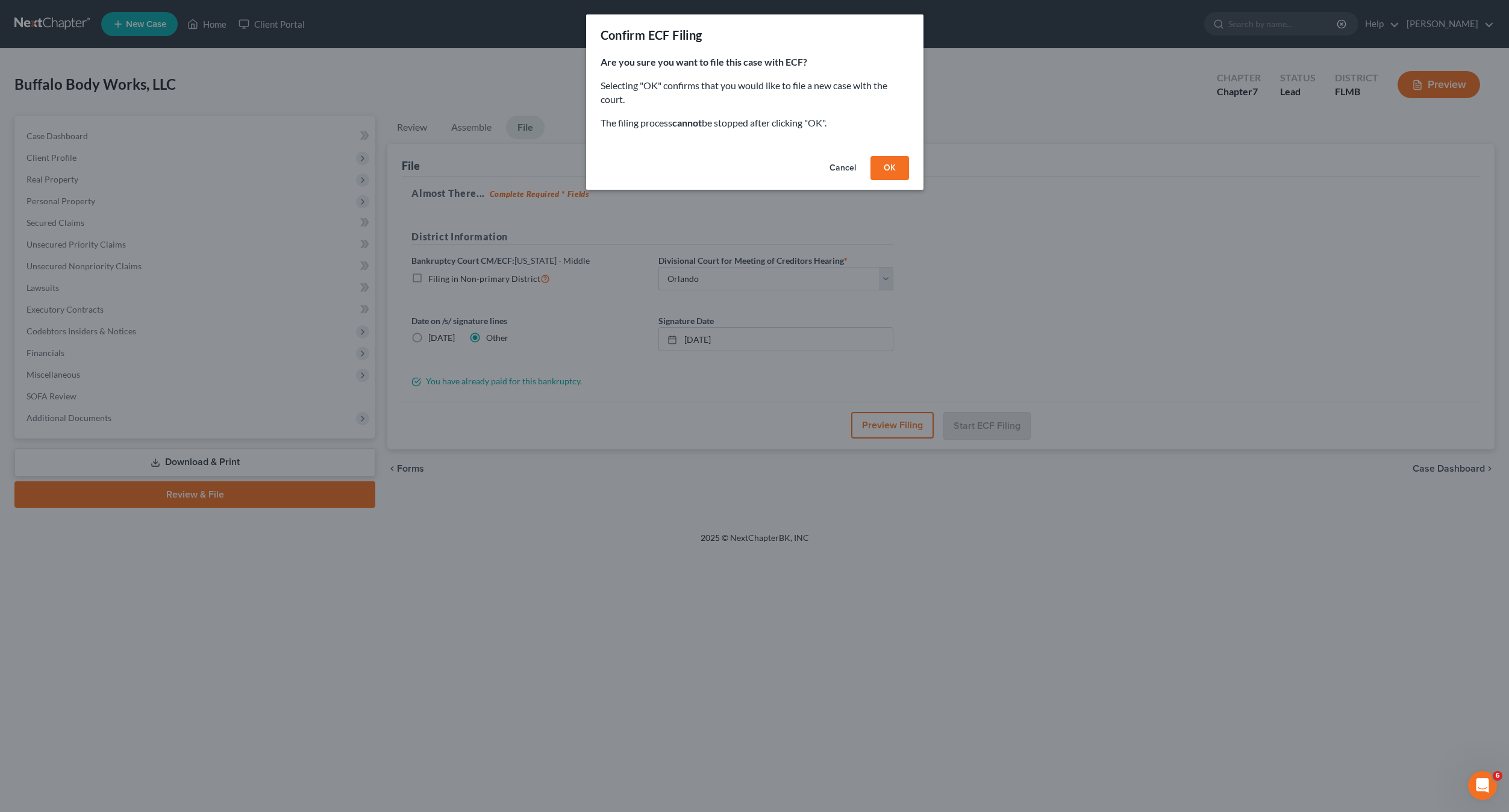
click at [885, 168] on button "OK" at bounding box center [890, 168] width 39 height 24
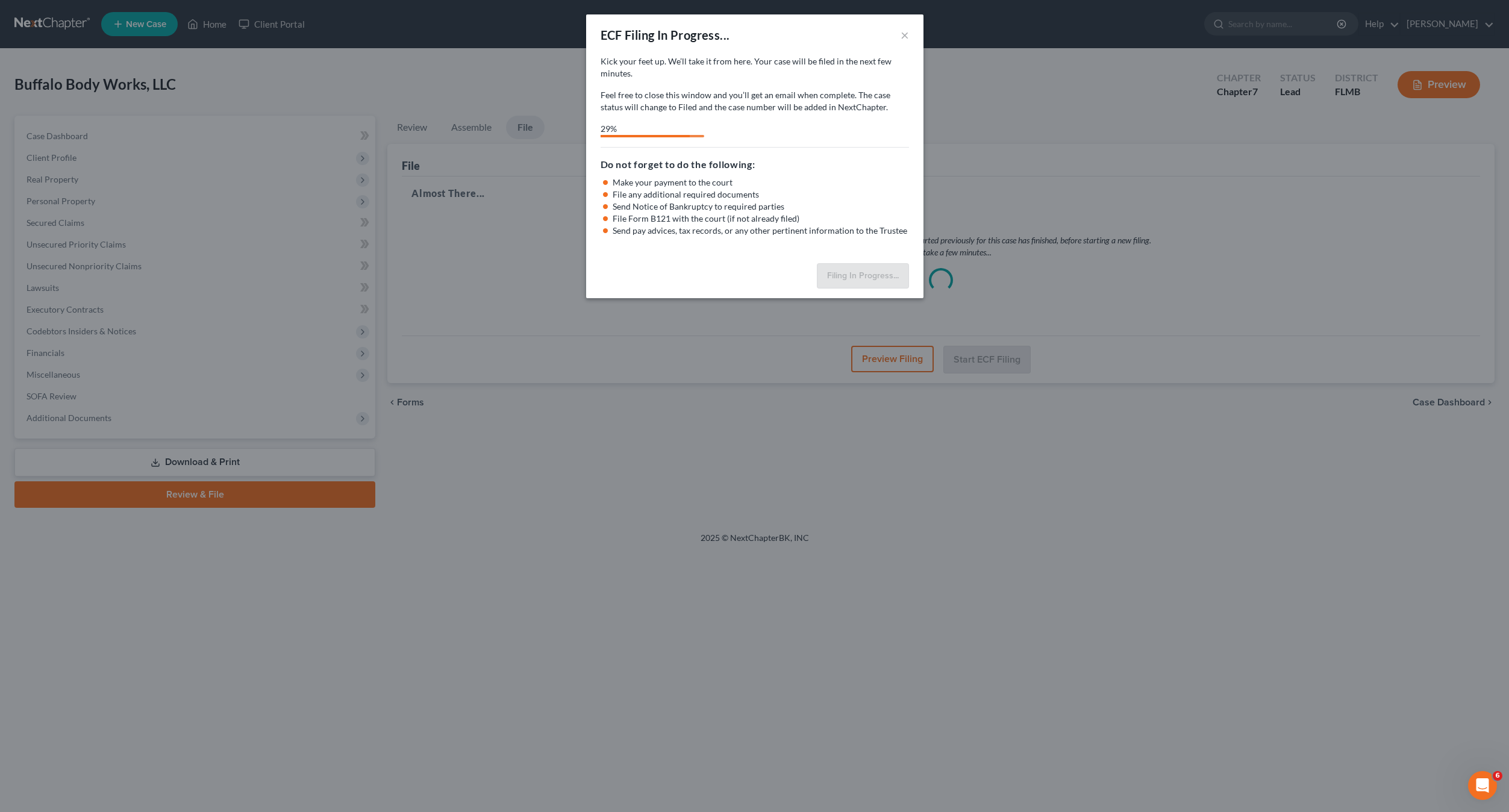
select select "2"
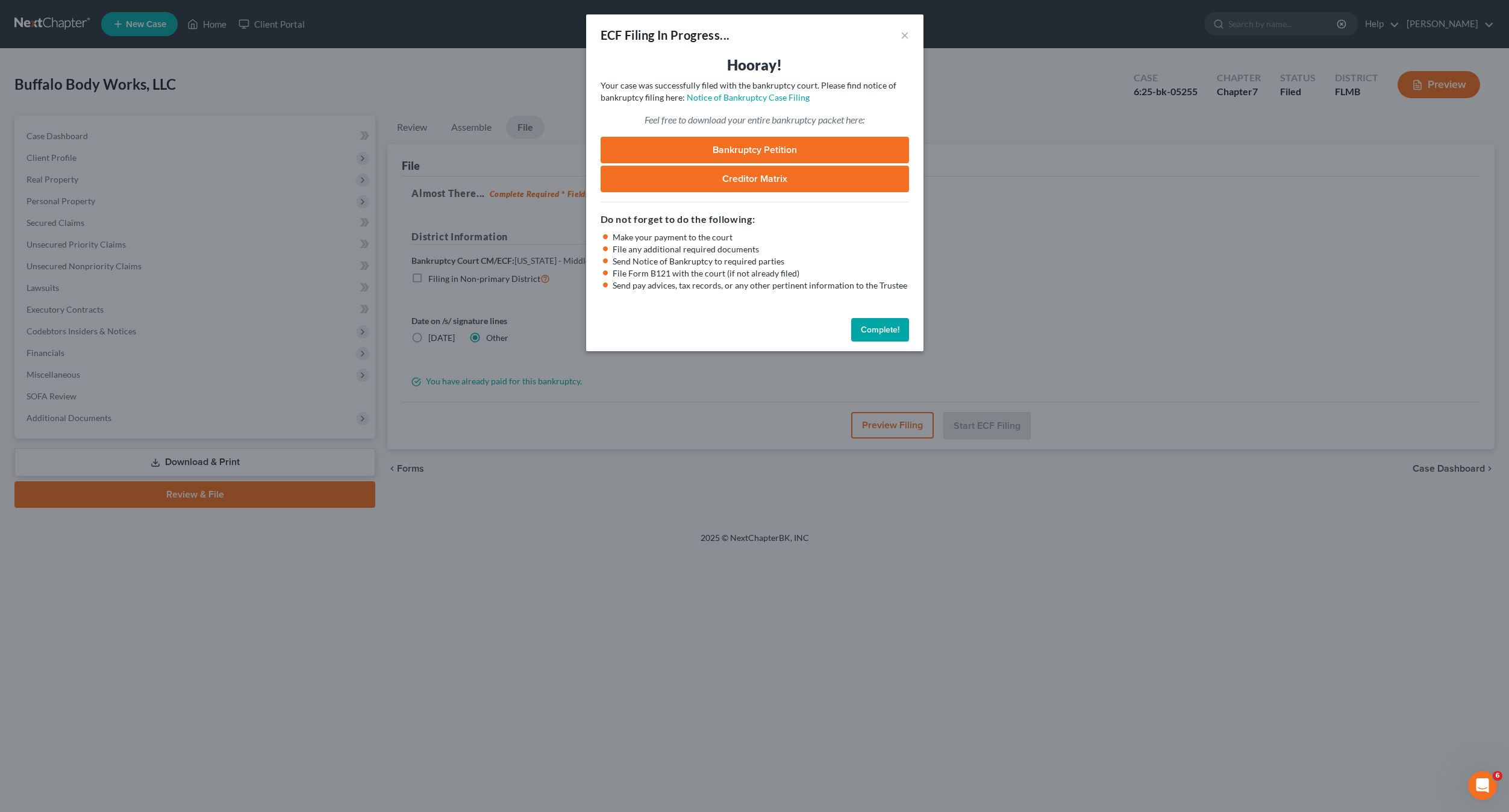
drag, startPoint x: 679, startPoint y: 560, endPoint x: 665, endPoint y: 313, distance: 247.4
click at [685, 534] on div "ECF Filing In Progress... × Hooray! Your case was successfully filed with the b…" at bounding box center [754, 406] width 1509 height 812
click at [728, 96] on link "Notice of Bankruptcy Case Filing" at bounding box center [748, 97] width 123 height 10
drag, startPoint x: 652, startPoint y: 553, endPoint x: 653, endPoint y: 523, distance: 30.0
click at [652, 552] on div "ECF Filing In Progress... × Hooray! Your case was successfully filed with the b…" at bounding box center [754, 406] width 1509 height 812
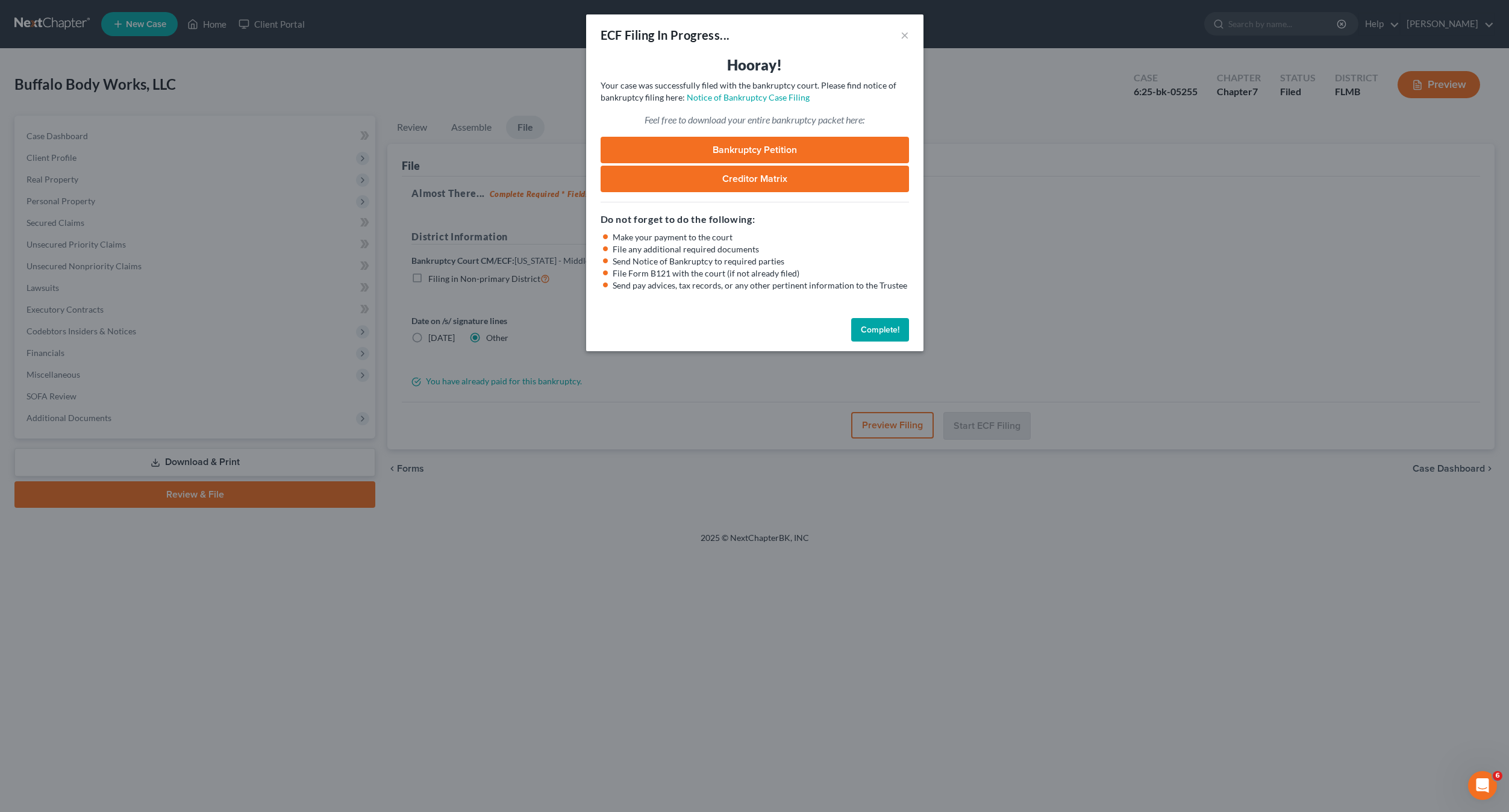
click at [878, 332] on button "Complete!" at bounding box center [880, 329] width 58 height 24
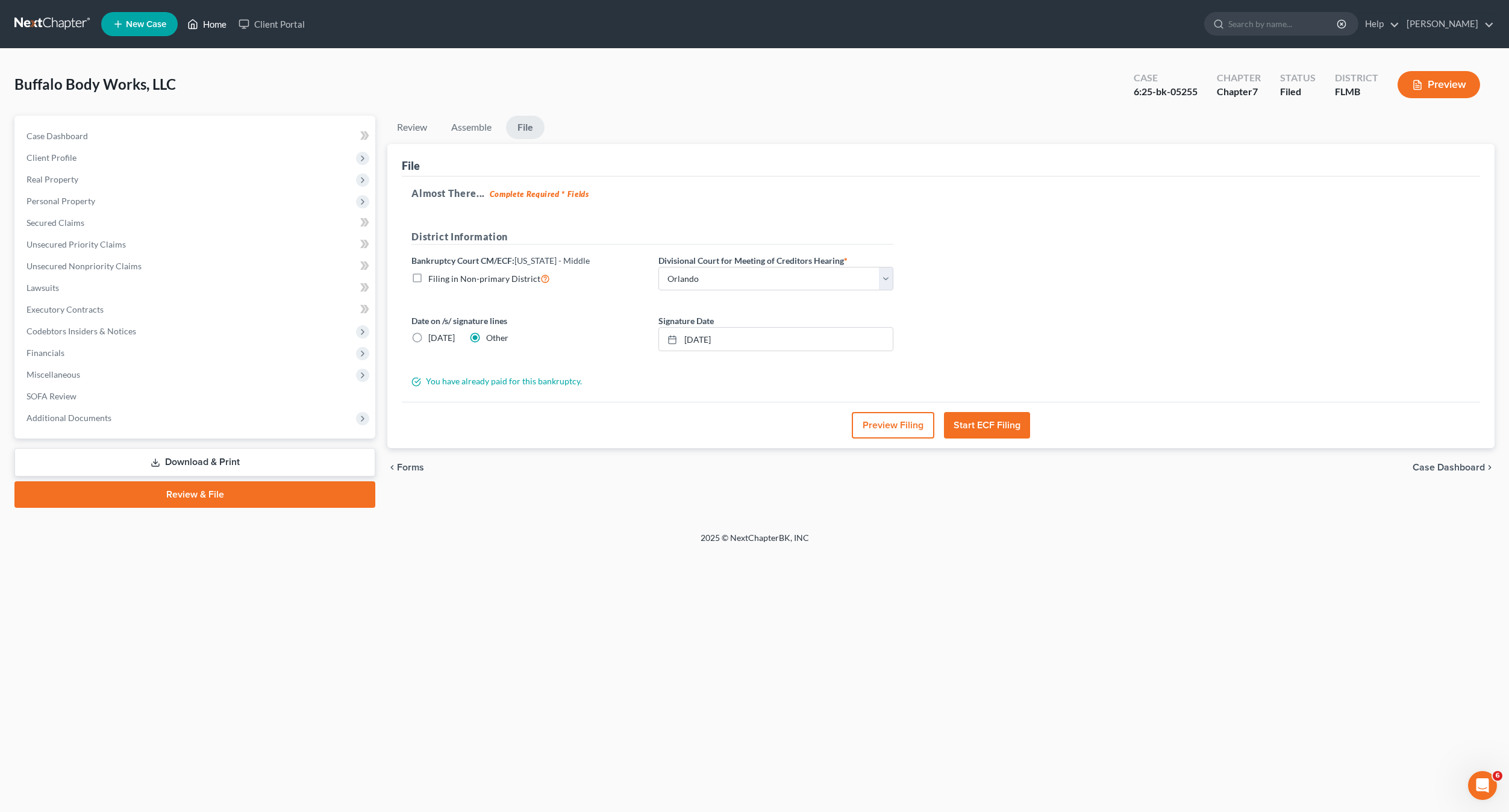
click at [219, 24] on link "Home" at bounding box center [206, 24] width 51 height 22
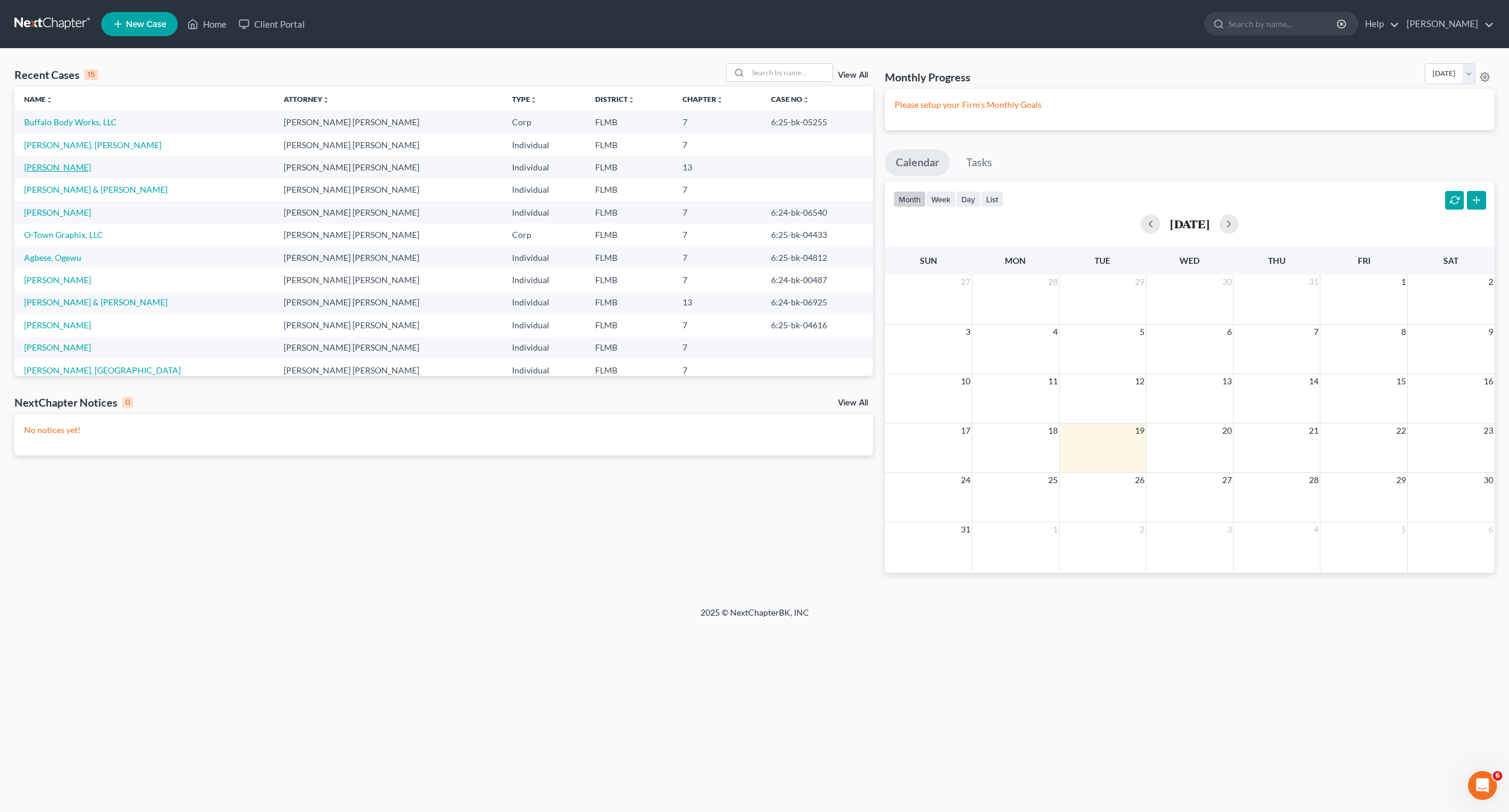
click at [51, 170] on link "[PERSON_NAME]" at bounding box center [57, 167] width 67 height 10
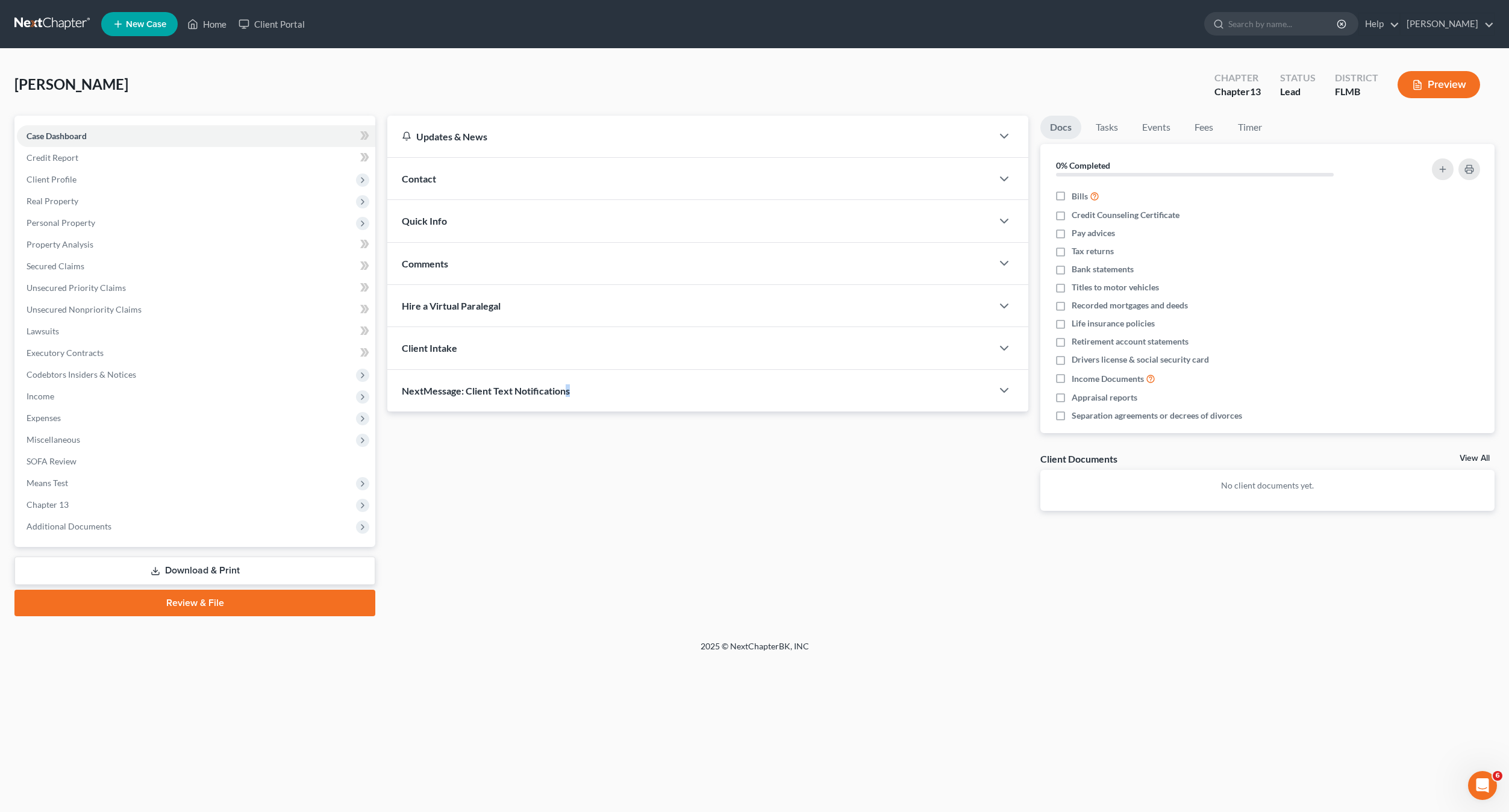
drag, startPoint x: 570, startPoint y: 516, endPoint x: 242, endPoint y: 583, distance: 334.8
click at [562, 519] on div "Updates & News × District Notes Take a look at NextChapter's District Notes to …" at bounding box center [708, 323] width 653 height 414
drag, startPoint x: 206, startPoint y: 605, endPoint x: 127, endPoint y: 564, distance: 89.0
click at [206, 606] on link "Review & File" at bounding box center [195, 603] width 361 height 27
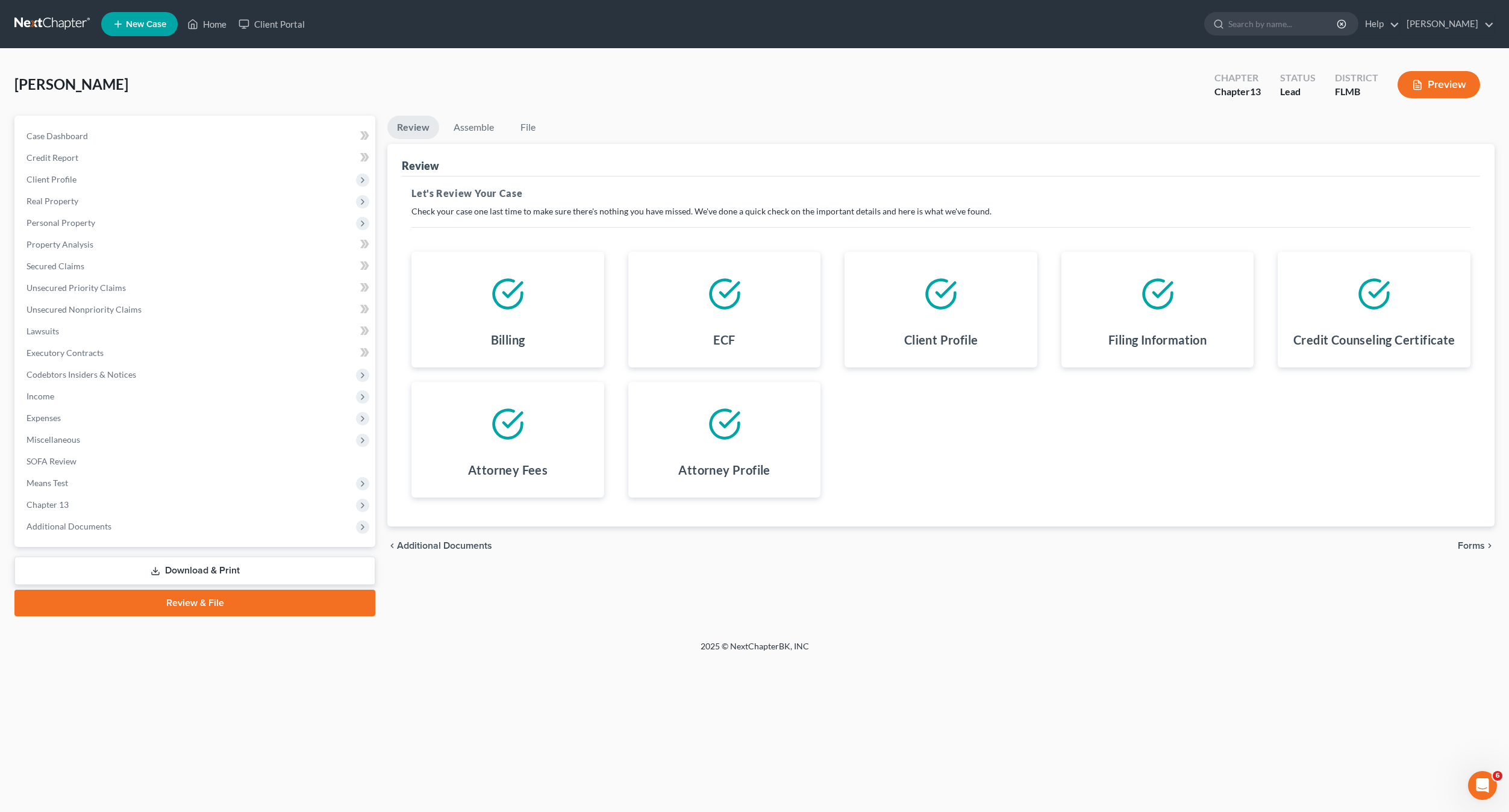
click at [1467, 545] on span "Forms" at bounding box center [1471, 545] width 27 height 9
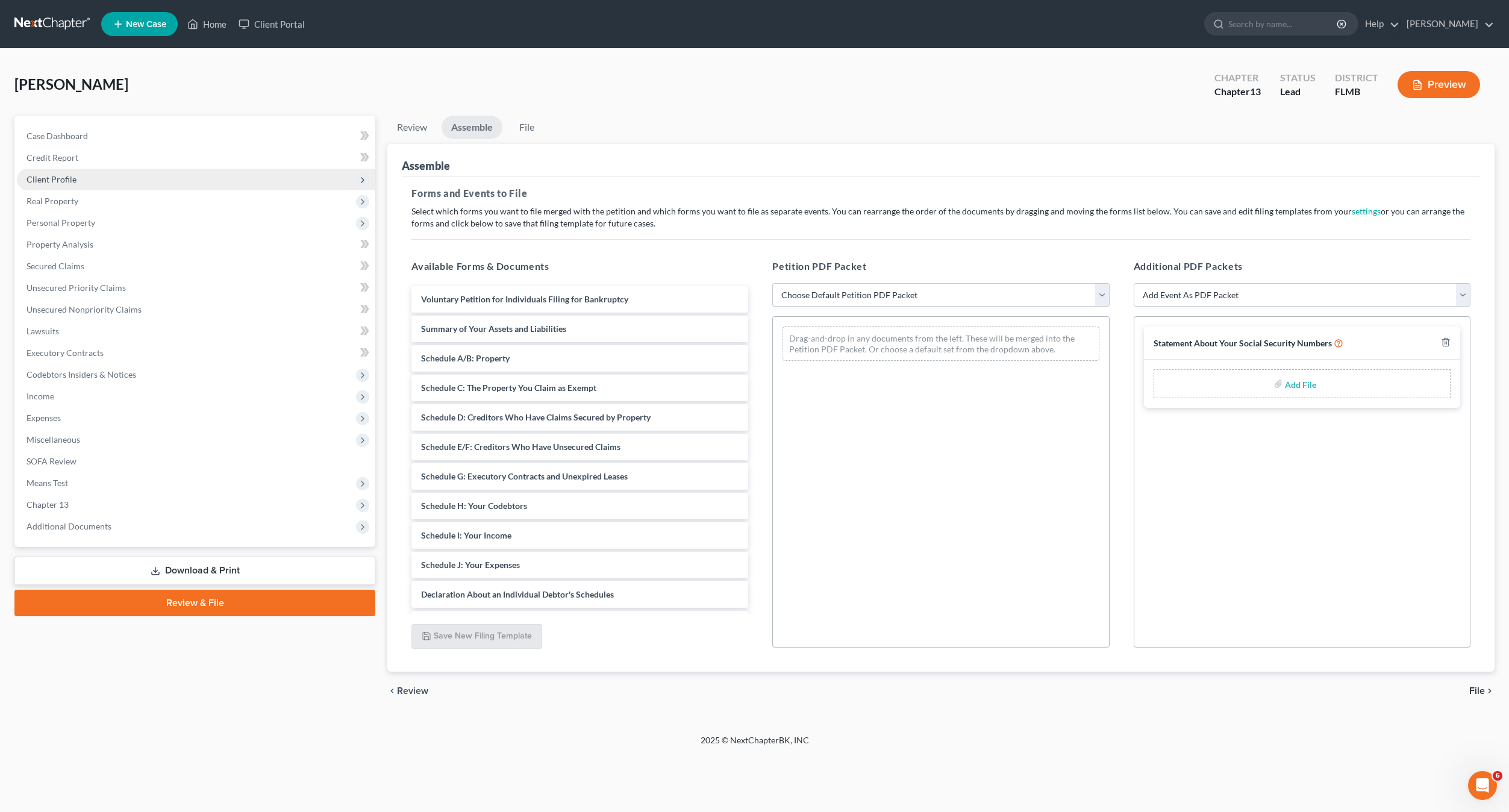
click at [47, 181] on span "Client Profile" at bounding box center [51, 179] width 50 height 10
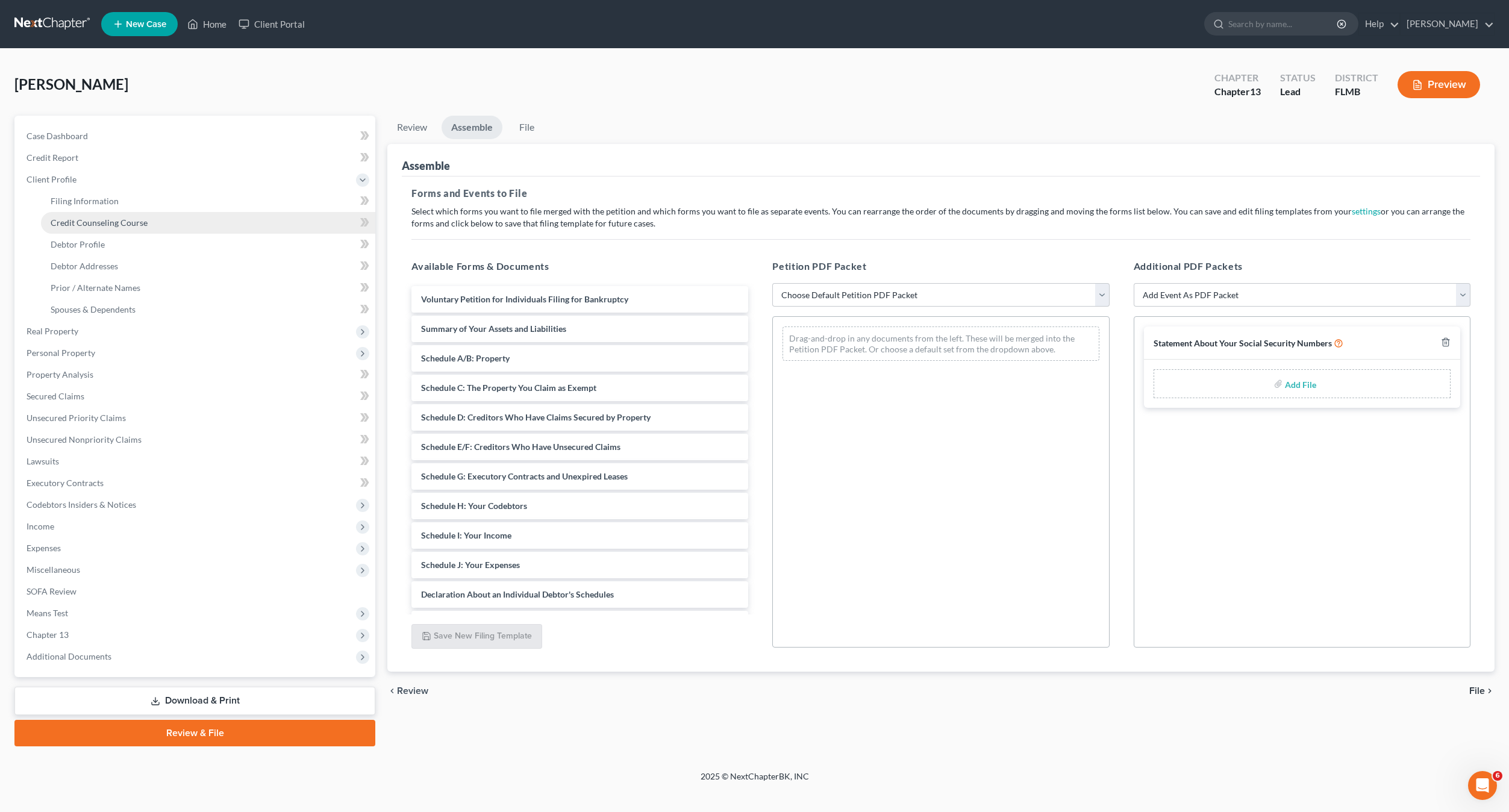
click at [101, 226] on span "Credit Counseling Course" at bounding box center [99, 222] width 97 height 10
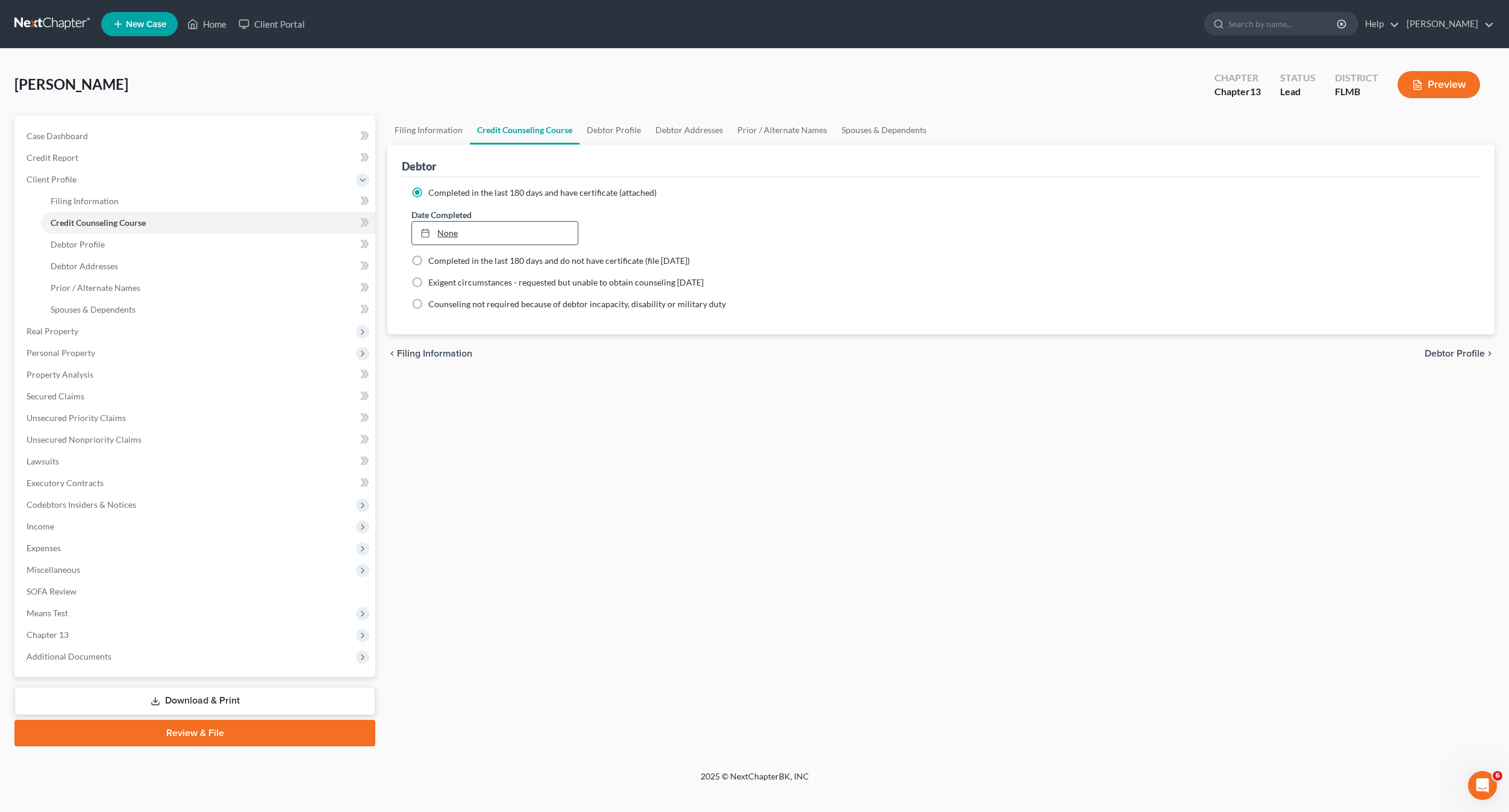
type input "8/19/2025"
click at [436, 229] on div at bounding box center [428, 233] width 17 height 10
drag, startPoint x: 698, startPoint y: 418, endPoint x: 252, endPoint y: 323, distance: 456.0
click at [694, 418] on div "Filing Information Credit Counseling Course Debtor Profile Debtor Addresses Pri…" at bounding box center [941, 431] width 1119 height 631
click at [192, 742] on link "Review & File" at bounding box center [195, 733] width 361 height 27
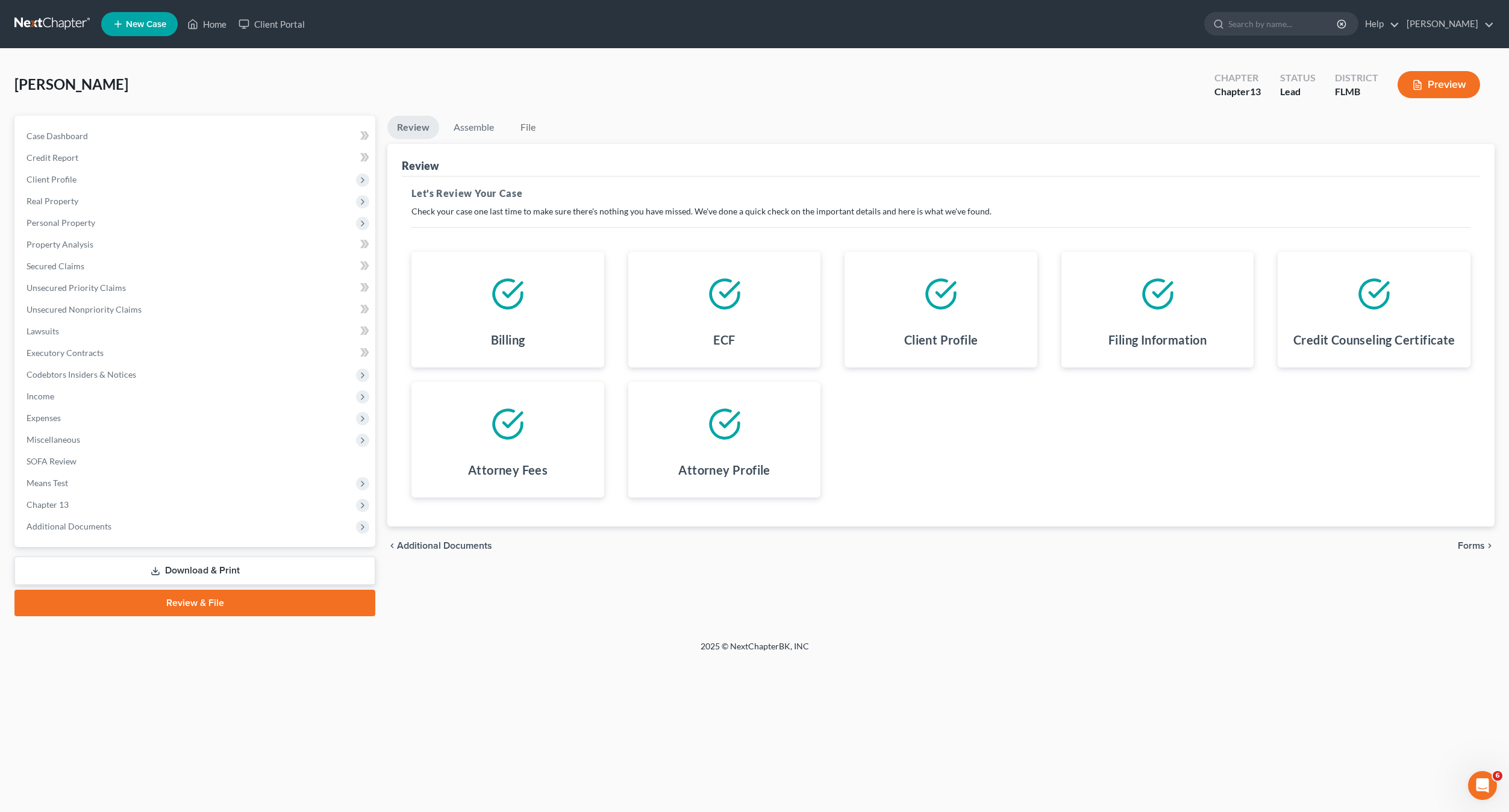
click at [1471, 550] on span "Forms" at bounding box center [1471, 545] width 27 height 9
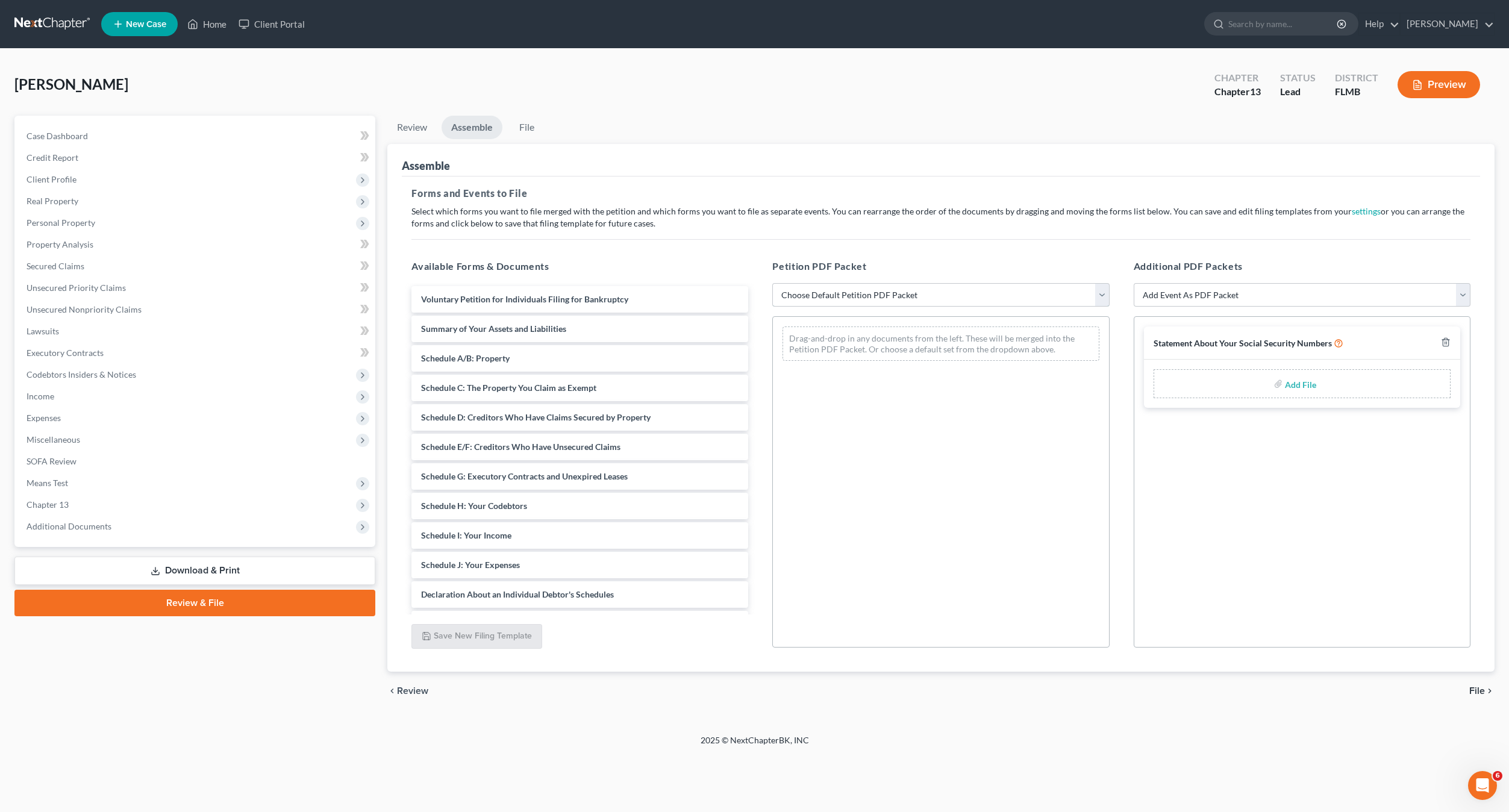
click at [940, 302] on select "Choose Default Petition PDF Packet Complete Bankruptcy Petition (all forms and …" at bounding box center [940, 295] width 337 height 24
select select "0"
click at [772, 283] on select "Choose Default Petition PDF Packet Complete Bankruptcy Petition (all forms and …" at bounding box center [940, 295] width 337 height 24
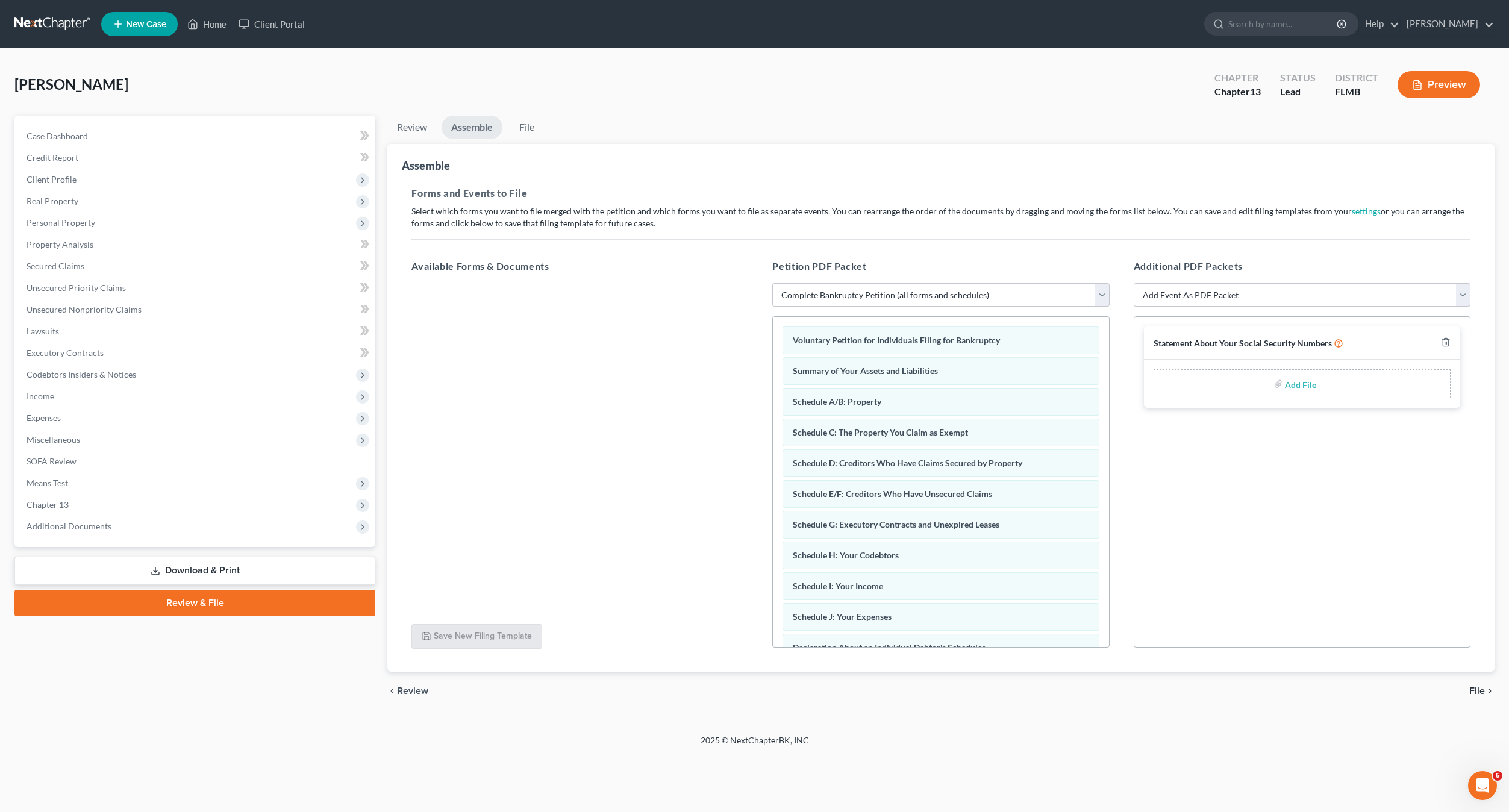
click at [1337, 571] on div "Statement About Your Social Security Numbers Add File" at bounding box center [1302, 482] width 337 height 332
click at [96, 134] on link "Case Dashboard" at bounding box center [196, 136] width 358 height 22
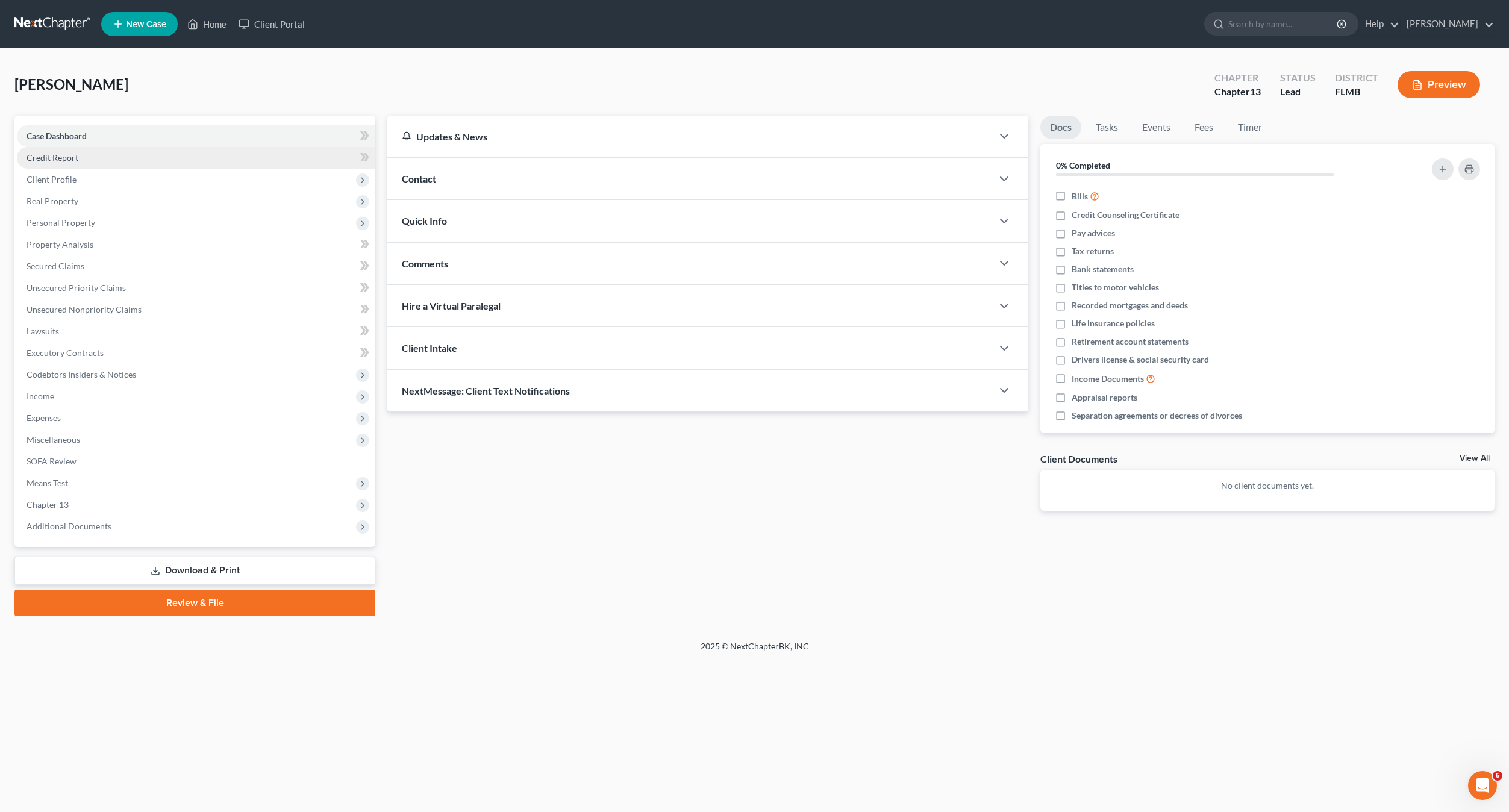
click at [65, 160] on span "Credit Report" at bounding box center [53, 158] width 52 height 10
drag, startPoint x: 66, startPoint y: 181, endPoint x: 65, endPoint y: 202, distance: 21.0
click at [65, 183] on span "Client Profile" at bounding box center [51, 179] width 50 height 10
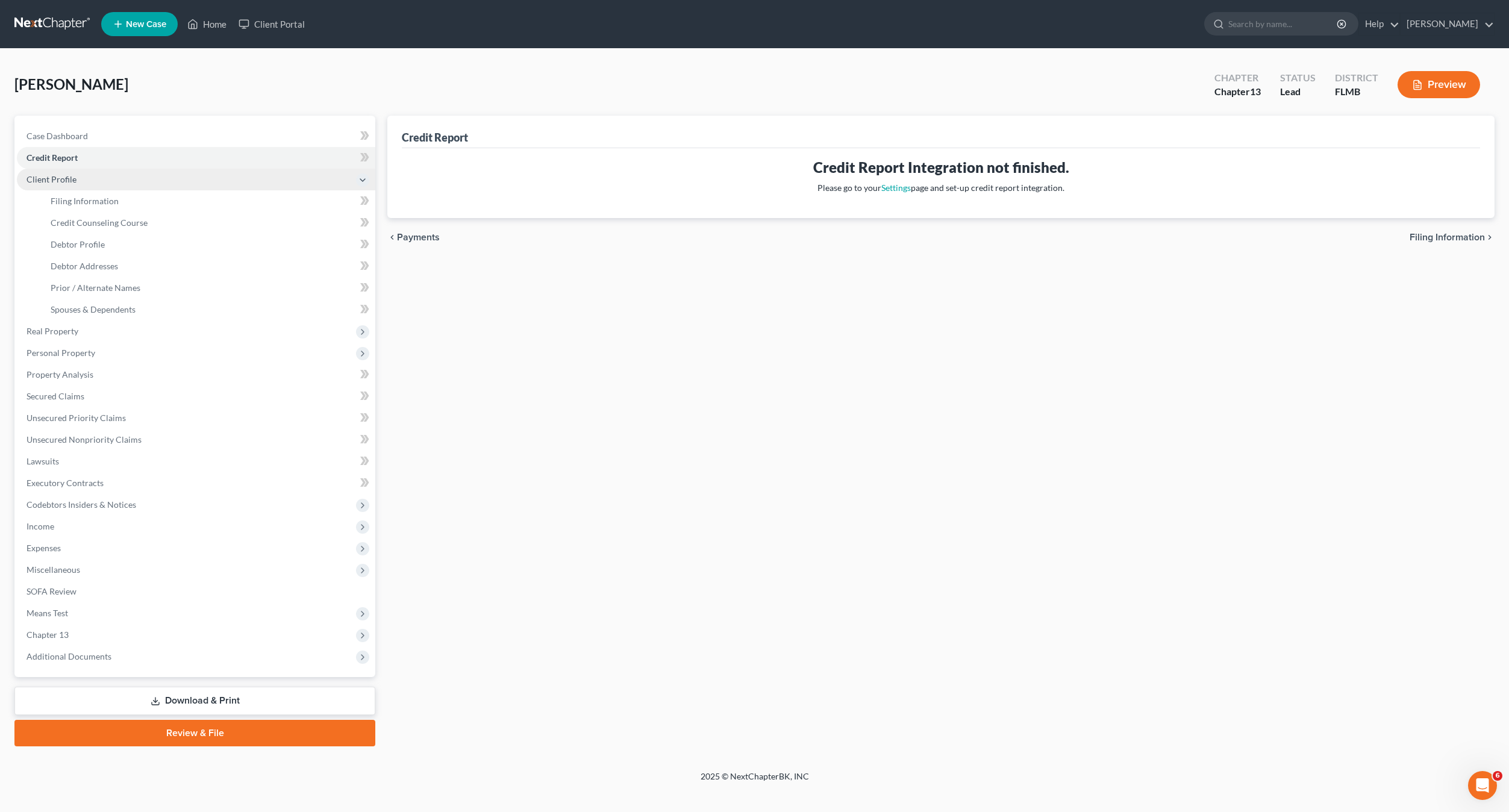
click at [67, 179] on span "Client Profile" at bounding box center [51, 179] width 50 height 10
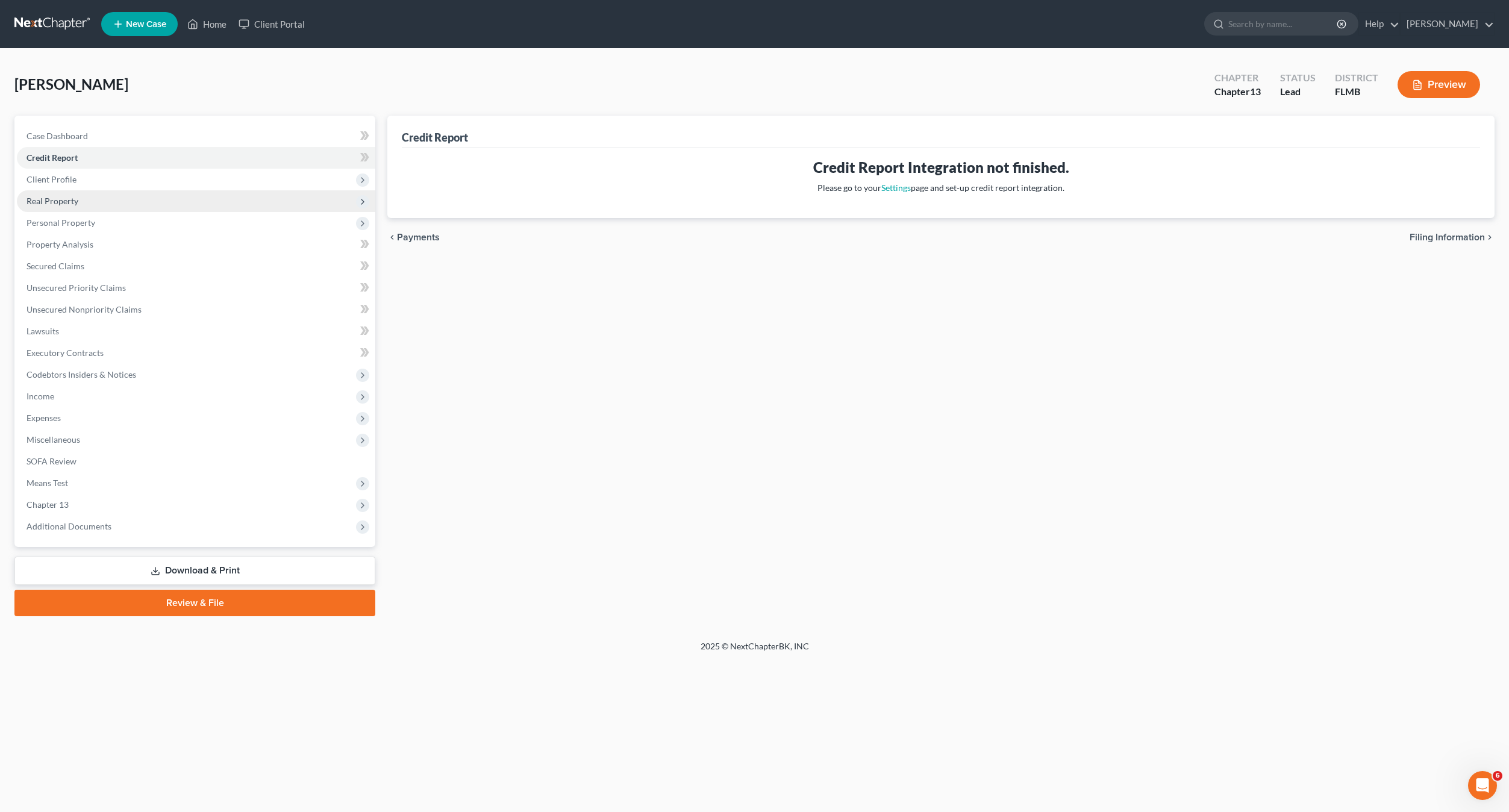
click at [89, 198] on span "Real Property" at bounding box center [196, 201] width 358 height 22
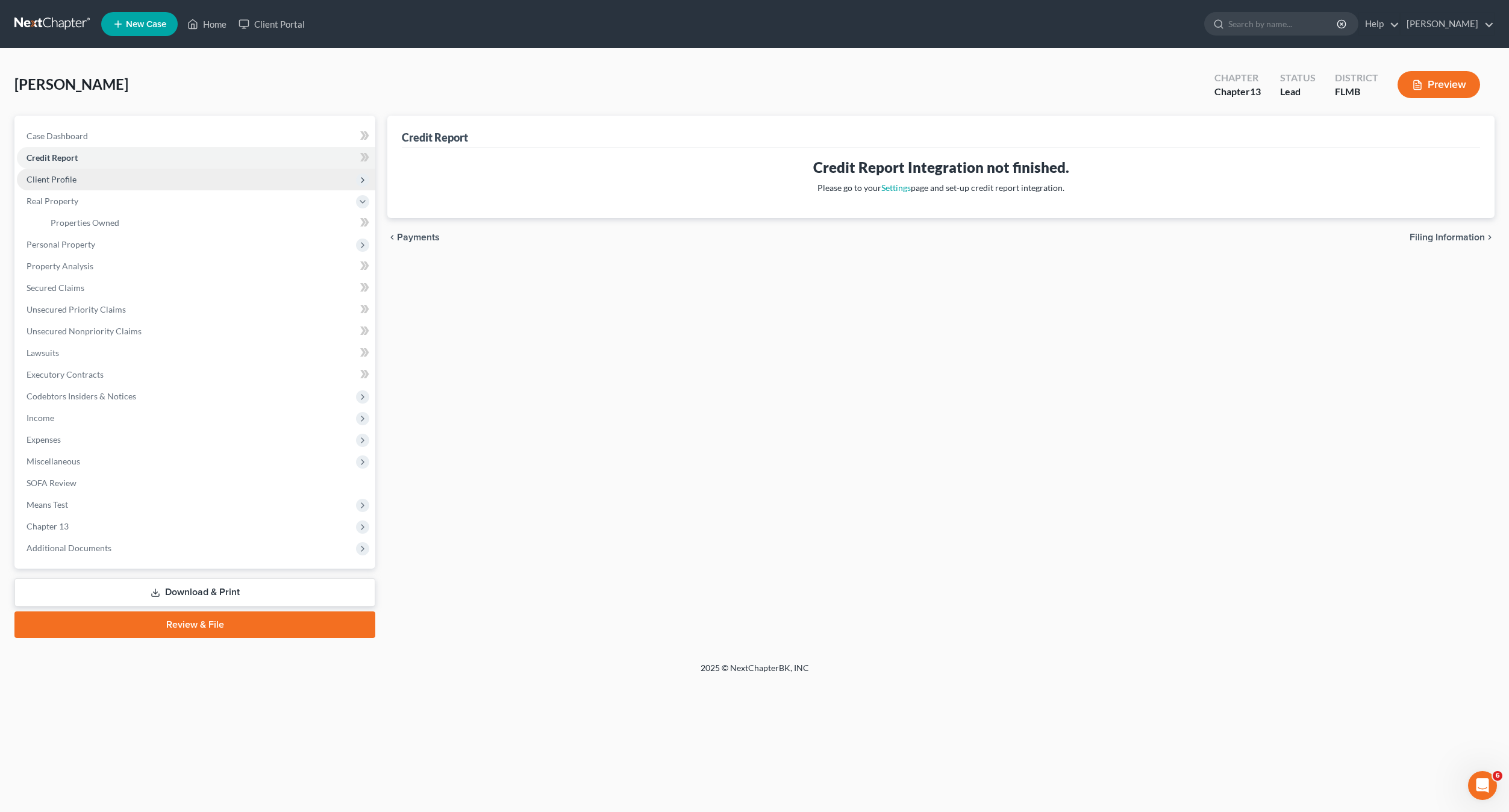
click at [69, 179] on span "Client Profile" at bounding box center [51, 179] width 50 height 10
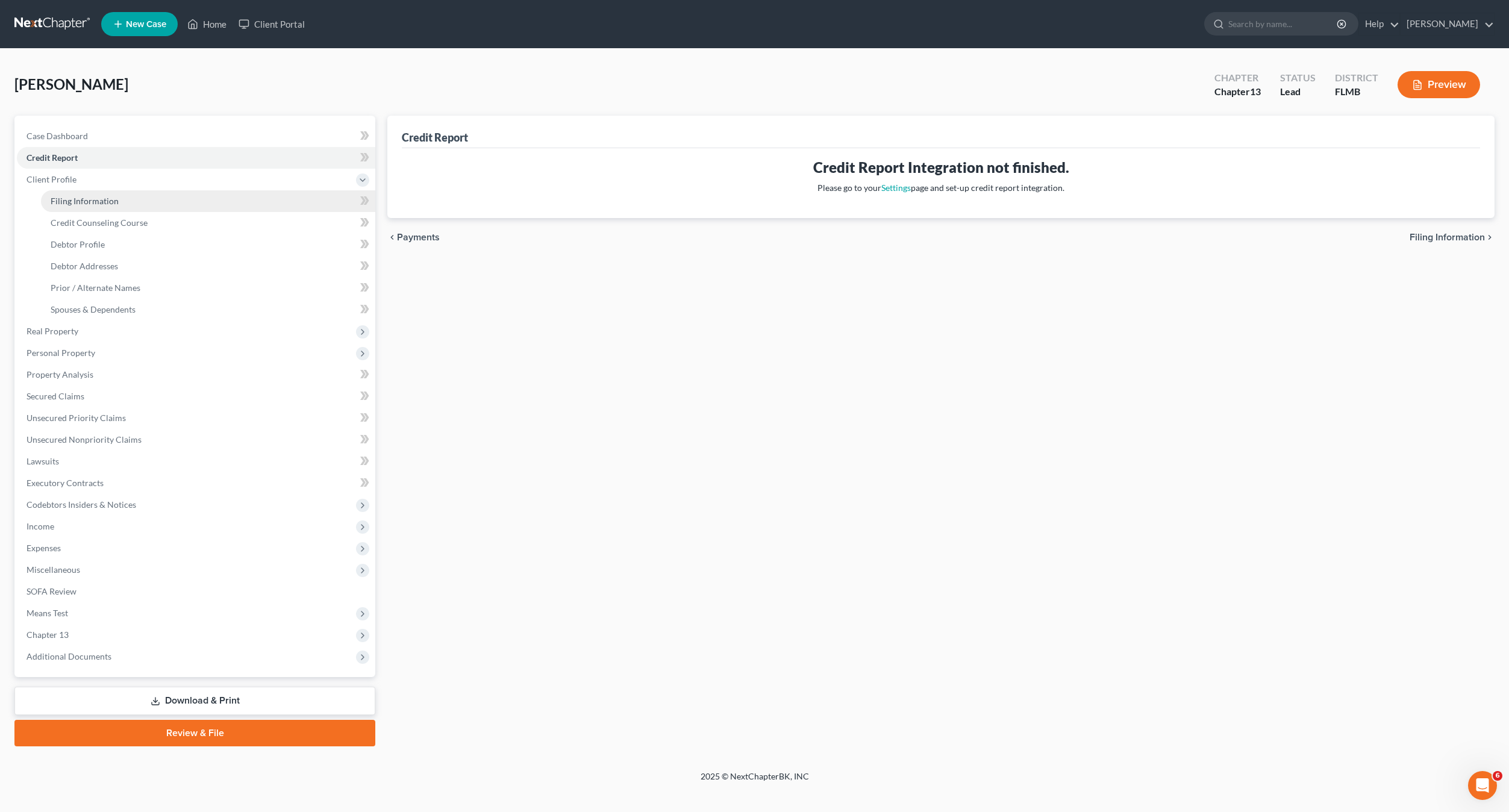
click at [92, 202] on span "Filing Information" at bounding box center [84, 201] width 68 height 10
select select "1"
select select "0"
select select "3"
select select "9"
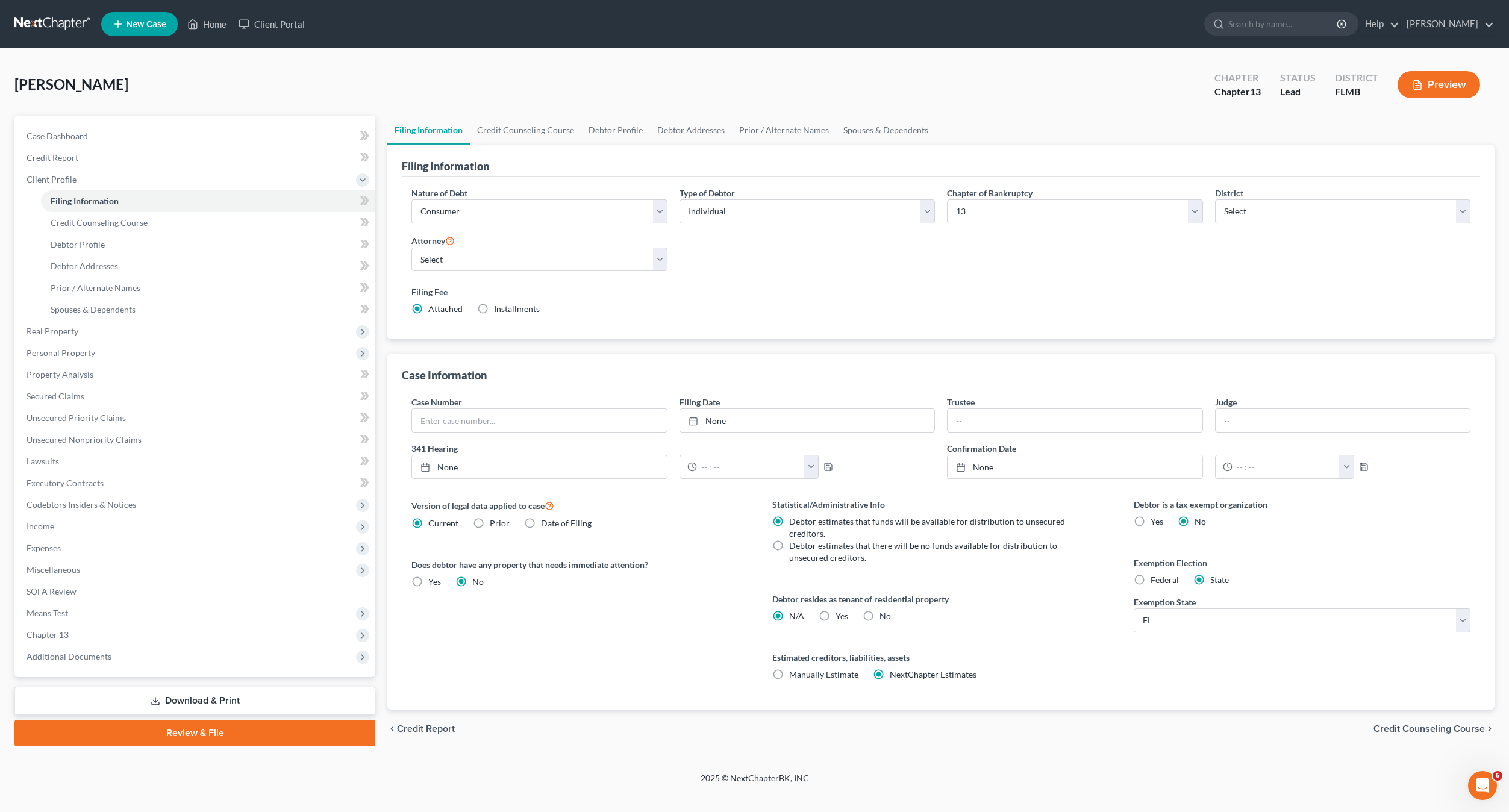
click at [896, 273] on div "Nature of Debt Select Business Consumer Other Nature of Business Select Clearin…" at bounding box center [941, 256] width 1071 height 139
click at [212, 734] on link "Review & File" at bounding box center [195, 733] width 361 height 27
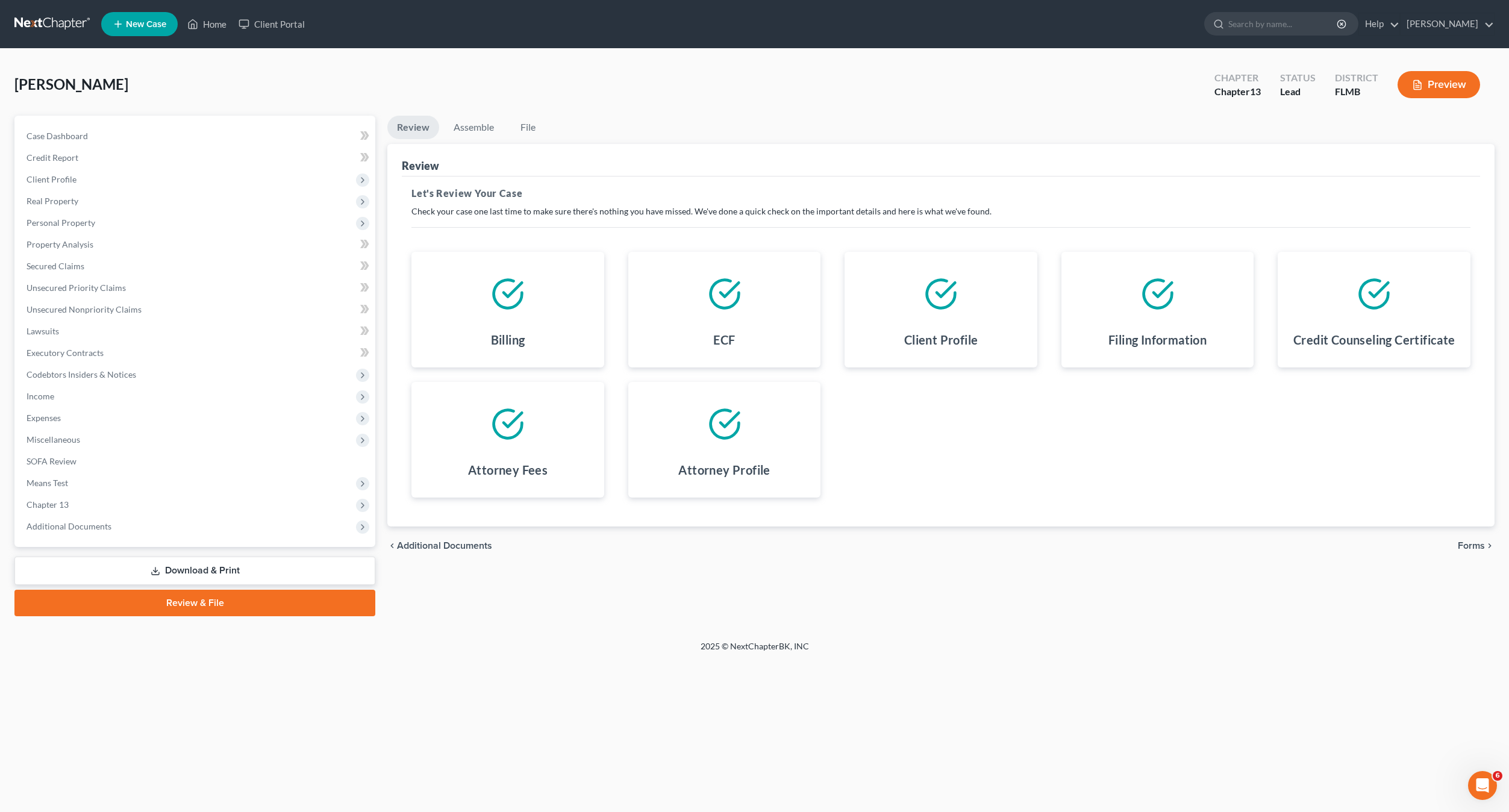
click at [1477, 546] on span "Forms" at bounding box center [1471, 545] width 27 height 9
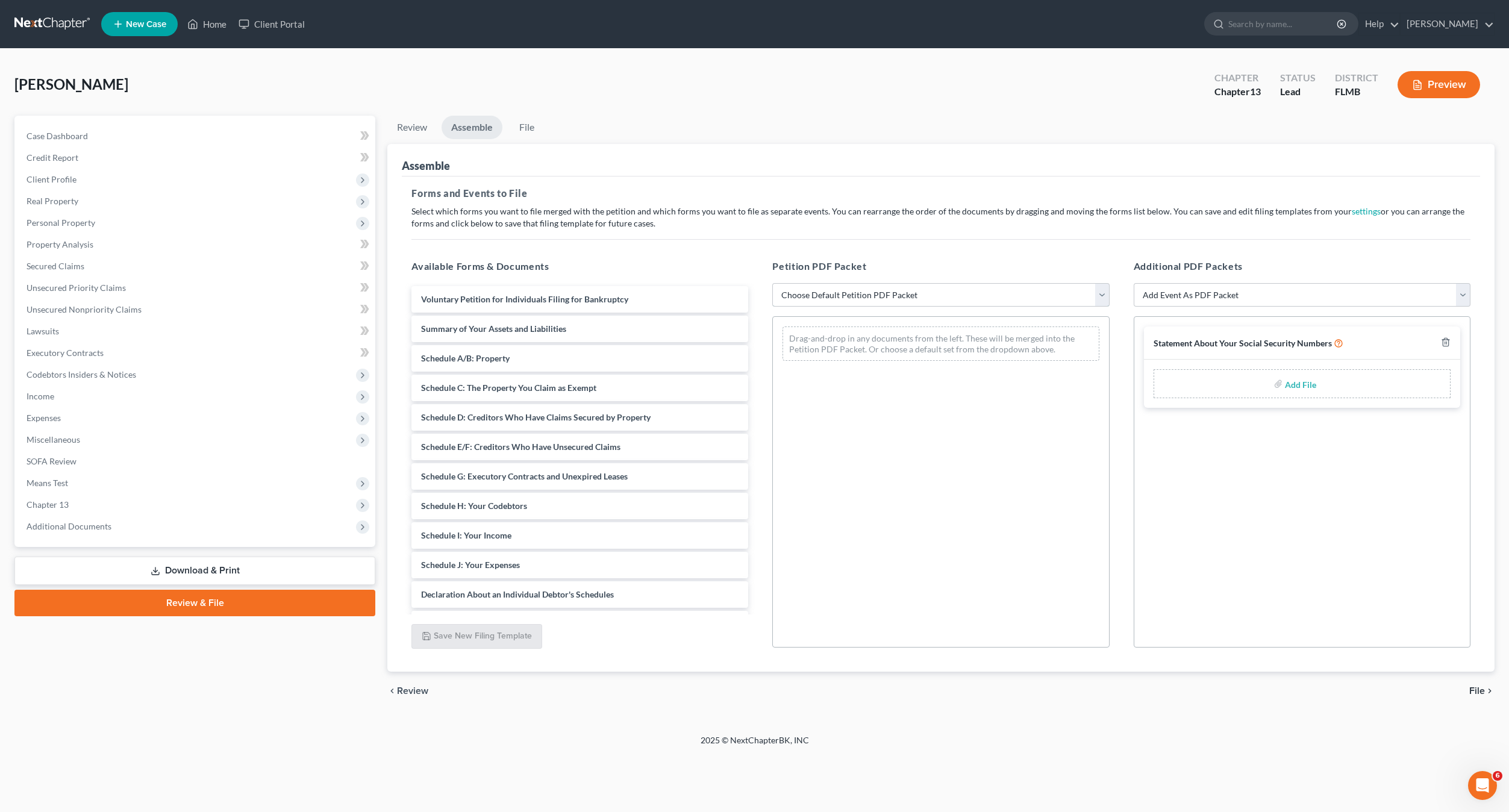
click at [987, 288] on select "Choose Default Petition PDF Packet Complete Bankruptcy Petition (all forms and …" at bounding box center [940, 295] width 337 height 24
select select "0"
click at [772, 283] on select "Choose Default Petition PDF Packet Complete Bankruptcy Petition (all forms and …" at bounding box center [940, 295] width 337 height 24
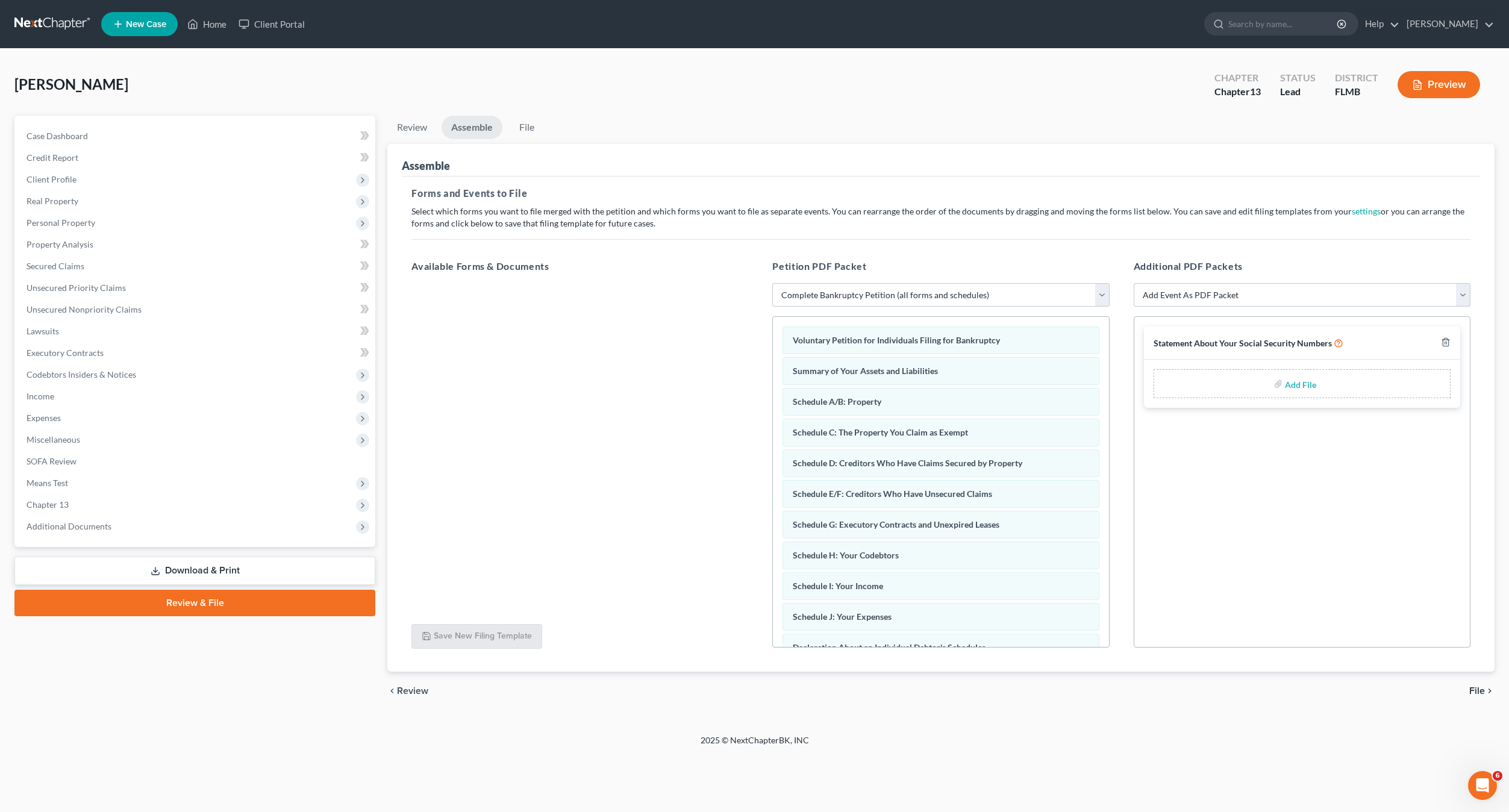
drag, startPoint x: 1225, startPoint y: 507, endPoint x: 1331, endPoint y: 504, distance: 106.0
click at [1226, 506] on div "Statement About Your Social Security Numbers Add File" at bounding box center [1302, 482] width 337 height 332
click at [1480, 686] on span "File" at bounding box center [1477, 690] width 16 height 9
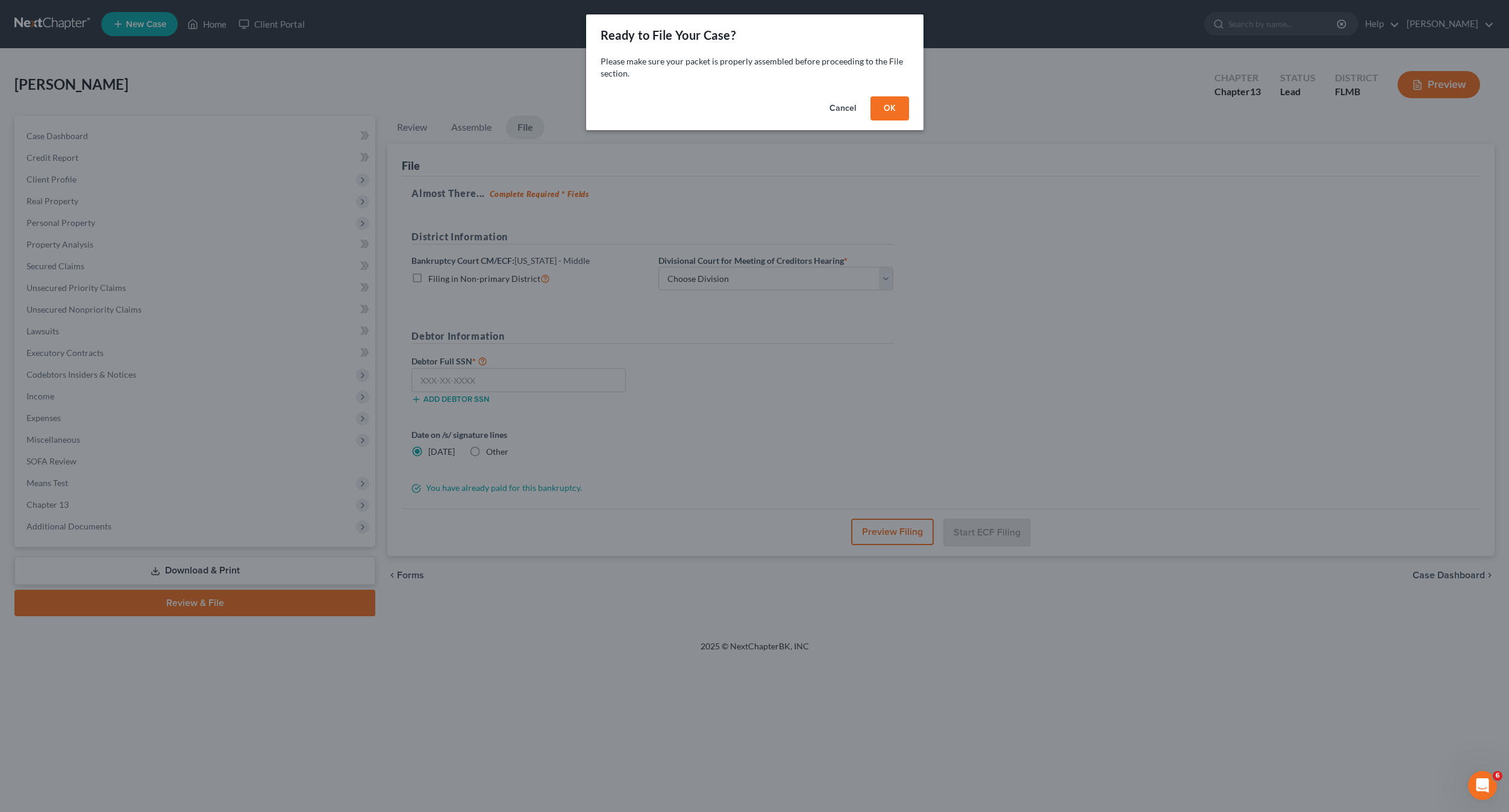
click at [872, 106] on button "OK" at bounding box center [890, 108] width 39 height 24
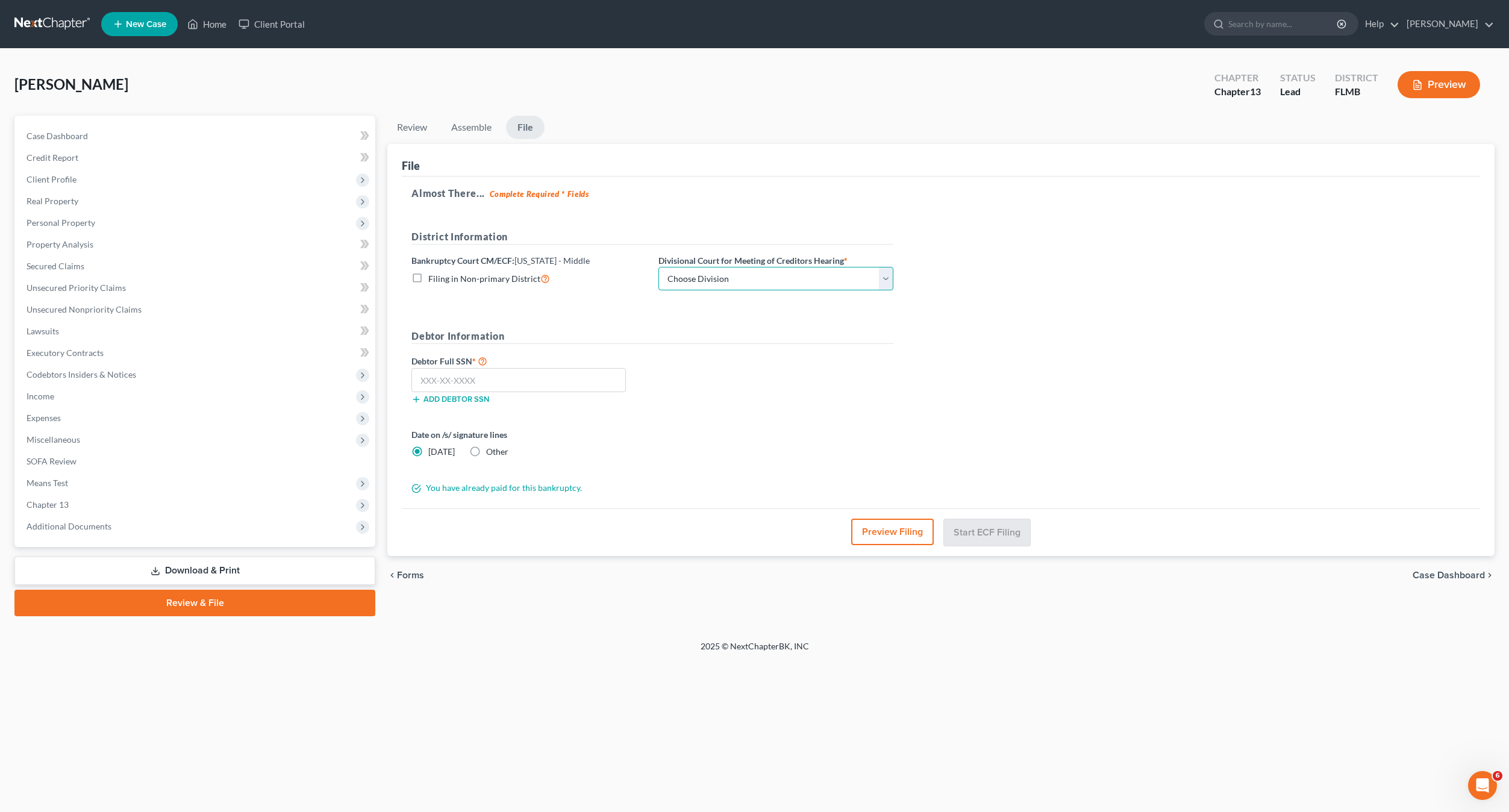
click at [744, 277] on select "Choose Division Fort Myers Jacksonville Orlando Tampa" at bounding box center [775, 278] width 235 height 24
select select "2"
click at [658, 267] on select "Choose Division Fort Myers Jacksonville Orlando Tampa" at bounding box center [775, 278] width 235 height 24
click at [427, 376] on input "text" at bounding box center [519, 380] width 214 height 24
type input "583-57-1784"
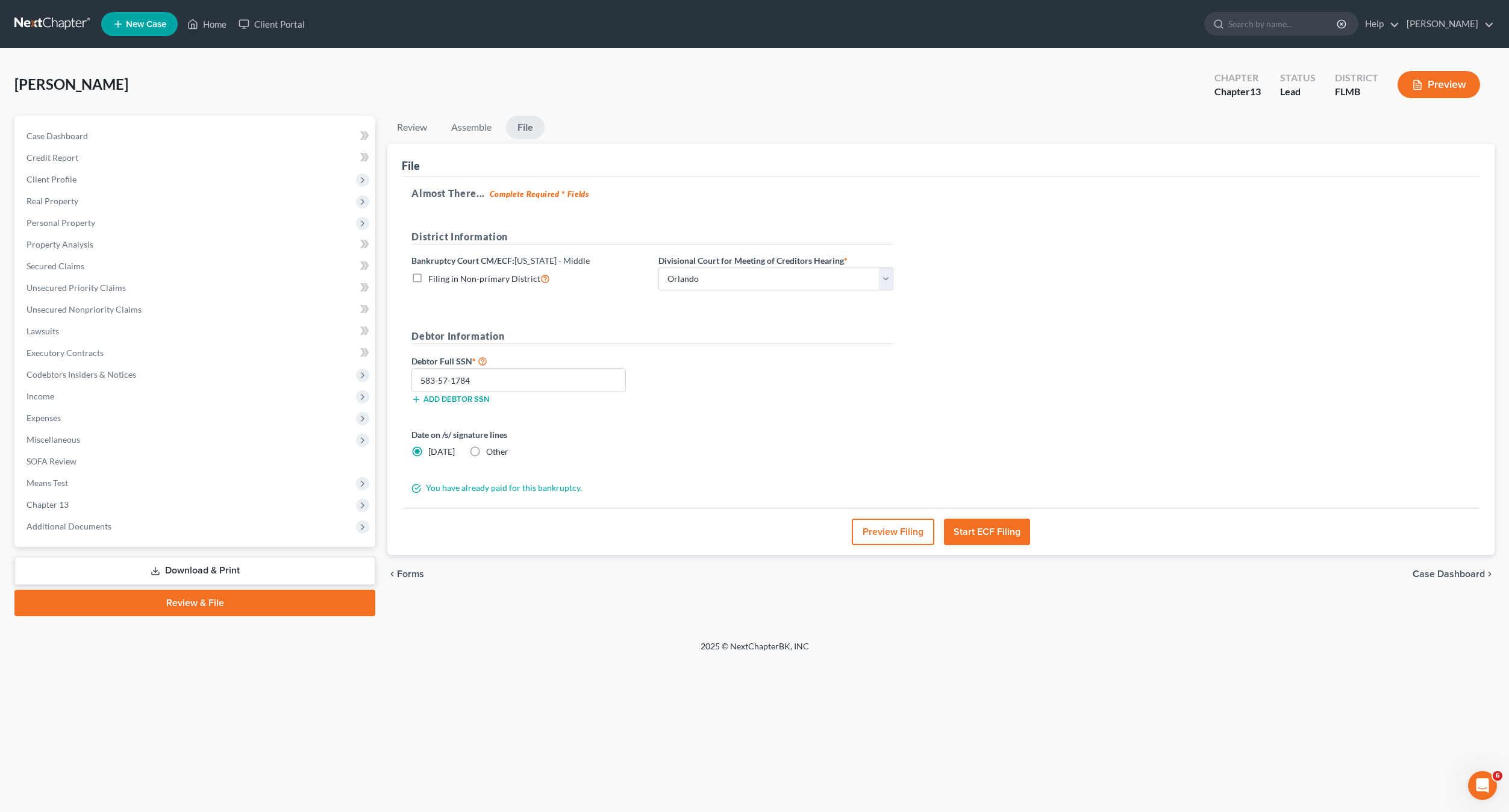
click at [671, 432] on div "Date on /s/ signature lines Today Other" at bounding box center [652, 447] width 494 height 39
click at [486, 450] on label "Other" at bounding box center [497, 452] width 22 height 12
click at [491, 450] on input "Other" at bounding box center [494, 450] width 8 height 8
radio input "true"
radio input "false"
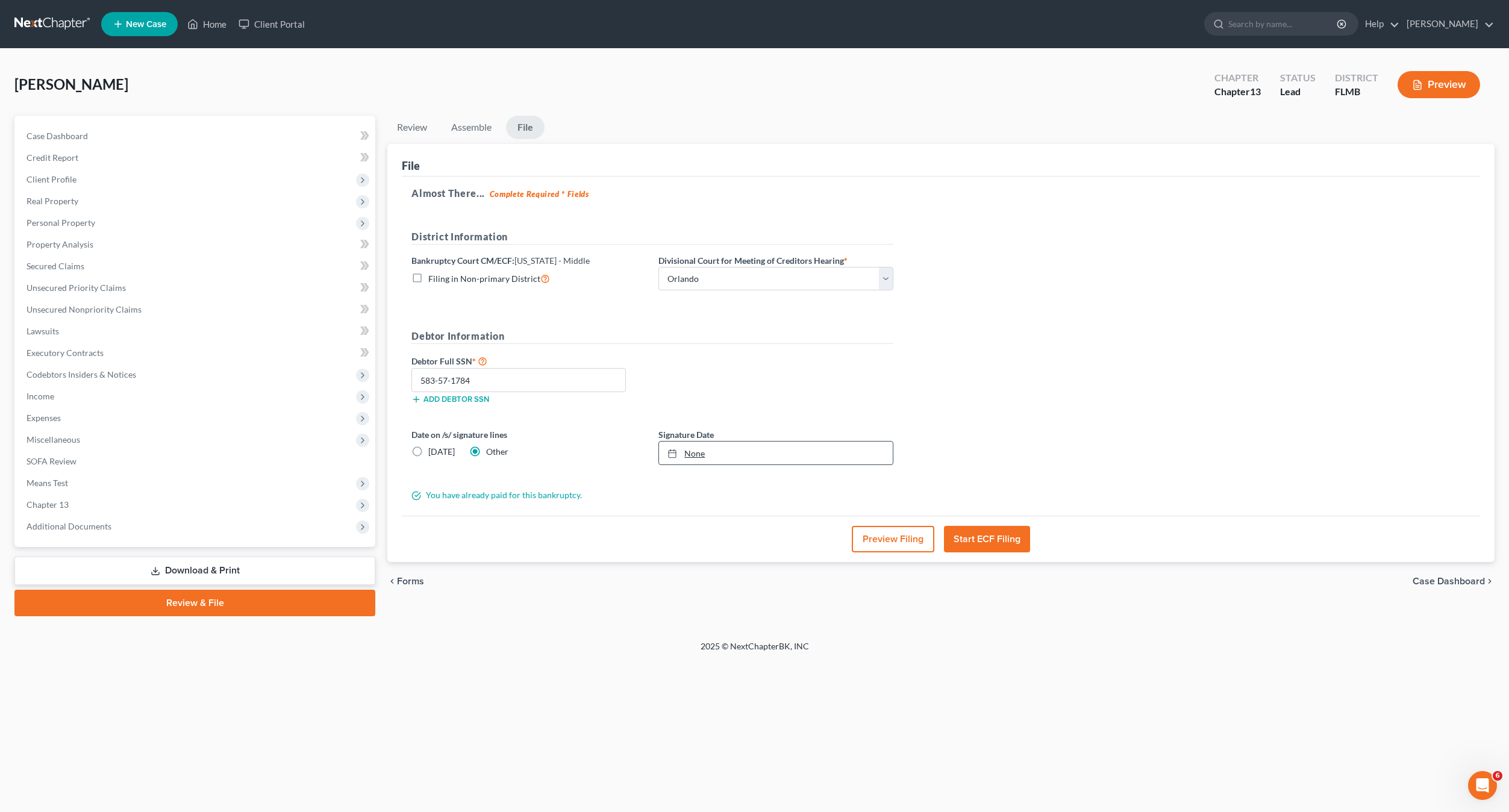
type input "8/19/2025"
click at [706, 450] on link "8/19/2025" at bounding box center [775, 453] width 234 height 23
drag, startPoint x: 694, startPoint y: 610, endPoint x: 648, endPoint y: 539, distance: 84.6
click at [645, 522] on div "Preview Filing Start ECF Filing" at bounding box center [941, 539] width 1078 height 46
click at [706, 376] on div "Debtor Full SSN * 583-57-1784 Add debtor SSN" at bounding box center [652, 384] width 494 height 60
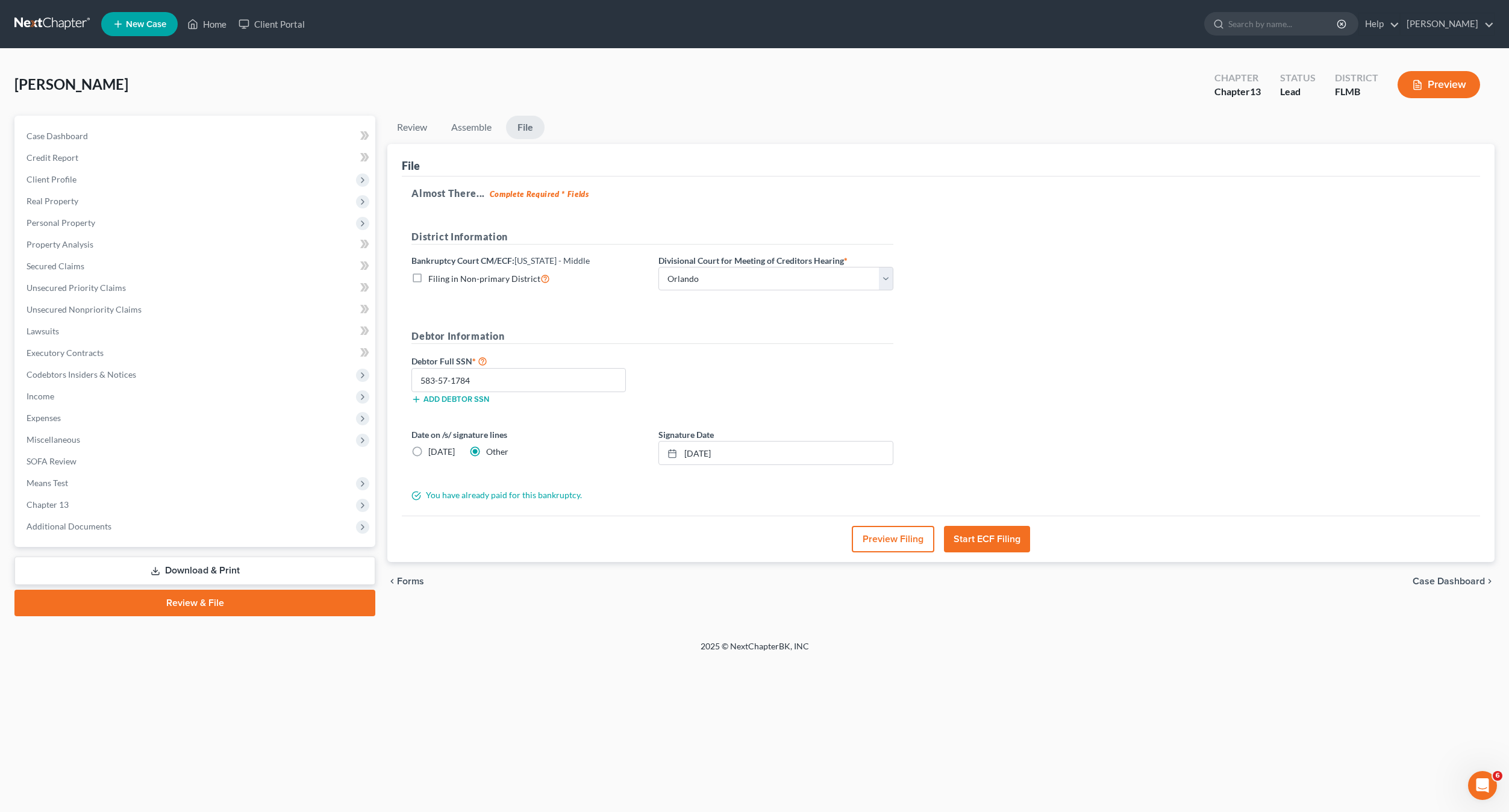
drag, startPoint x: 990, startPoint y: 555, endPoint x: 983, endPoint y: 532, distance: 24.0
click at [990, 553] on div "Preview Filing Start ECF Filing" at bounding box center [941, 539] width 1078 height 46
click at [983, 532] on button "Start ECF Filing" at bounding box center [987, 539] width 86 height 27
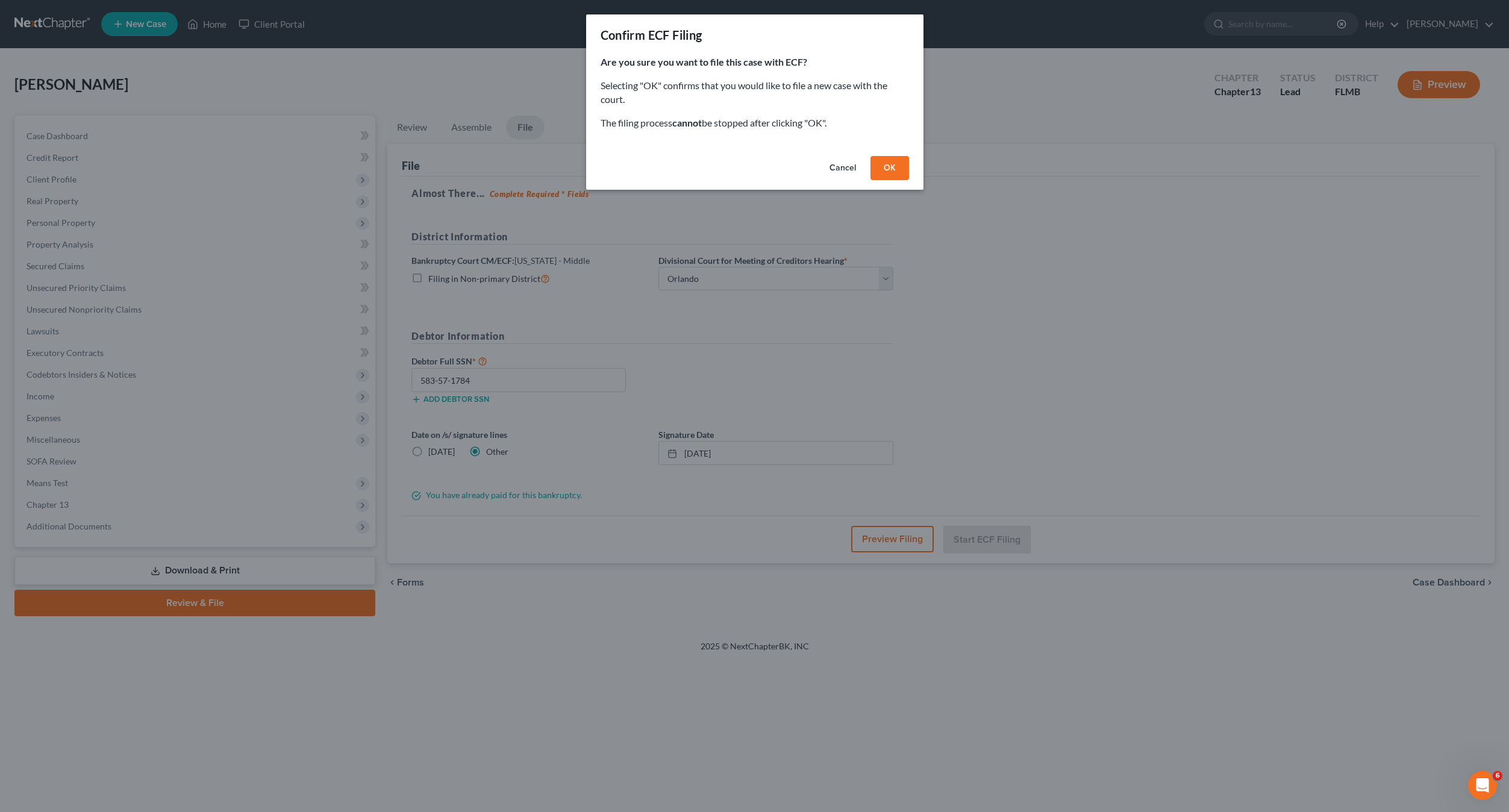
click at [890, 175] on button "OK" at bounding box center [890, 168] width 39 height 24
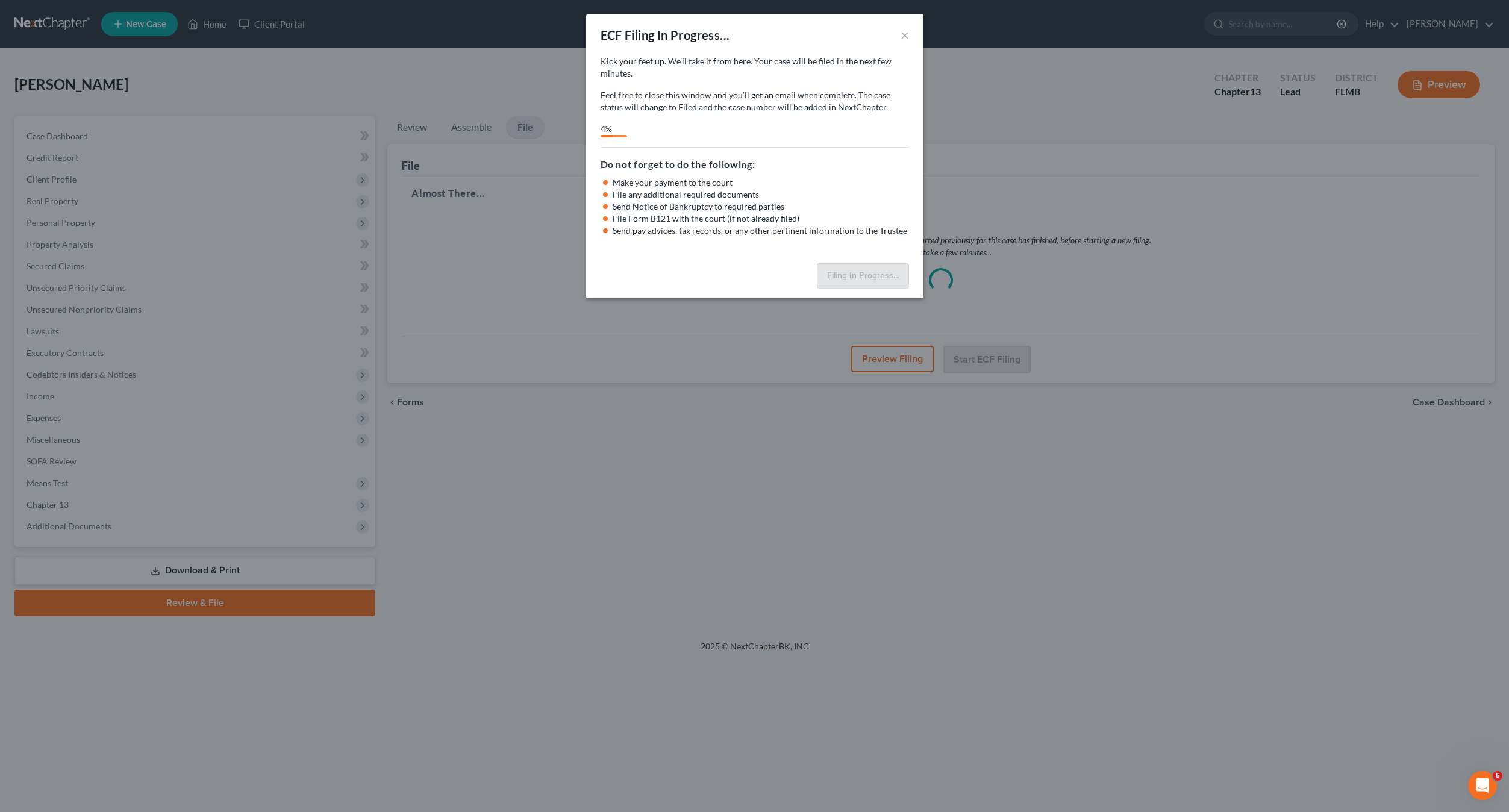
select select "2"
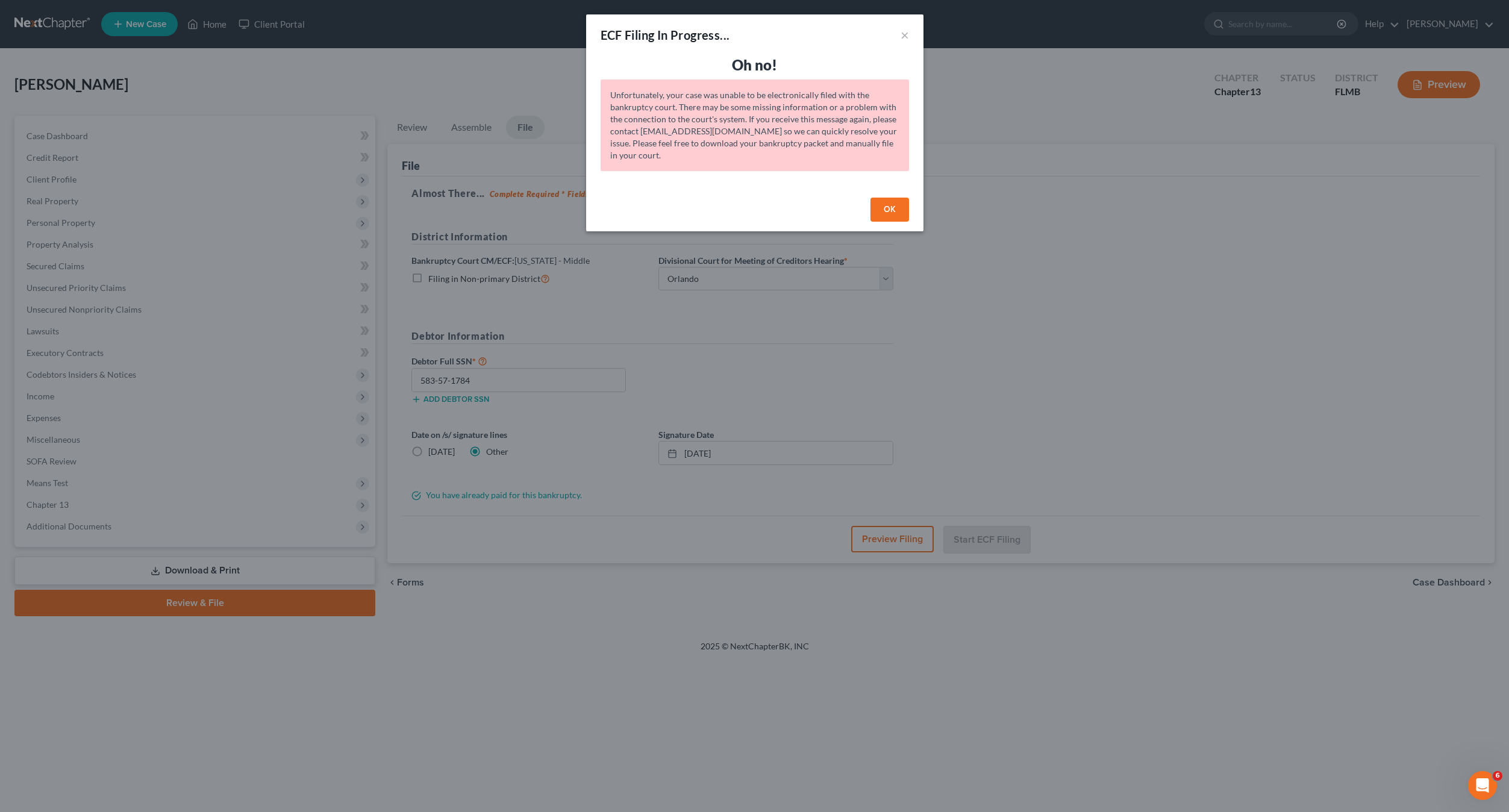
click at [887, 212] on button "OK" at bounding box center [890, 209] width 39 height 24
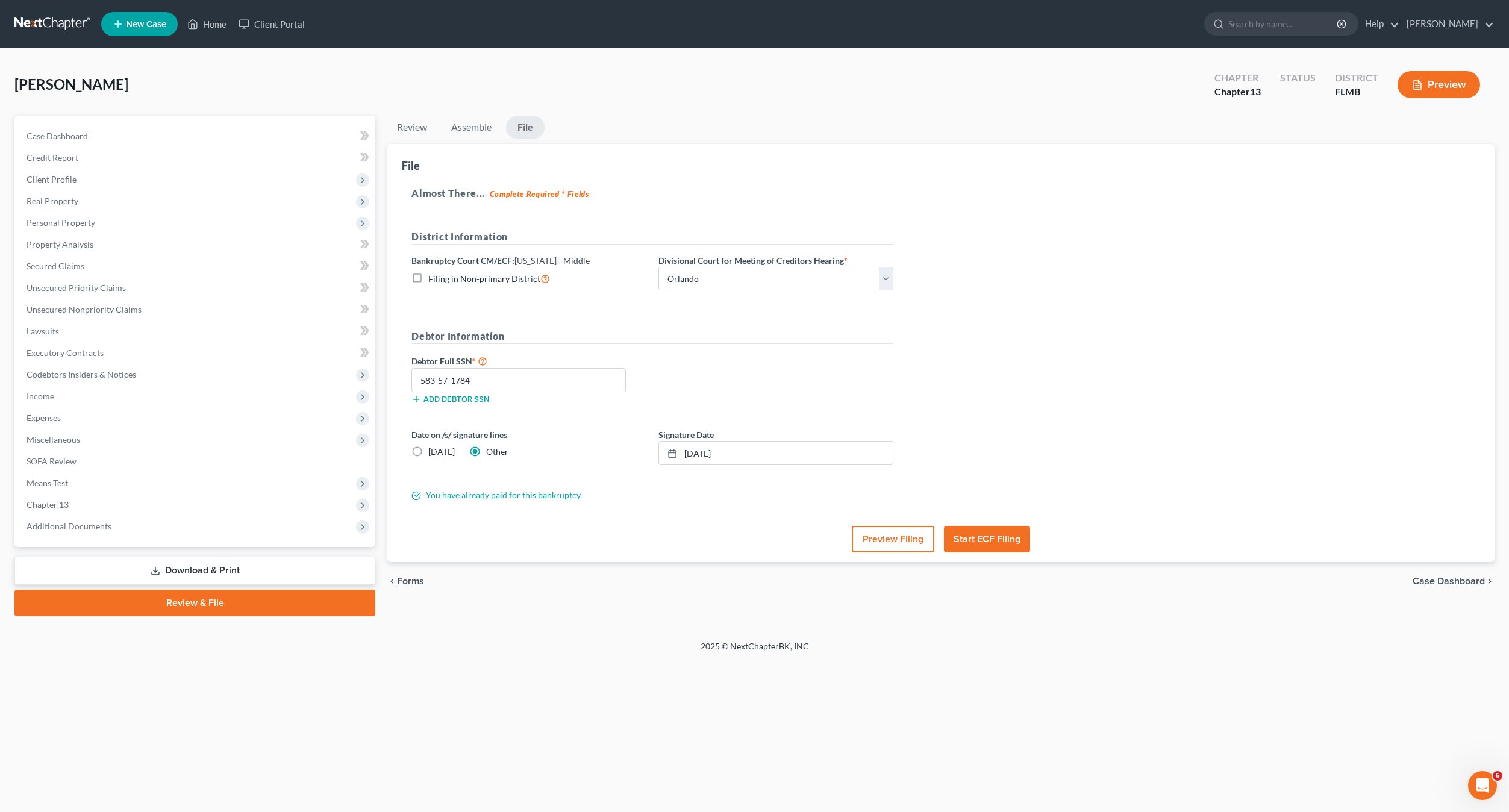
drag, startPoint x: 665, startPoint y: 384, endPoint x: 670, endPoint y: 396, distance: 13.0
click at [665, 384] on div "Debtor Full SSN * 583-57-1784 Add debtor SSN" at bounding box center [652, 384] width 494 height 60
click at [544, 430] on label "Date on /s/ signature lines" at bounding box center [529, 434] width 235 height 13
click at [790, 346] on div "Debtor Information Debtor Full SSN * 583-57-1784 Add debtor SSN" at bounding box center [652, 371] width 494 height 85
click at [642, 609] on div "Review Assemble File Review This court does not allow electronic filing for cas…" at bounding box center [941, 366] width 1119 height 501
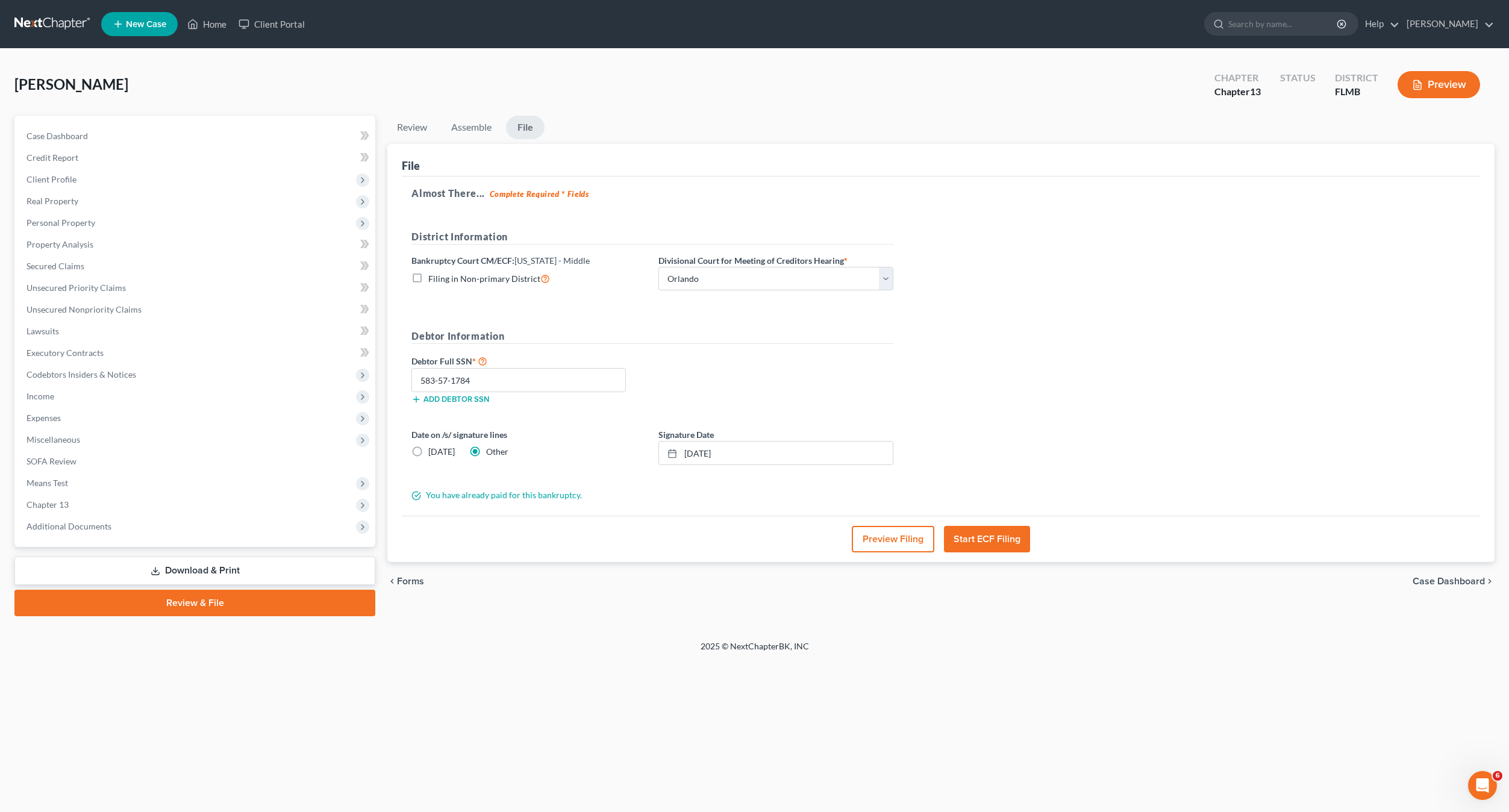
click at [990, 541] on button "Start ECF Filing" at bounding box center [987, 539] width 86 height 27
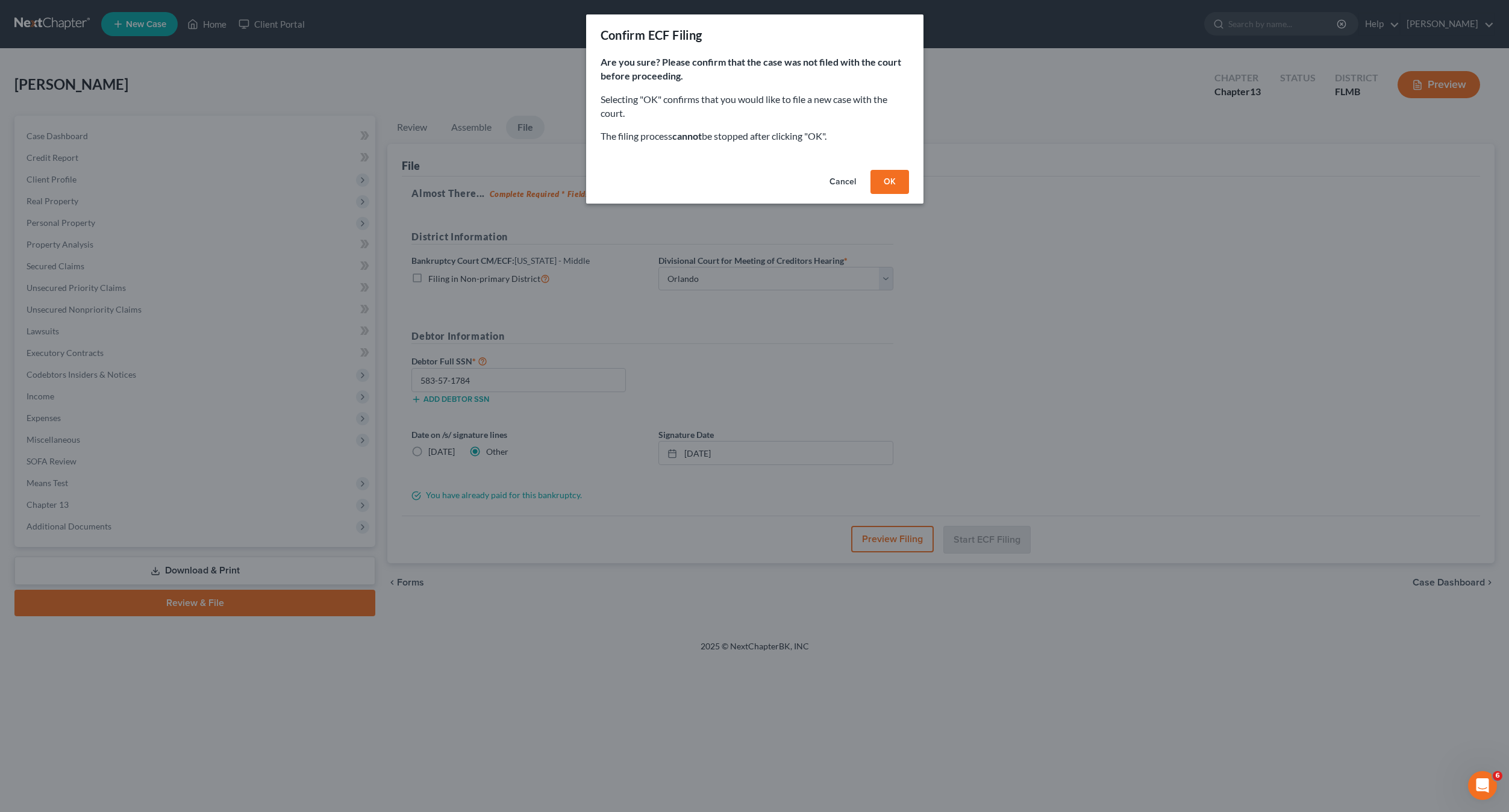
click at [898, 191] on button "OK" at bounding box center [890, 181] width 39 height 24
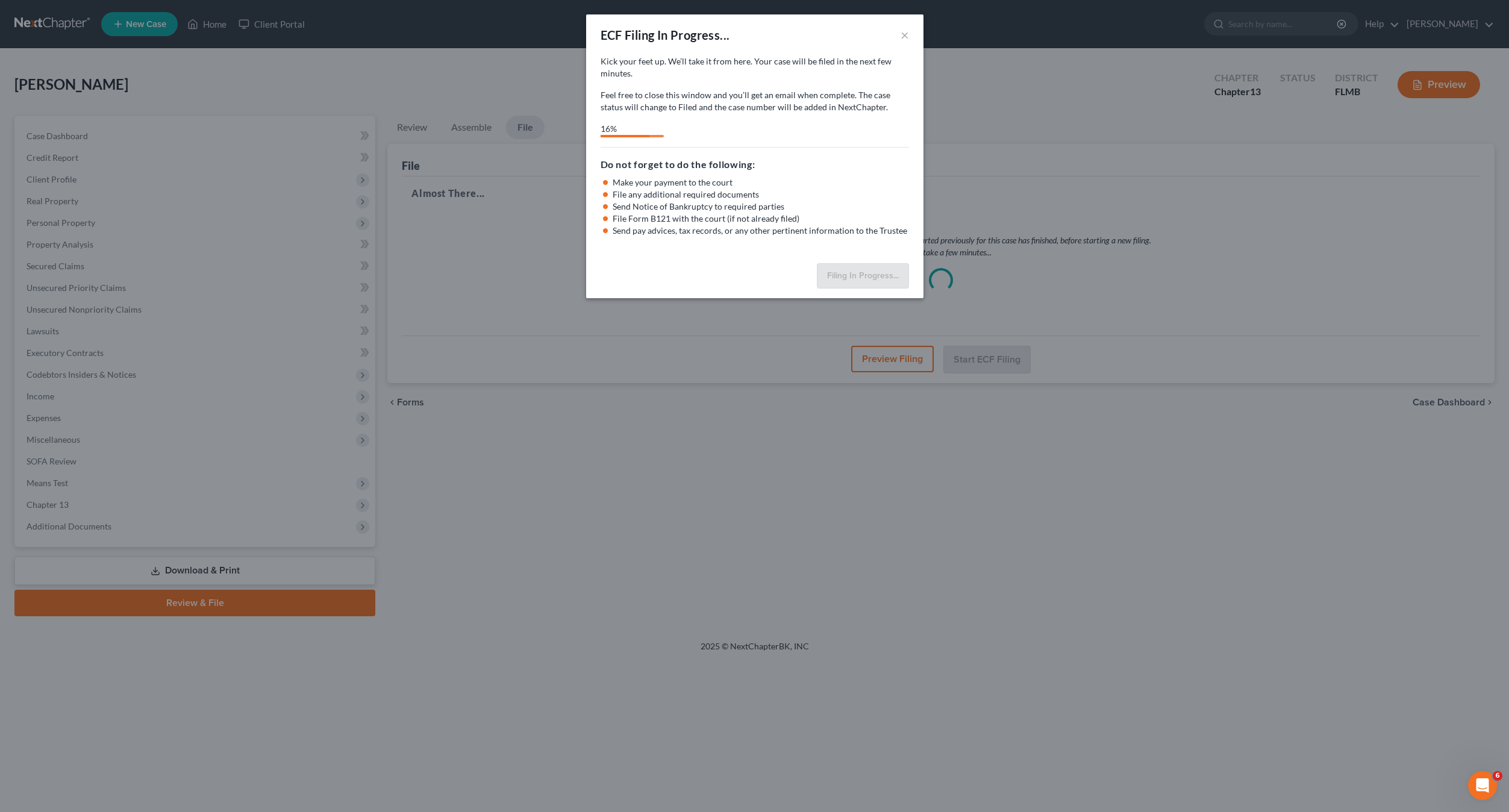
click at [1032, 509] on div "ECF Filing In Progress... × Kick your feet up. We’ll take it from here. Your ca…" at bounding box center [754, 406] width 1509 height 812
select select "2"
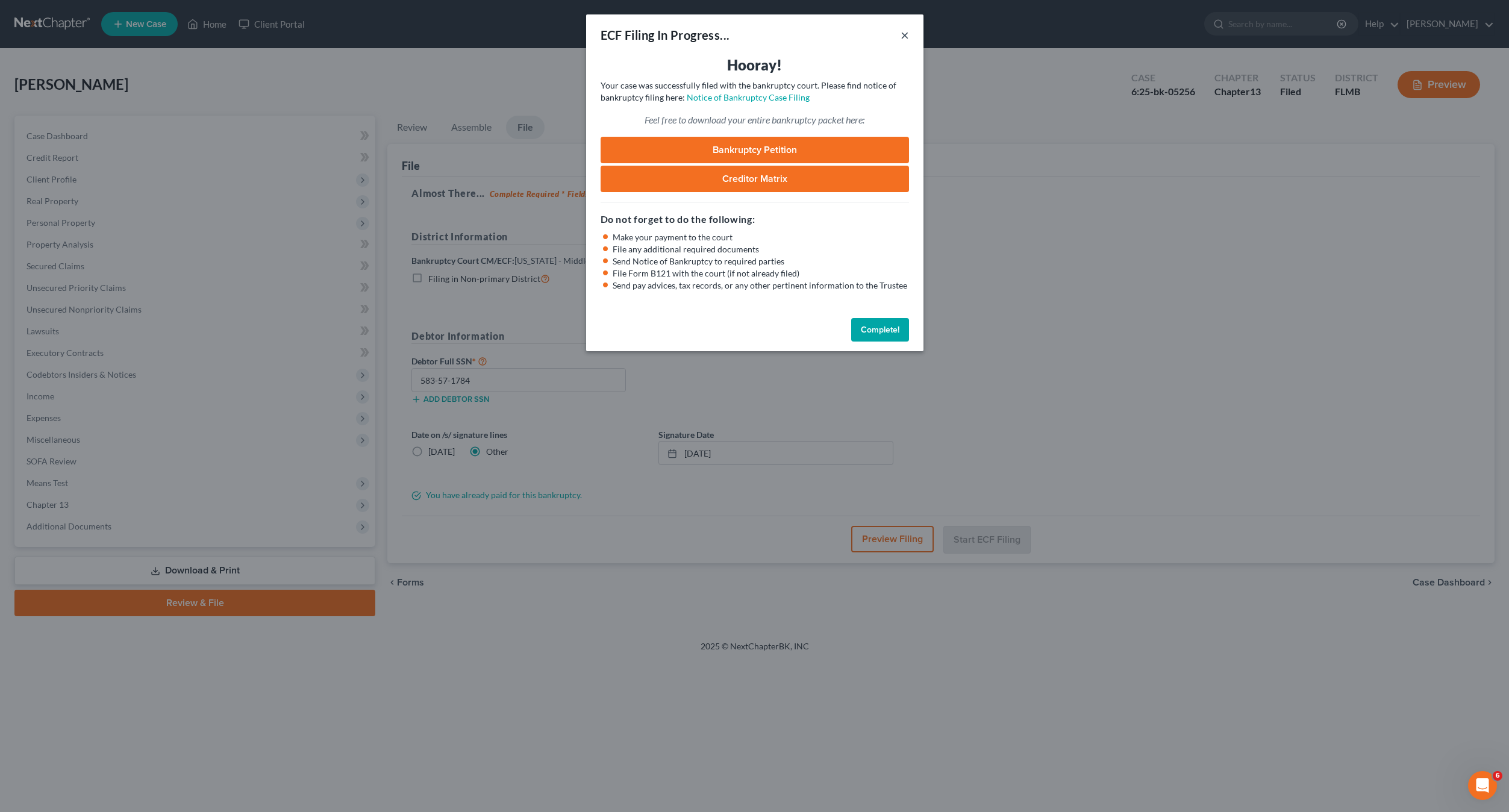
click at [902, 32] on button "×" at bounding box center [905, 35] width 9 height 14
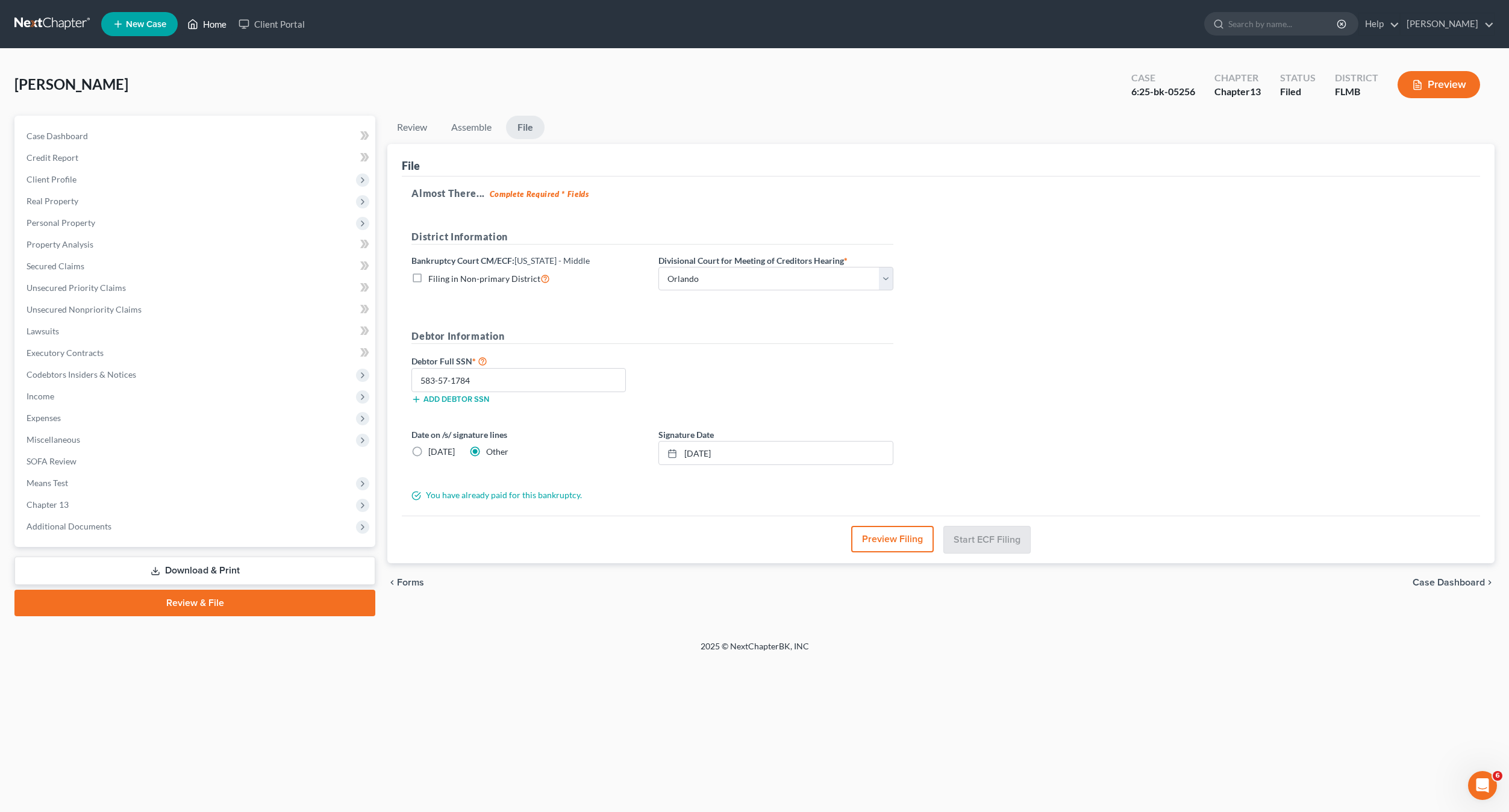
click at [217, 20] on link "Home" at bounding box center [206, 24] width 51 height 22
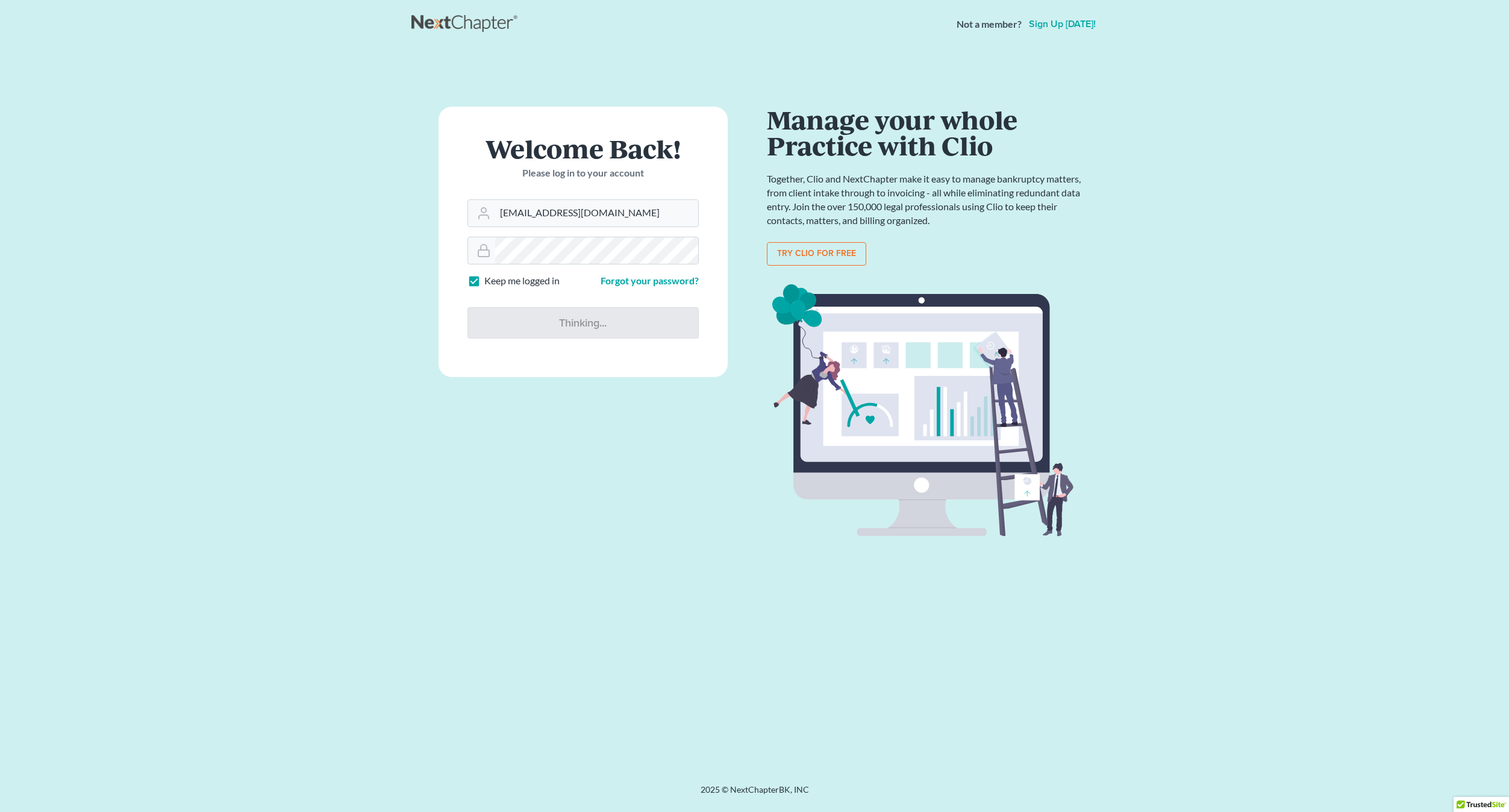
drag, startPoint x: 242, startPoint y: 370, endPoint x: 698, endPoint y: 257, distance: 469.8
click at [244, 370] on main "× Sorry, but you don't have permission to access this page Welcome Back! Please…" at bounding box center [754, 401] width 1509 height 706
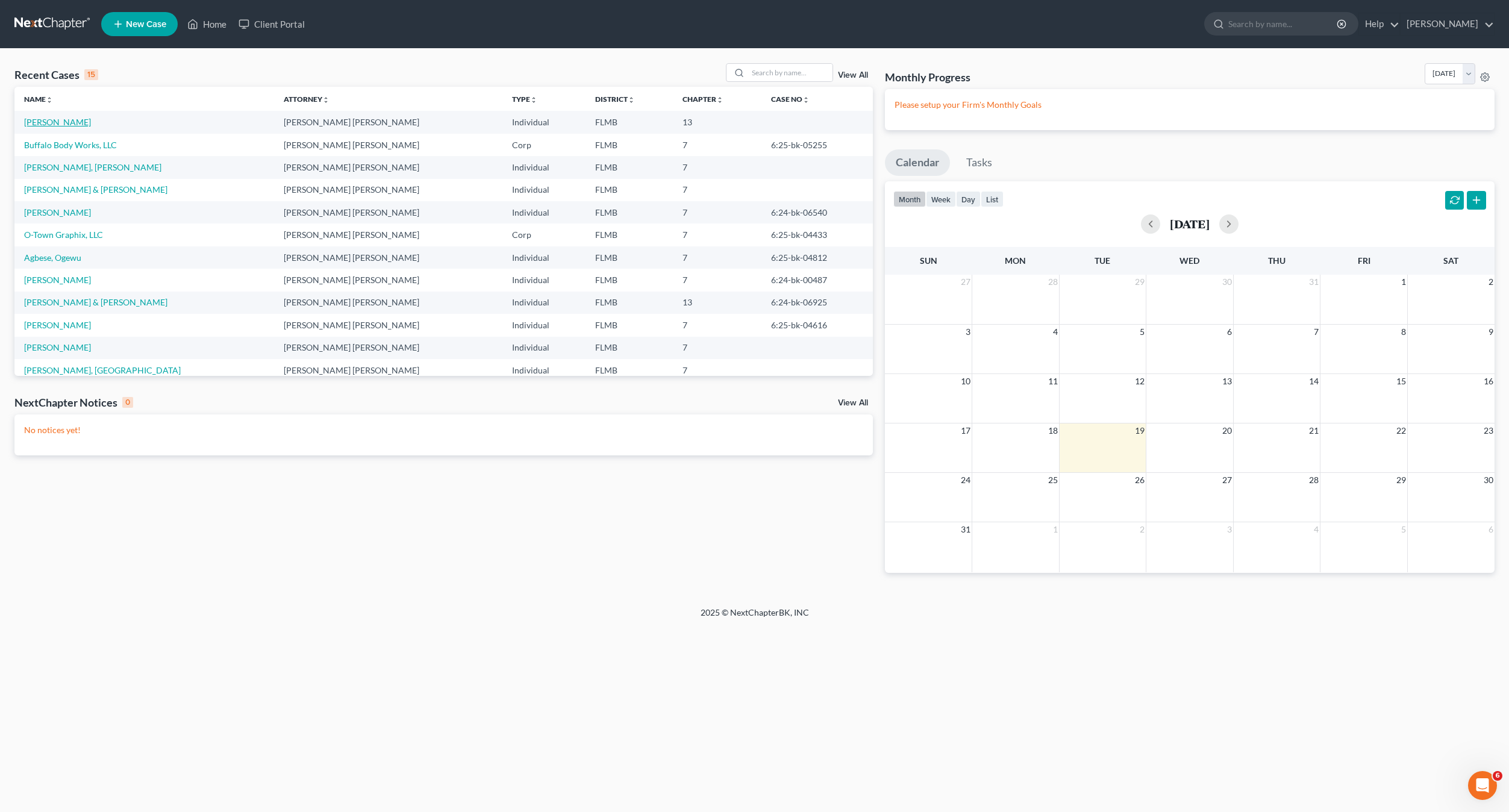
click at [53, 124] on link "[PERSON_NAME]" at bounding box center [57, 122] width 67 height 10
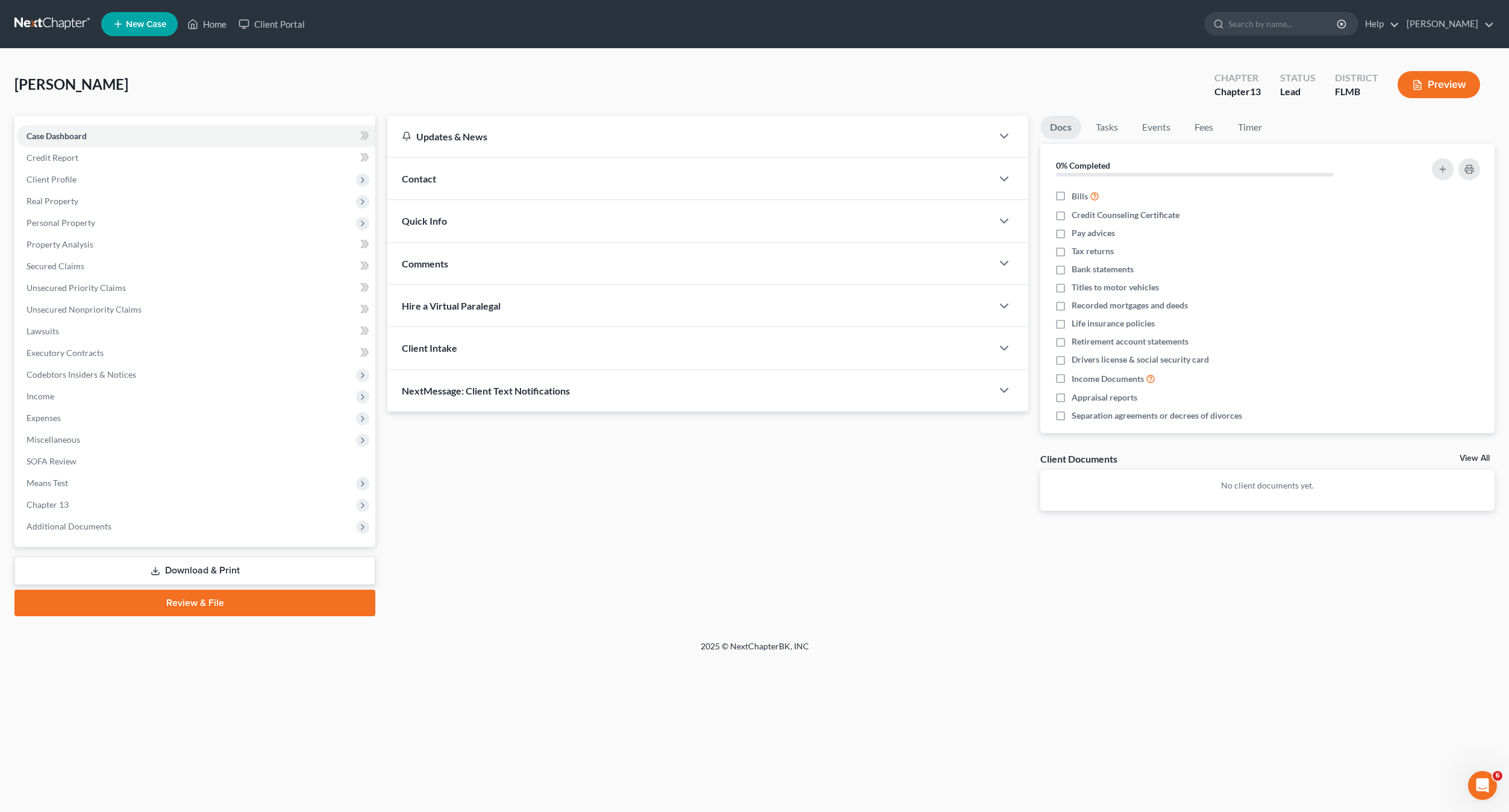
click at [285, 91] on div "[PERSON_NAME] Upgraded Chapter Chapter 13 Status Lead District FLMB Preview" at bounding box center [754, 89] width 1480 height 53
drag, startPoint x: 688, startPoint y: 555, endPoint x: 567, endPoint y: 521, distance: 125.7
click at [680, 553] on div "Updates & News × District Notes Take a look at NextChapter's District Notes to …" at bounding box center [941, 366] width 1119 height 501
click at [599, 498] on div "Updates & News × District Notes Take a look at NextChapter's District Notes to …" at bounding box center [708, 323] width 653 height 414
click at [220, 25] on link "Home" at bounding box center [206, 24] width 51 height 22
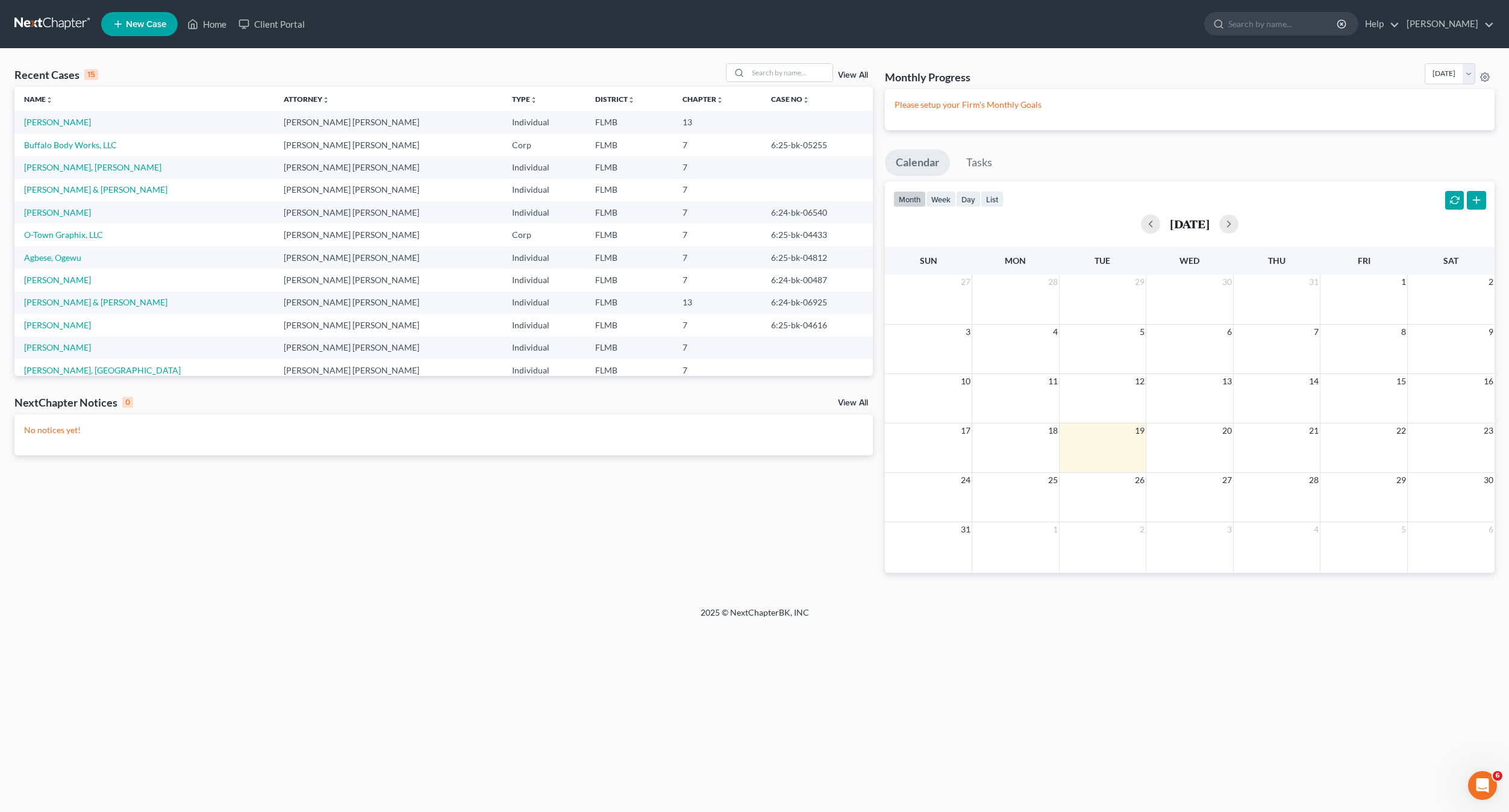
drag, startPoint x: 580, startPoint y: 568, endPoint x: 574, endPoint y: 558, distance: 11.7
click at [580, 568] on div "Recent Cases 15 View All Name unfold_more expand_more expand_less Attorney unfo…" at bounding box center [444, 327] width 870 height 529
drag, startPoint x: 540, startPoint y: 542, endPoint x: 545, endPoint y: 537, distance: 7.1
click at [541, 540] on div "Recent Cases 15 View All Name unfold_more expand_more expand_less Attorney unfo…" at bounding box center [444, 327] width 870 height 529
click at [227, 28] on link "Home" at bounding box center [206, 24] width 51 height 22
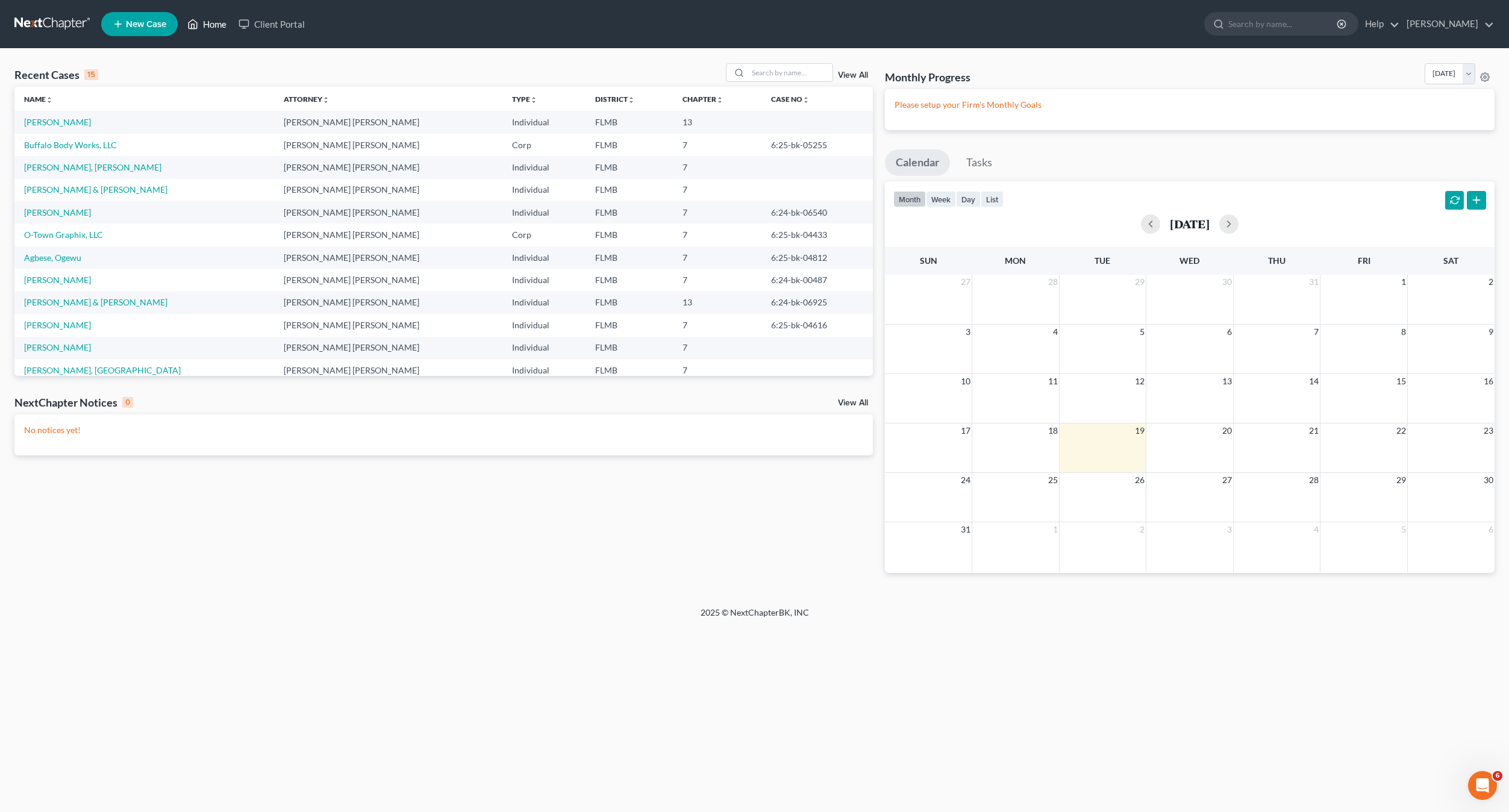
click at [198, 21] on icon at bounding box center [192, 24] width 11 height 14
click at [142, 26] on span "New Case" at bounding box center [146, 24] width 40 height 9
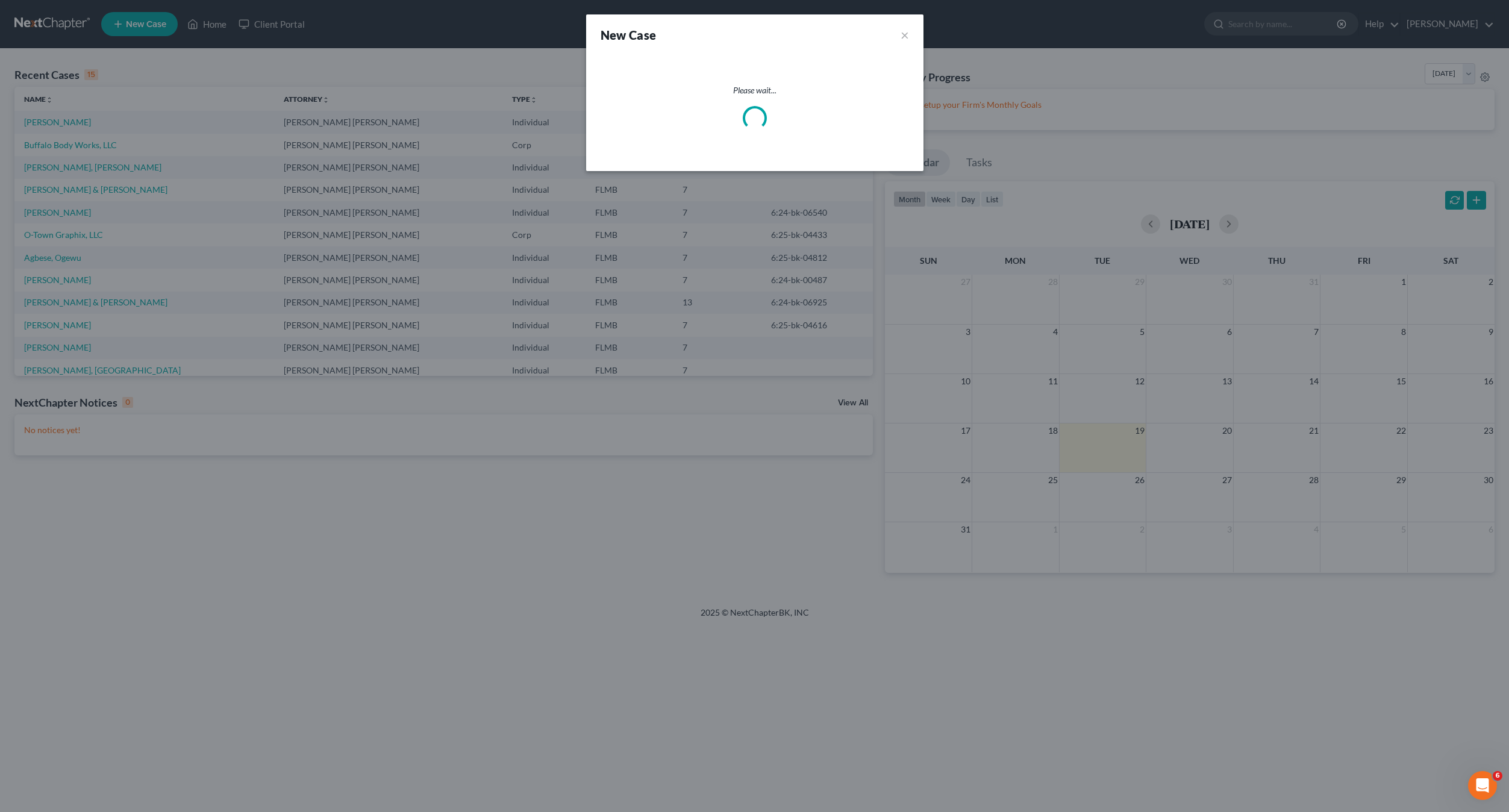
select select "15"
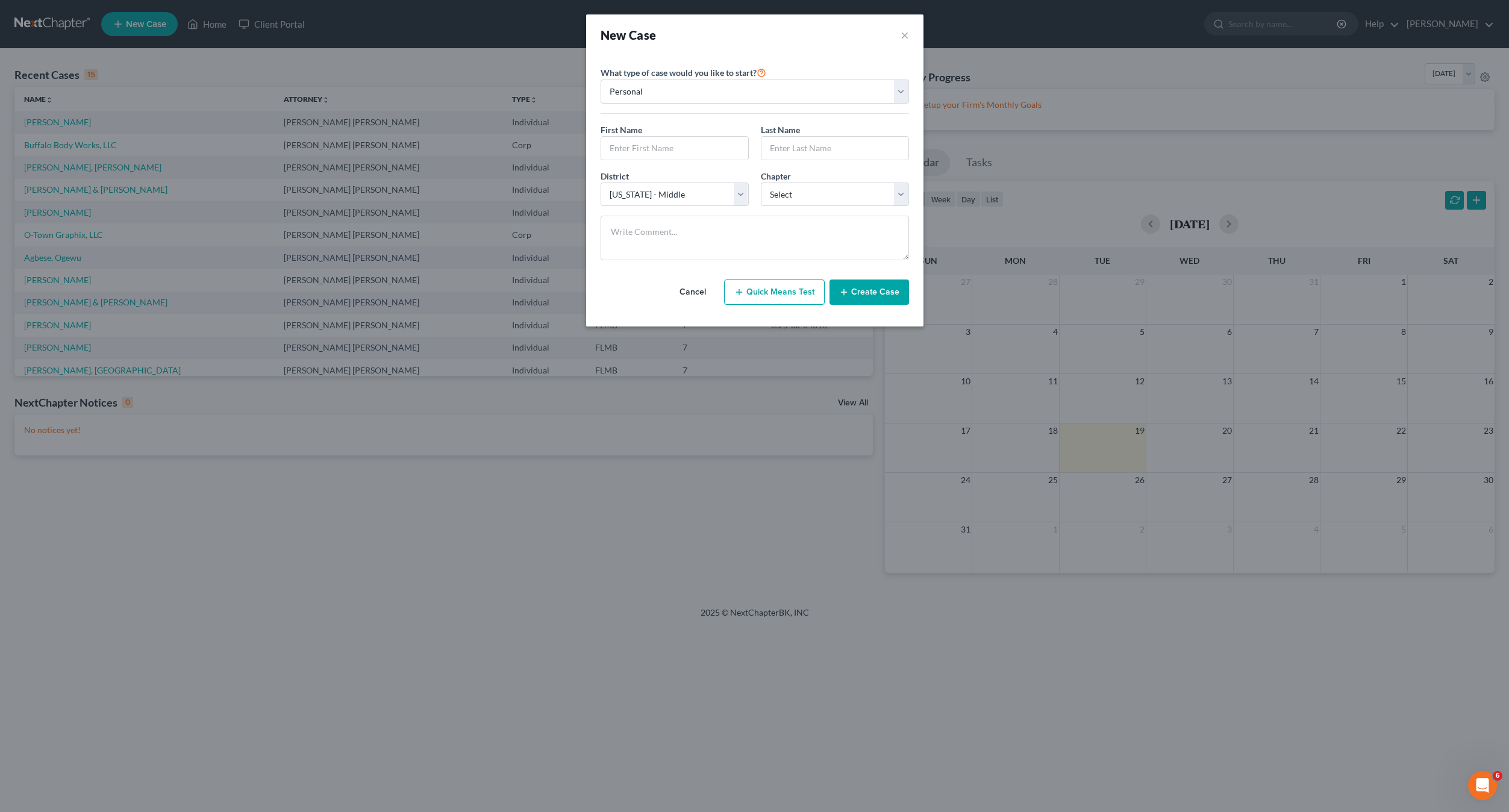
drag, startPoint x: 430, startPoint y: 483, endPoint x: 534, endPoint y: 402, distance: 131.8
click at [431, 483] on div "New Case × Please select case type * Bankruptcy Bankruptcy What type of case wo…" at bounding box center [754, 406] width 1509 height 812
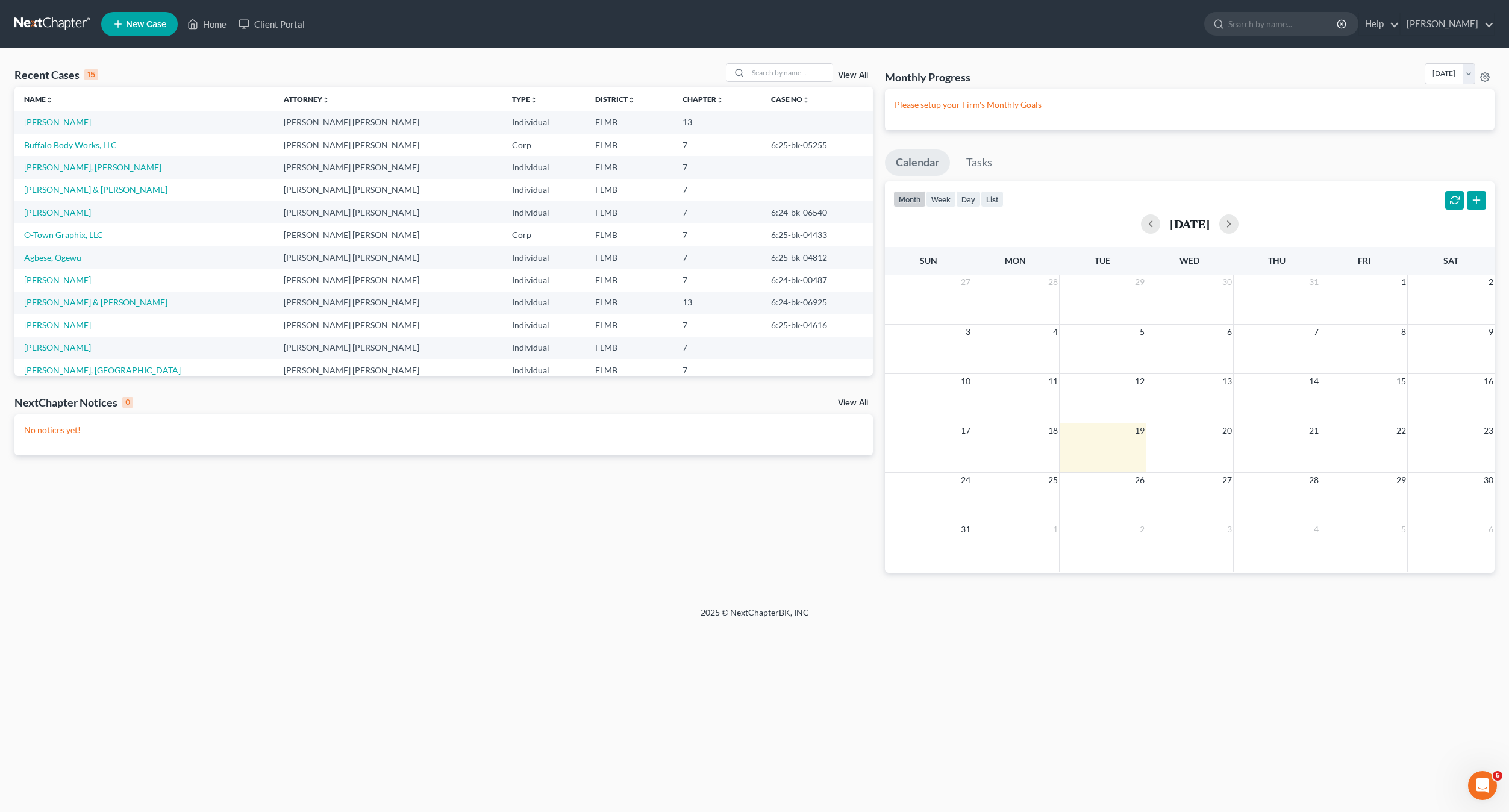
drag, startPoint x: 468, startPoint y: 541, endPoint x: 462, endPoint y: 530, distance: 12.5
click at [465, 536] on div "Recent Cases 15 View All Name unfold_more expand_more expand_less Attorney unfo…" at bounding box center [444, 327] width 870 height 529
